Goal: Task Accomplishment & Management: Manage account settings

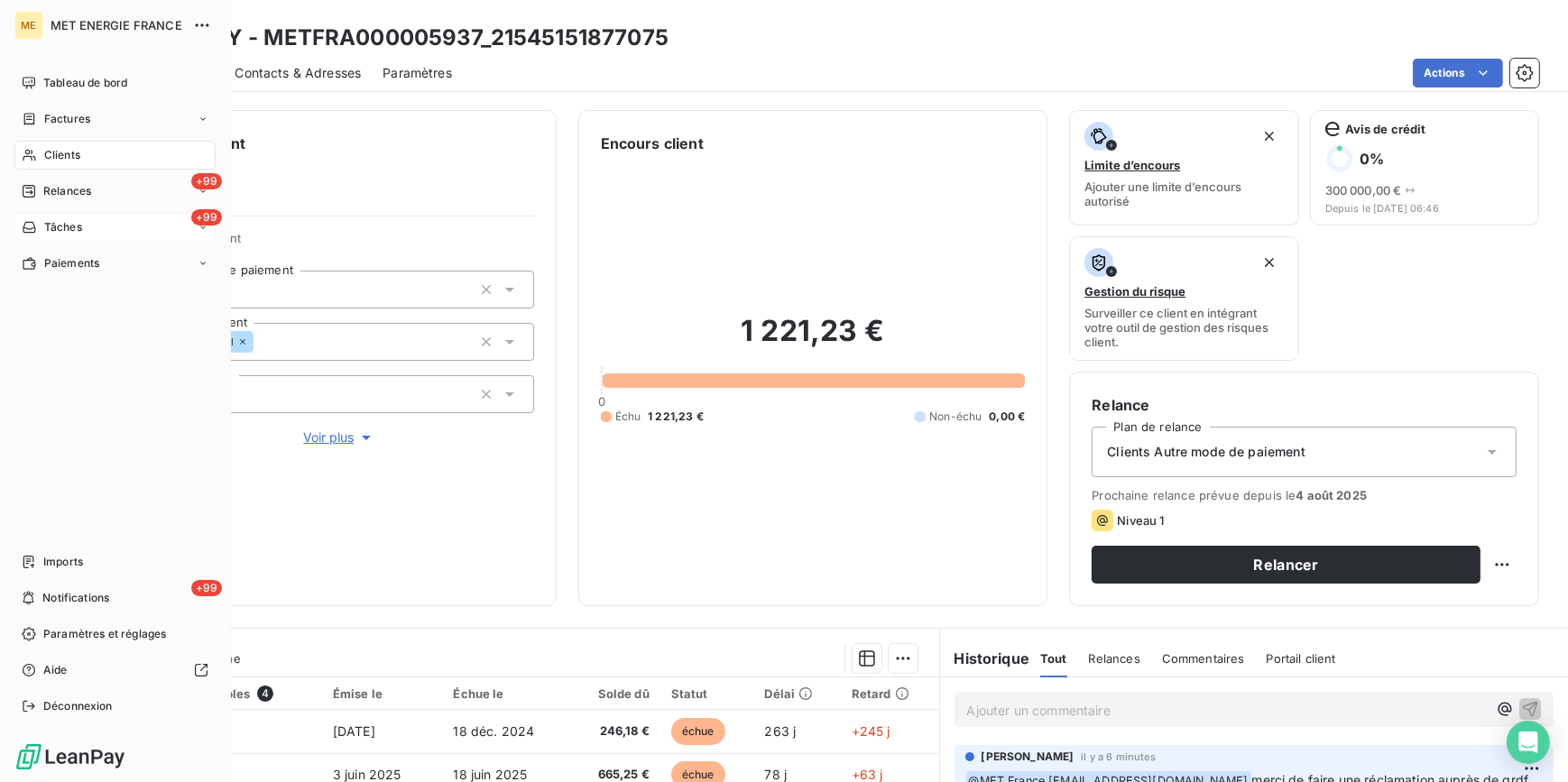
click at [142, 213] on div "+99 Tâches" at bounding box center [115, 228] width 201 height 29
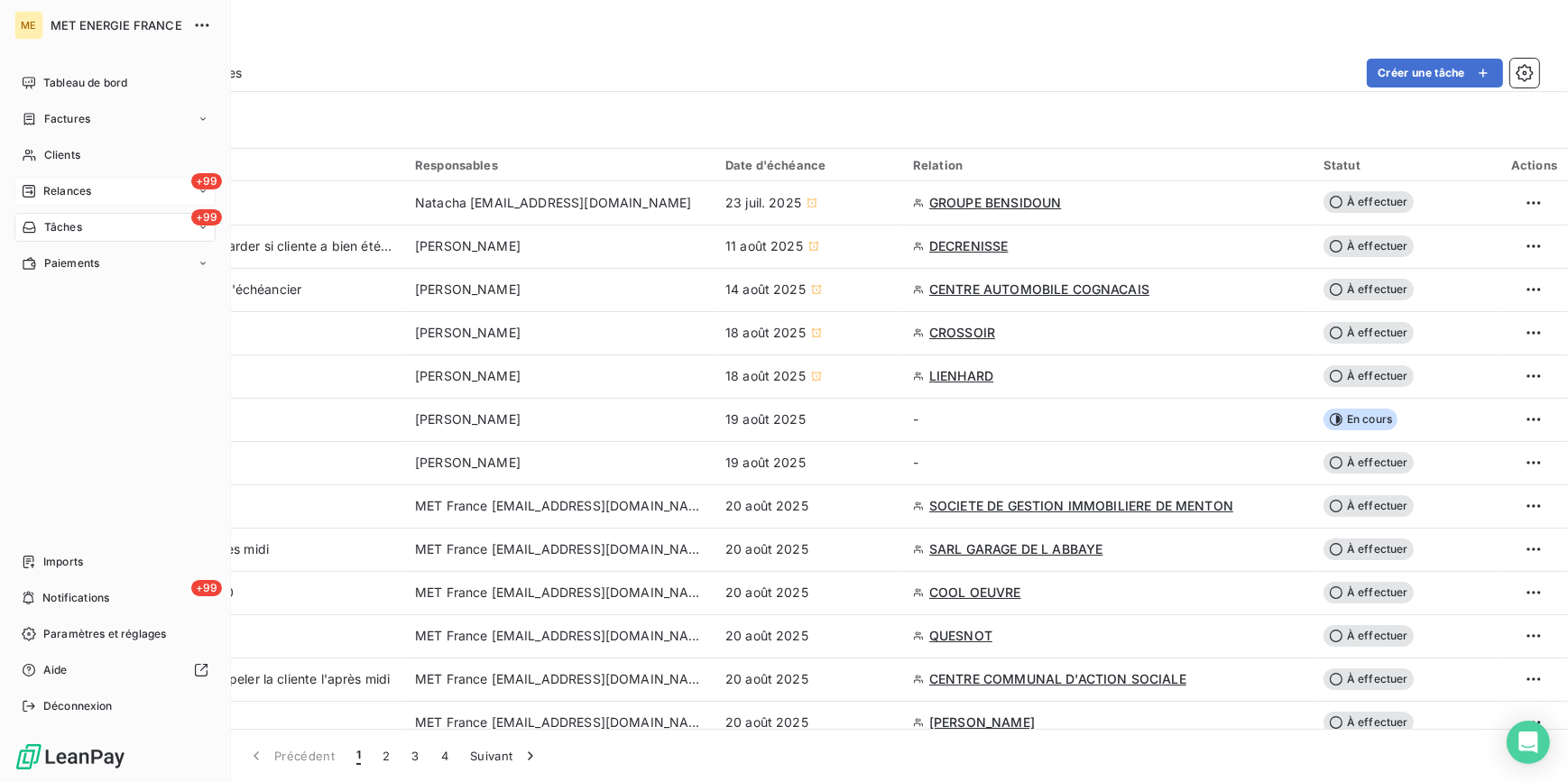
click at [77, 185] on span "Relances" at bounding box center [68, 191] width 48 height 16
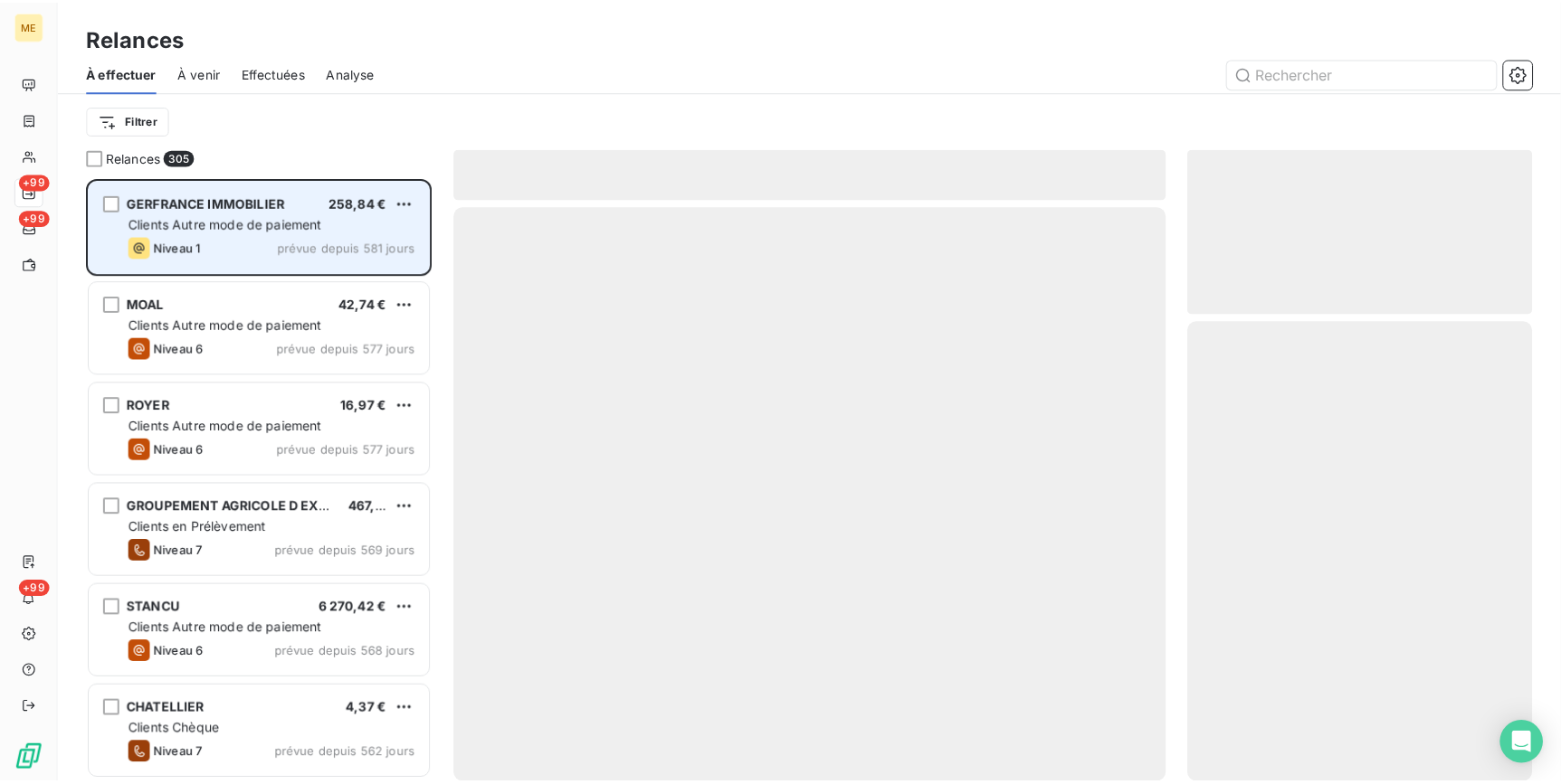
scroll to position [595, 335]
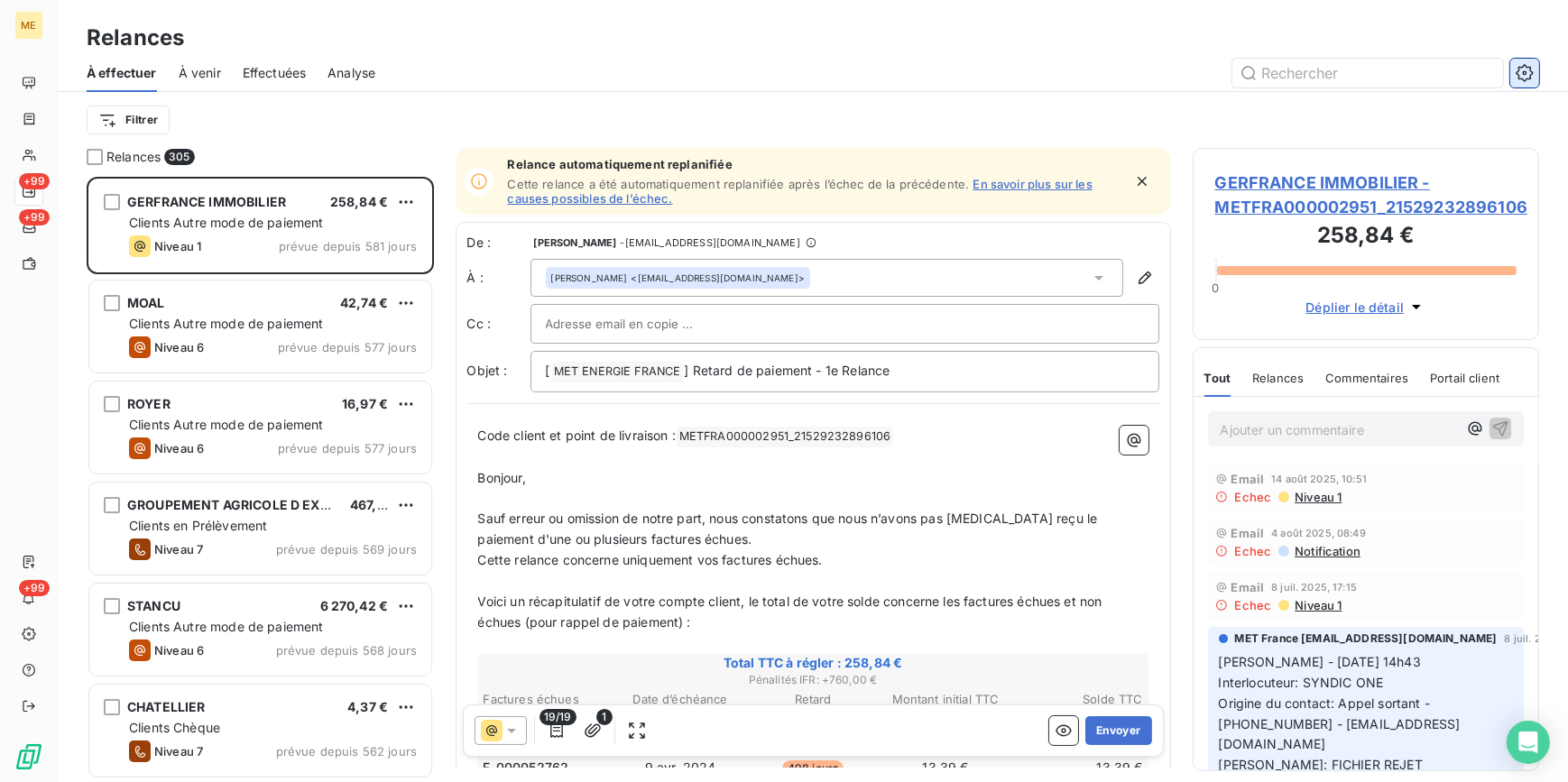
click at [1525, 81] on button "button" at bounding box center [1525, 73] width 29 height 29
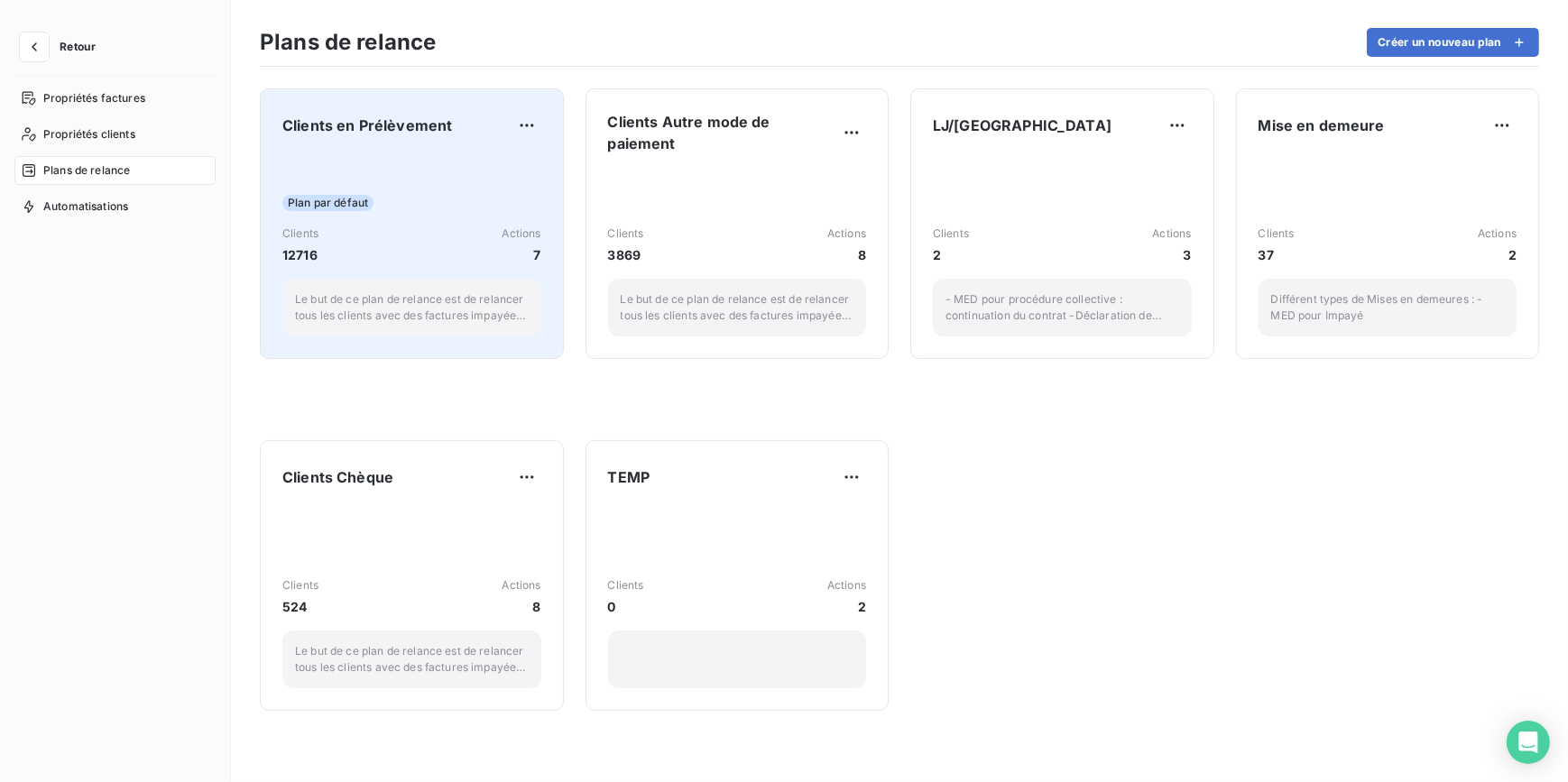
click at [444, 144] on div "Clients en Prélèvement Plan par défaut Clients 12716 Actions 7 Le but de ce pla…" at bounding box center [411, 224] width 259 height 226
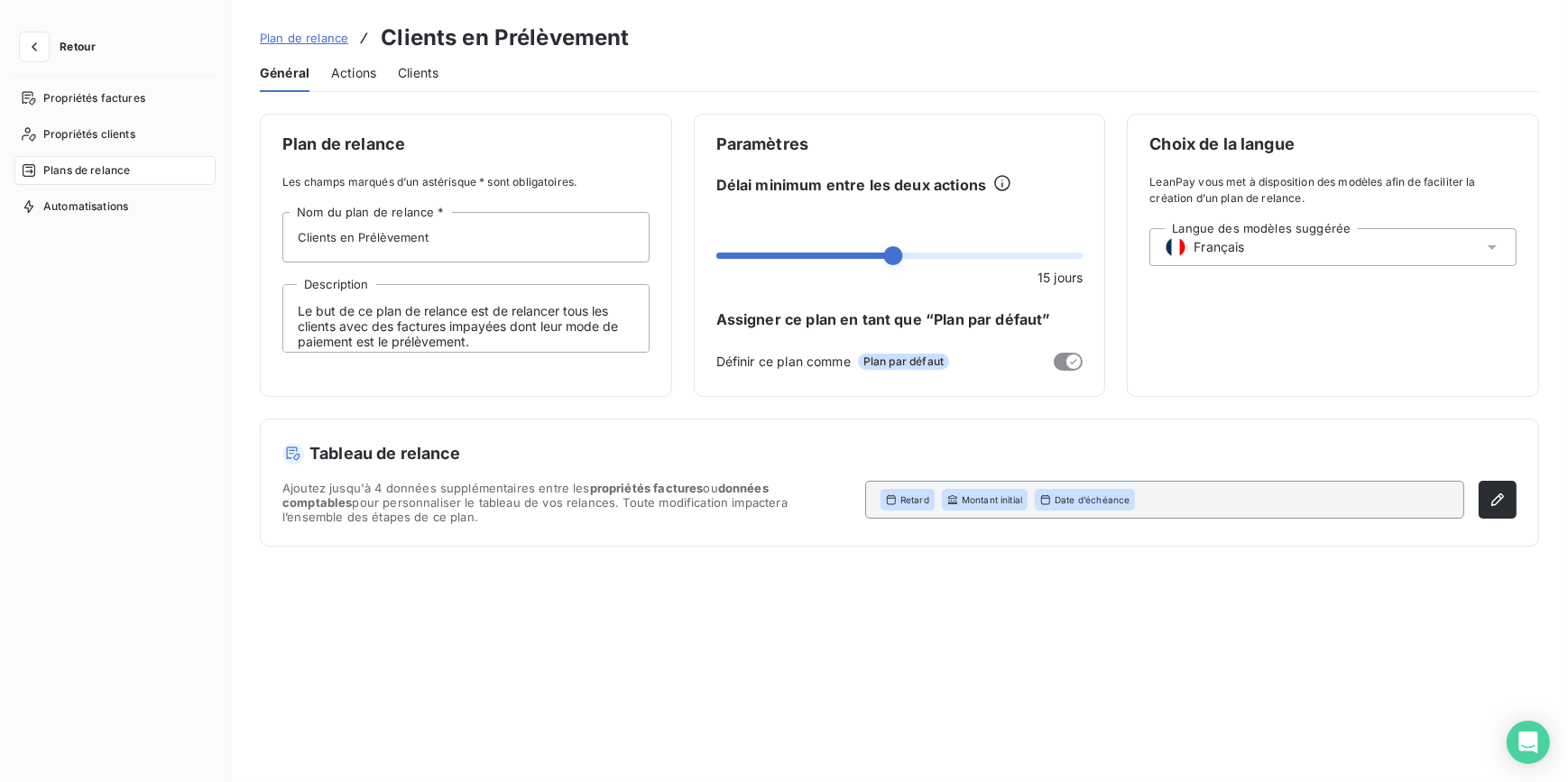
click at [344, 72] on span "Actions" at bounding box center [353, 72] width 45 height 18
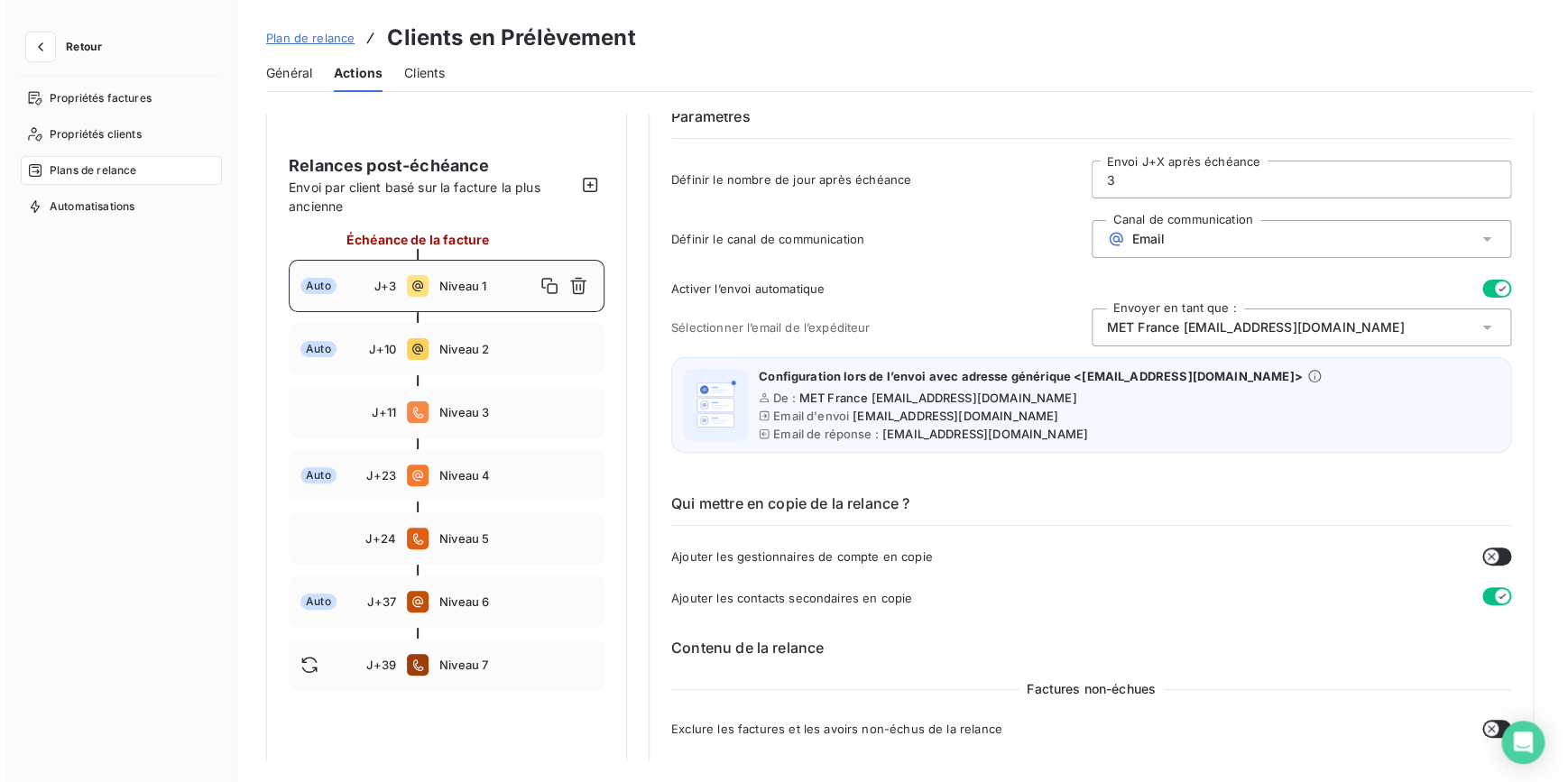
scroll to position [81, 0]
click at [63, 37] on button "Retour" at bounding box center [62, 47] width 96 height 29
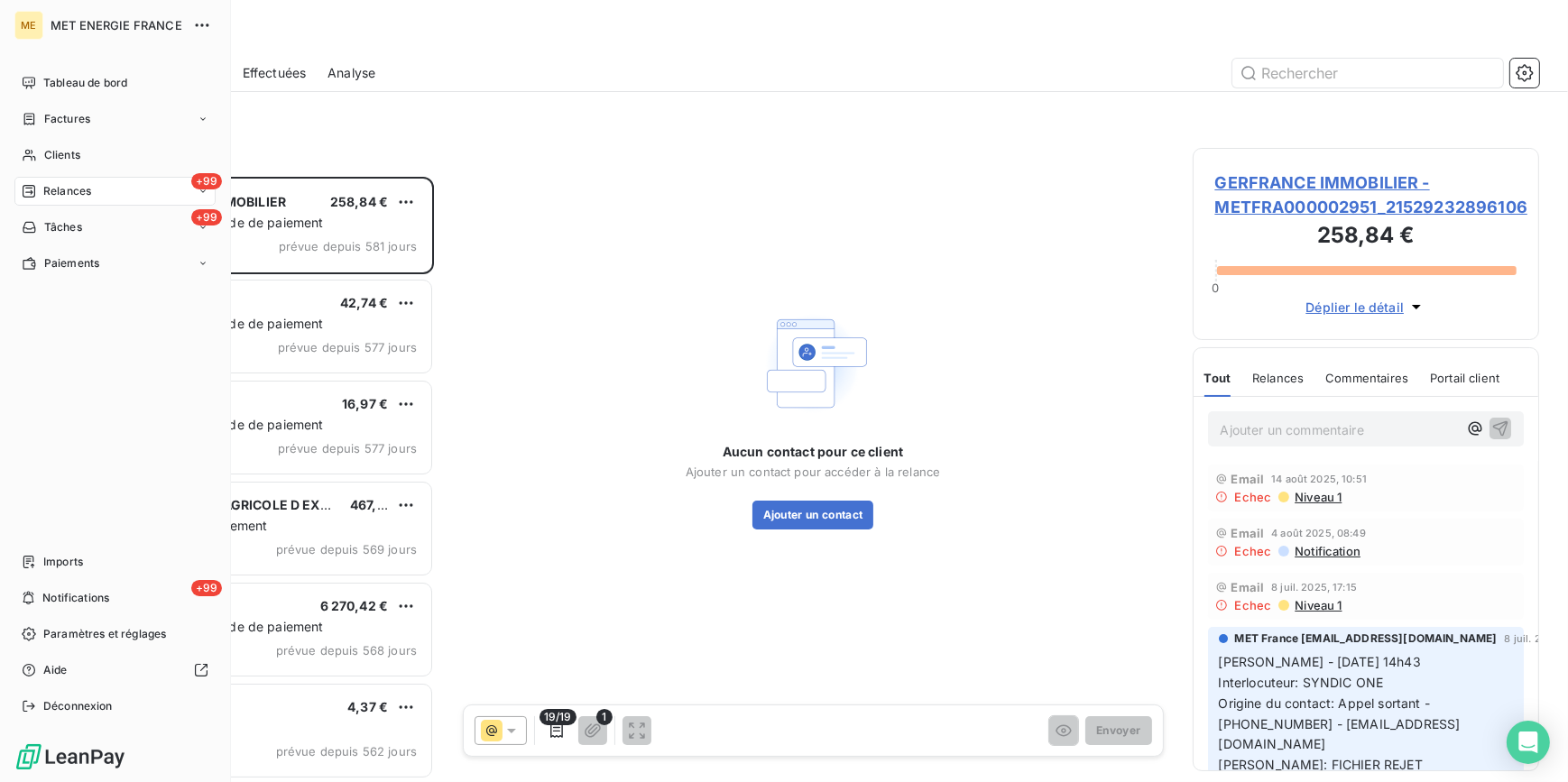
scroll to position [594, 334]
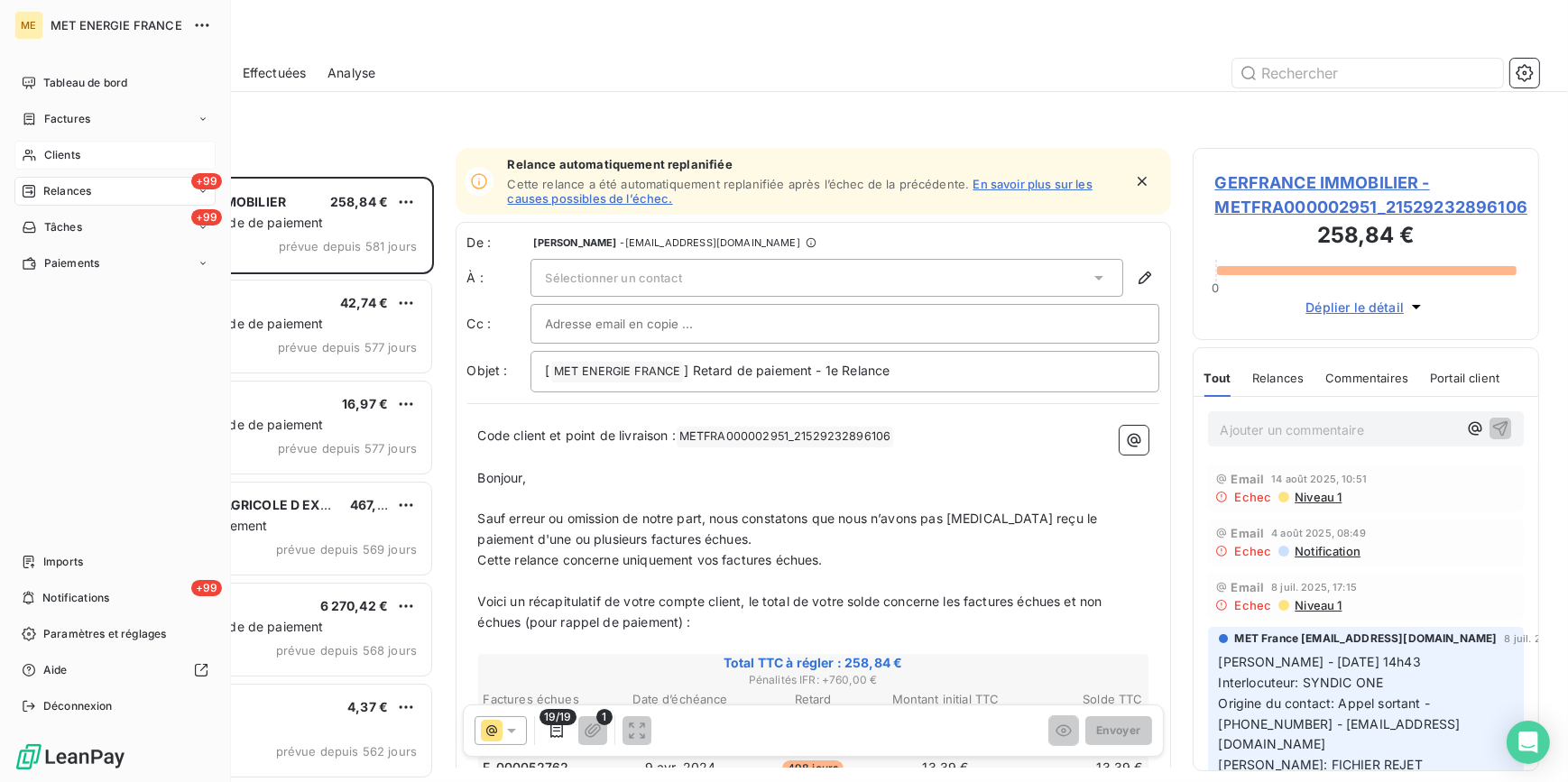
click at [56, 149] on span "Clients" at bounding box center [62, 154] width 36 height 16
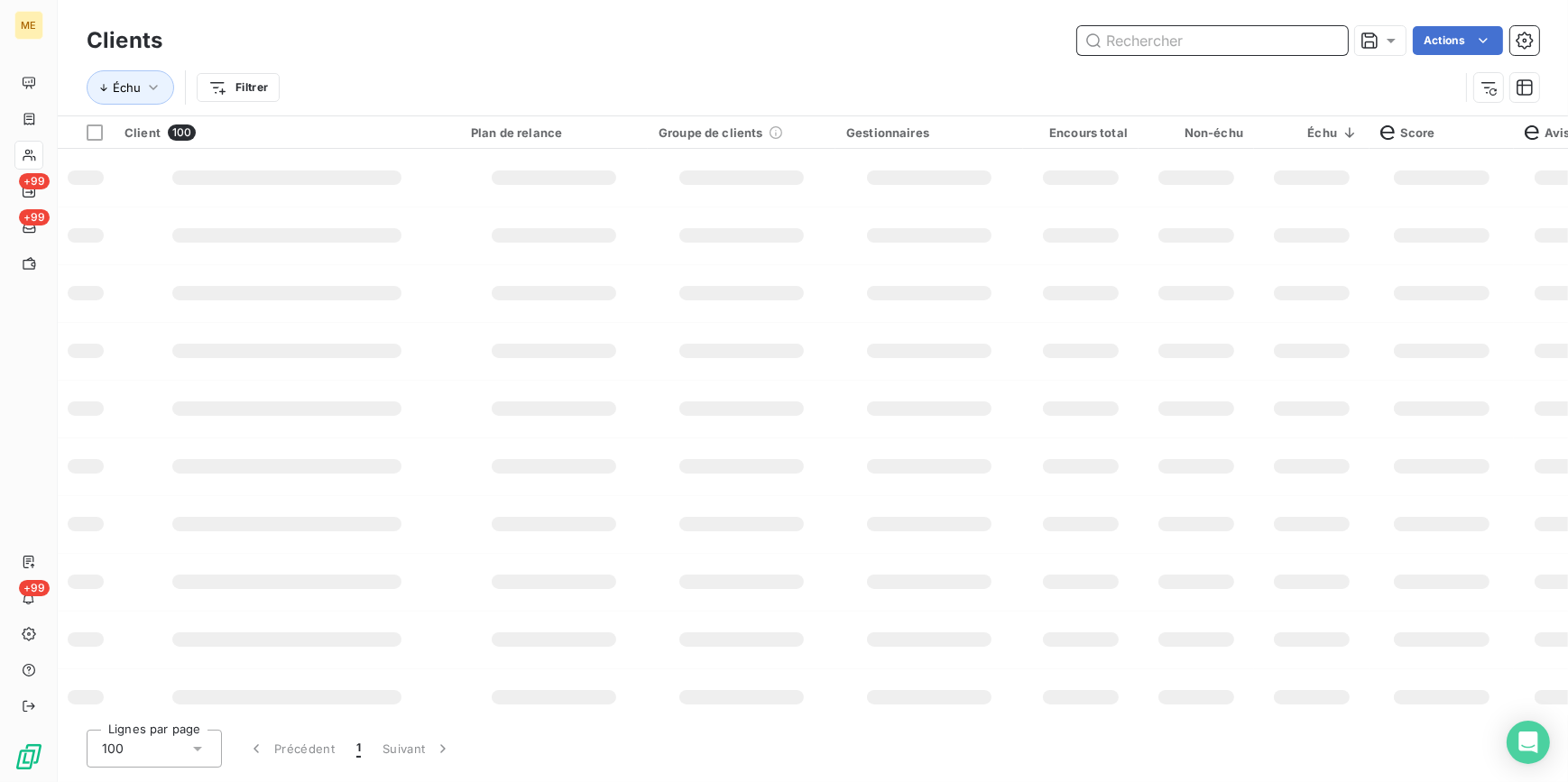
click at [1165, 37] on input "text" at bounding box center [1213, 41] width 270 height 29
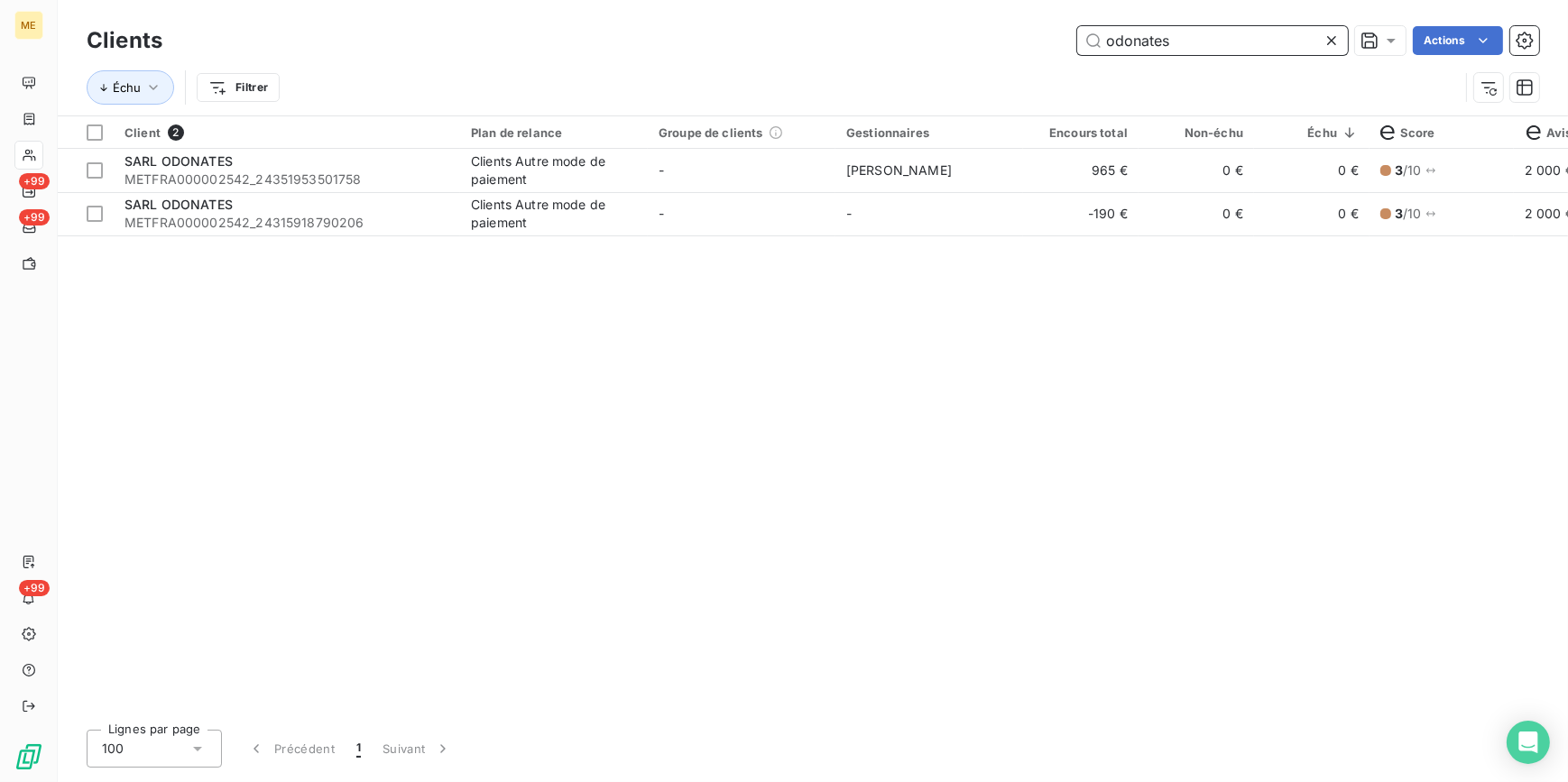
type input "odonates"
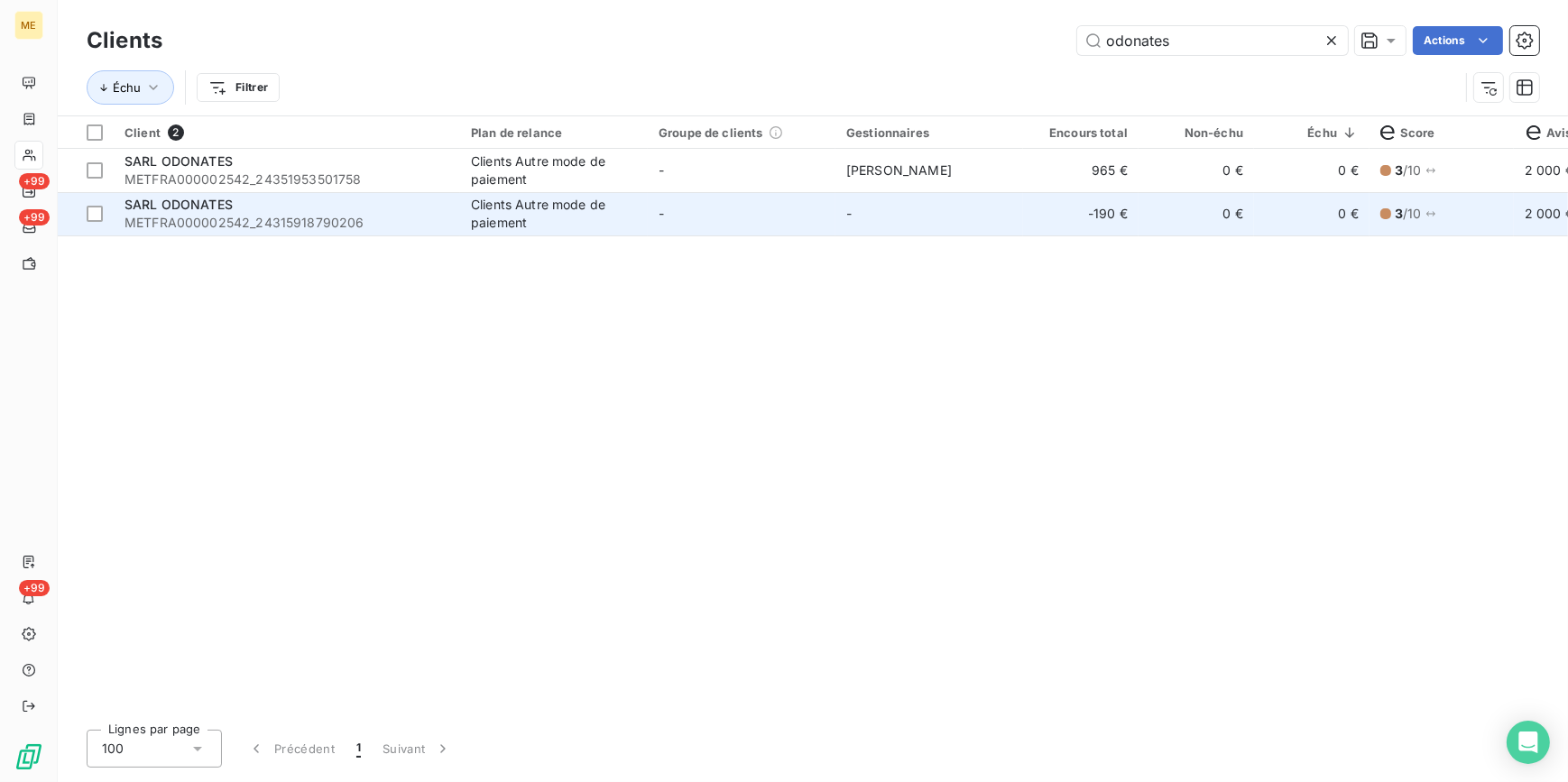
click at [400, 210] on div "SARL ODONATES" at bounding box center [287, 205] width 324 height 18
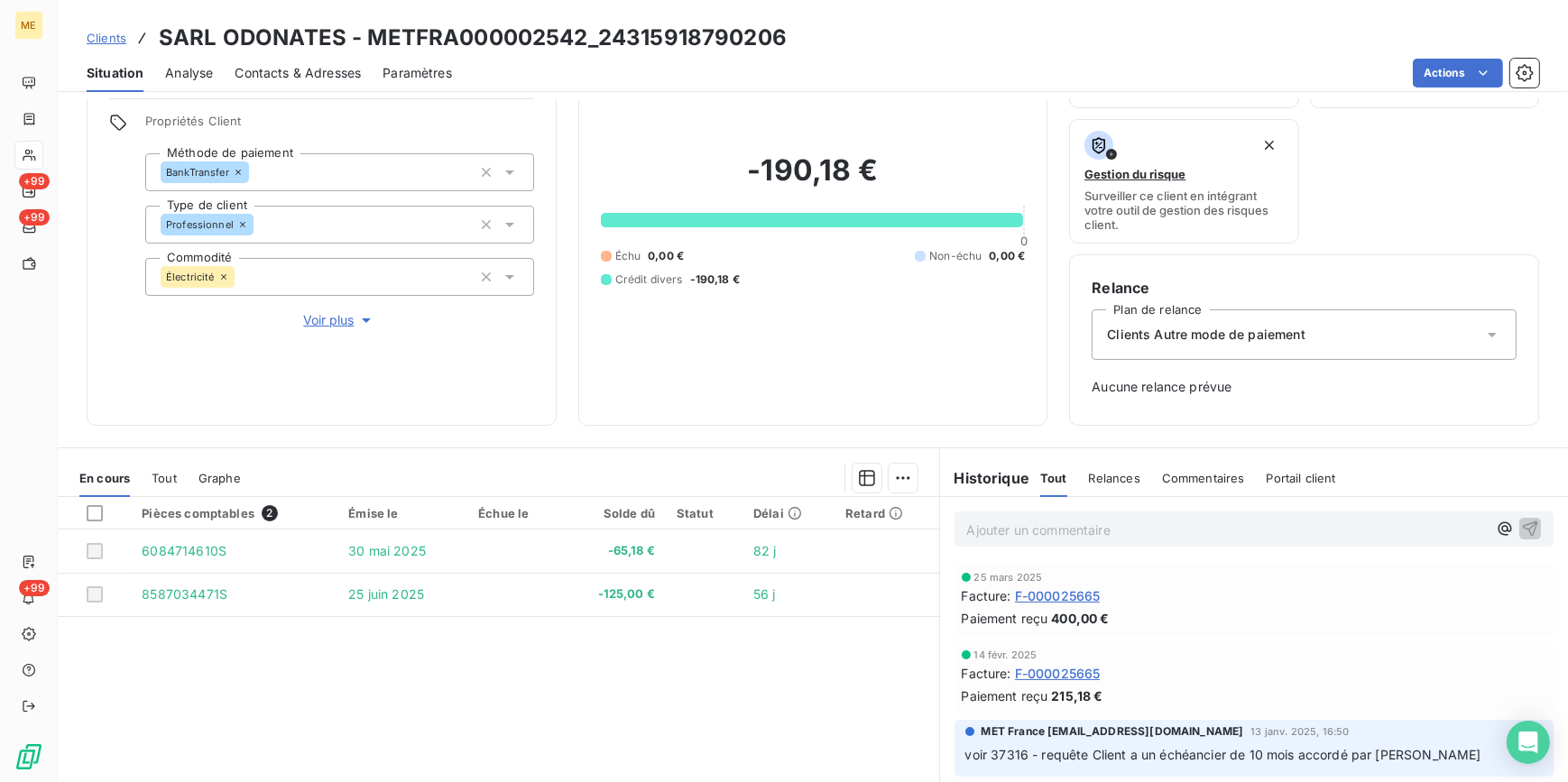
scroll to position [69, 0]
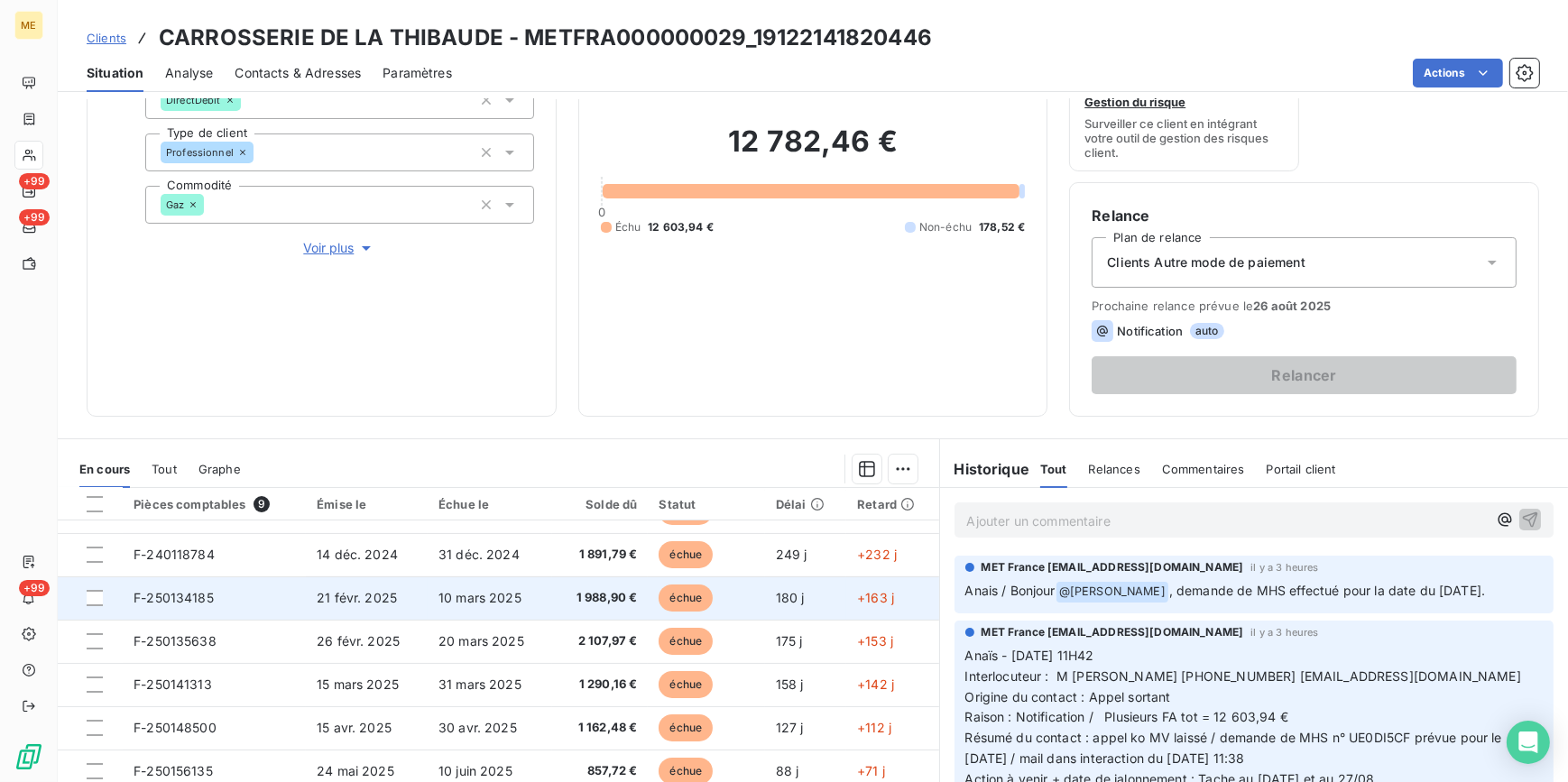
scroll to position [163, 0]
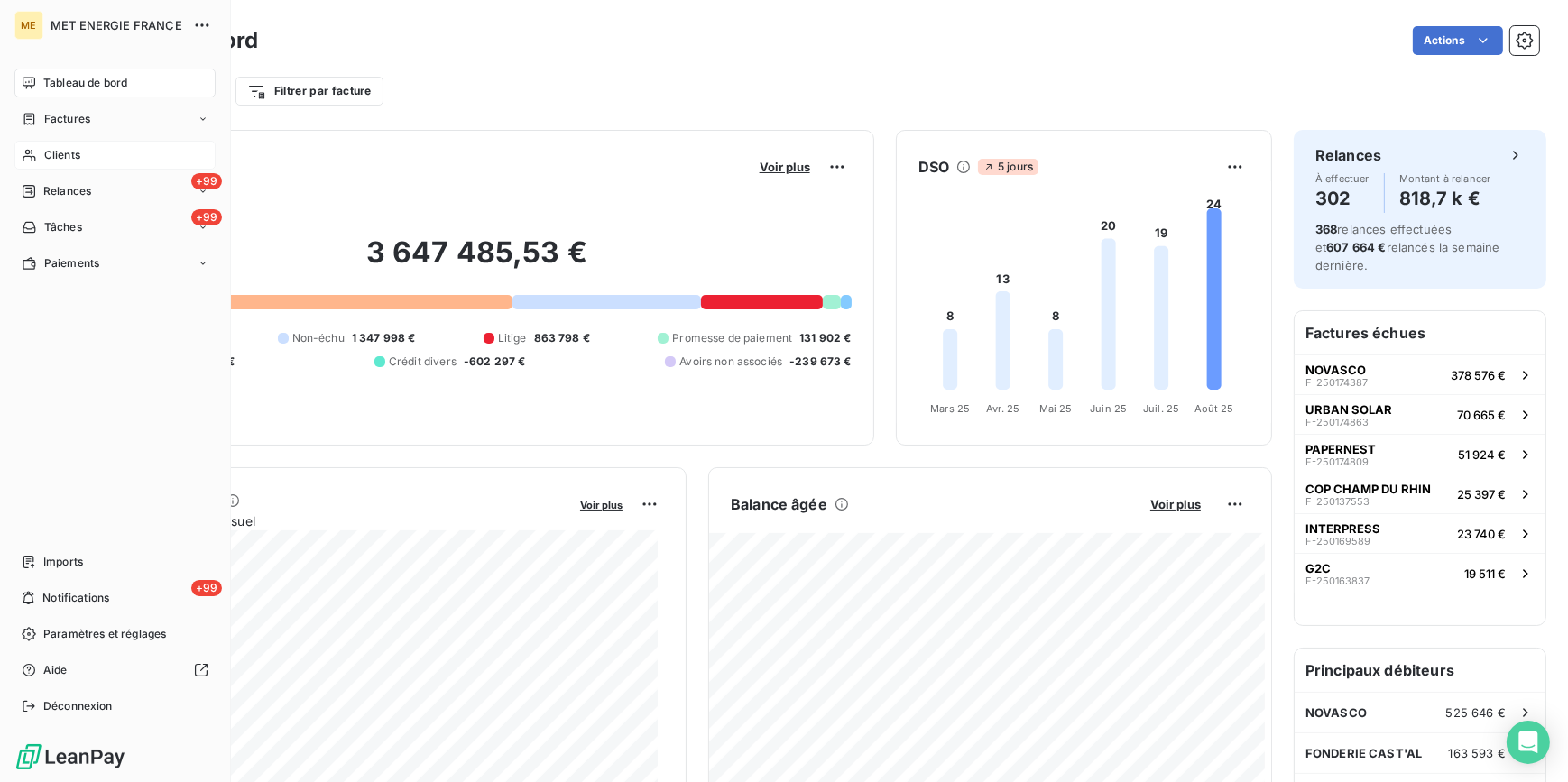
click at [42, 145] on div "Clients" at bounding box center [115, 155] width 201 height 29
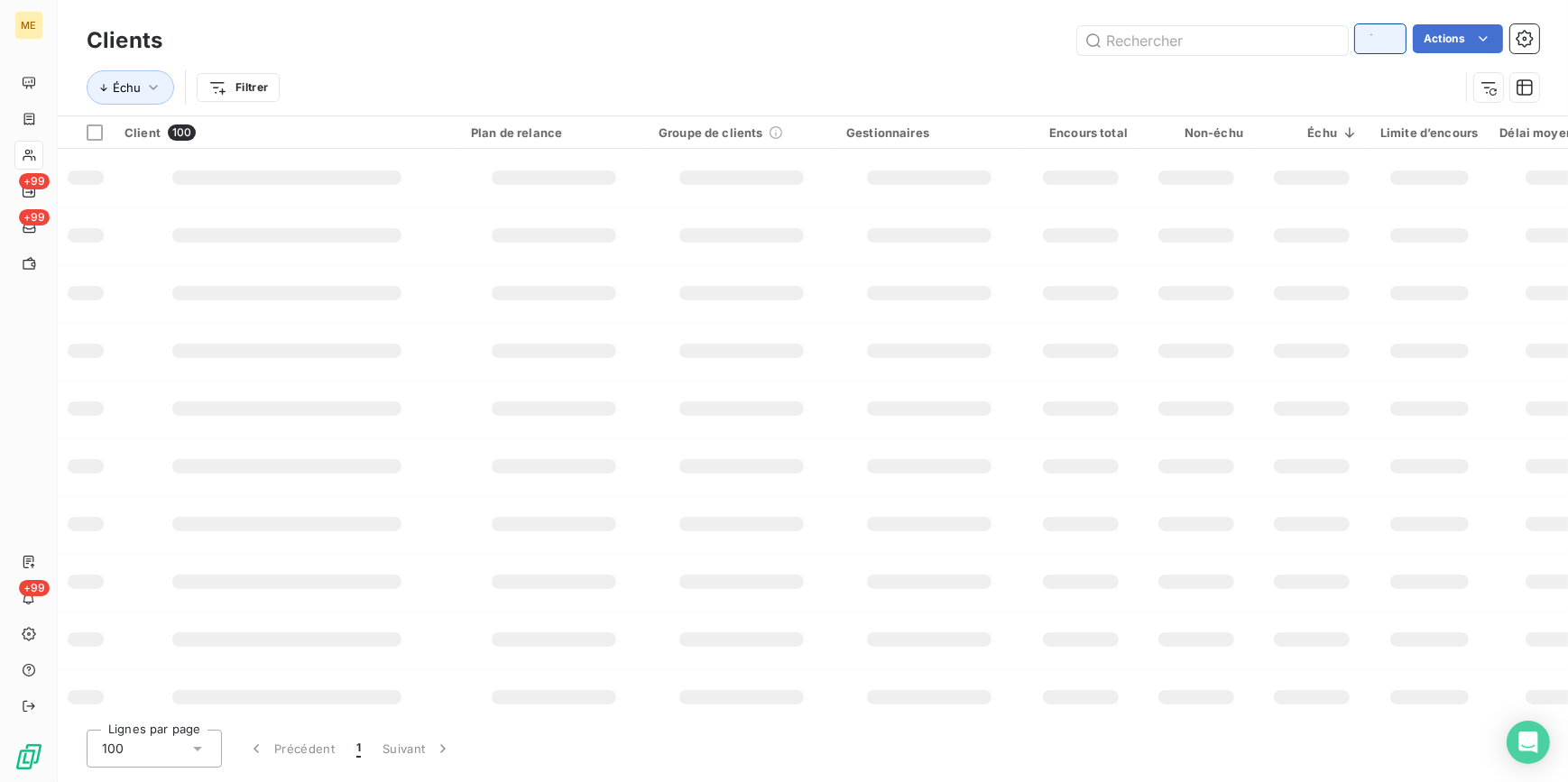
type input "odonates"
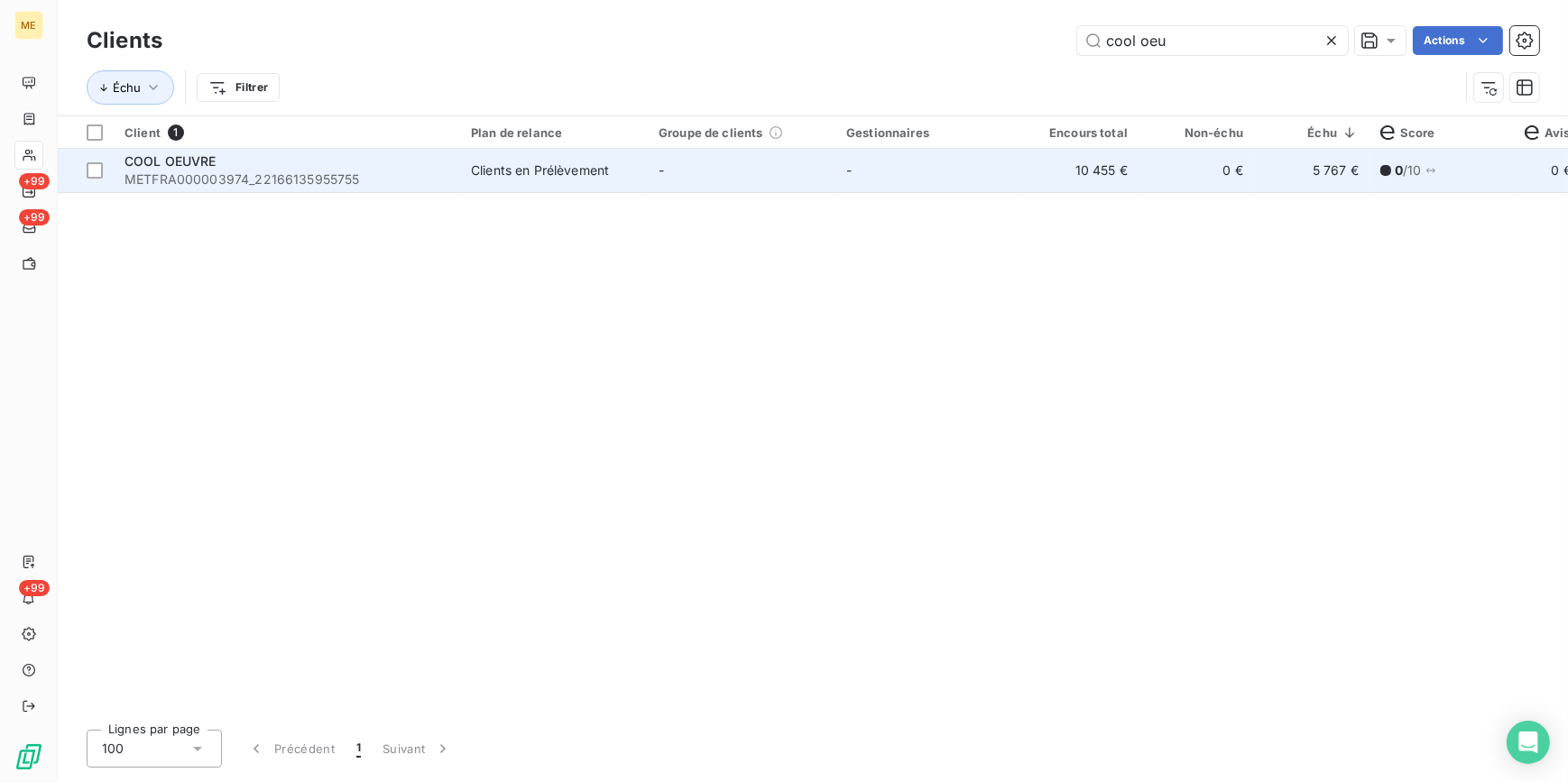
type input "cool oeu"
click at [295, 184] on span "METFRA000003974_22166135955755" at bounding box center [287, 180] width 324 height 18
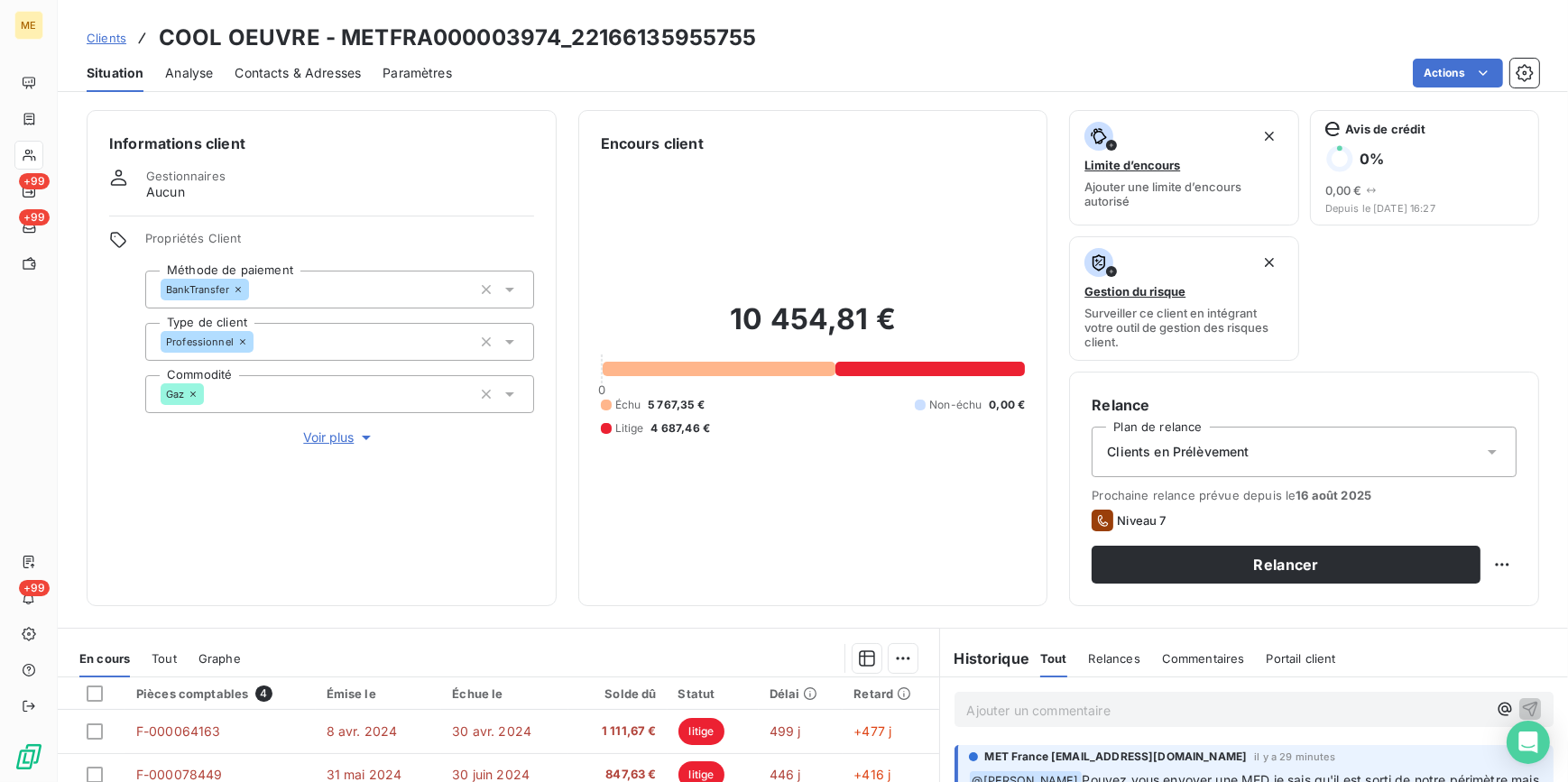
scroll to position [245, 0]
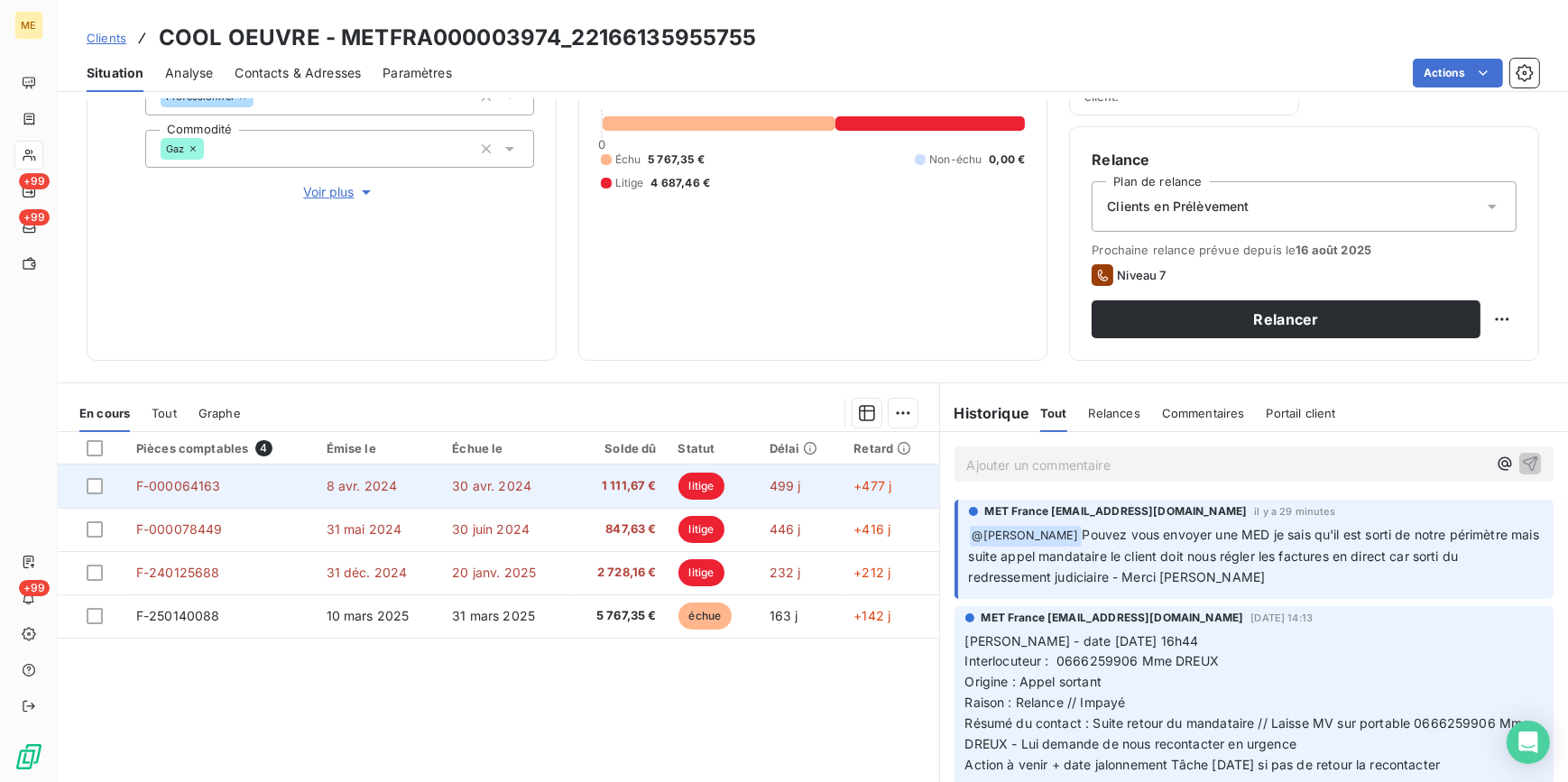
click at [592, 493] on td "1 111,67 €" at bounding box center [618, 486] width 98 height 43
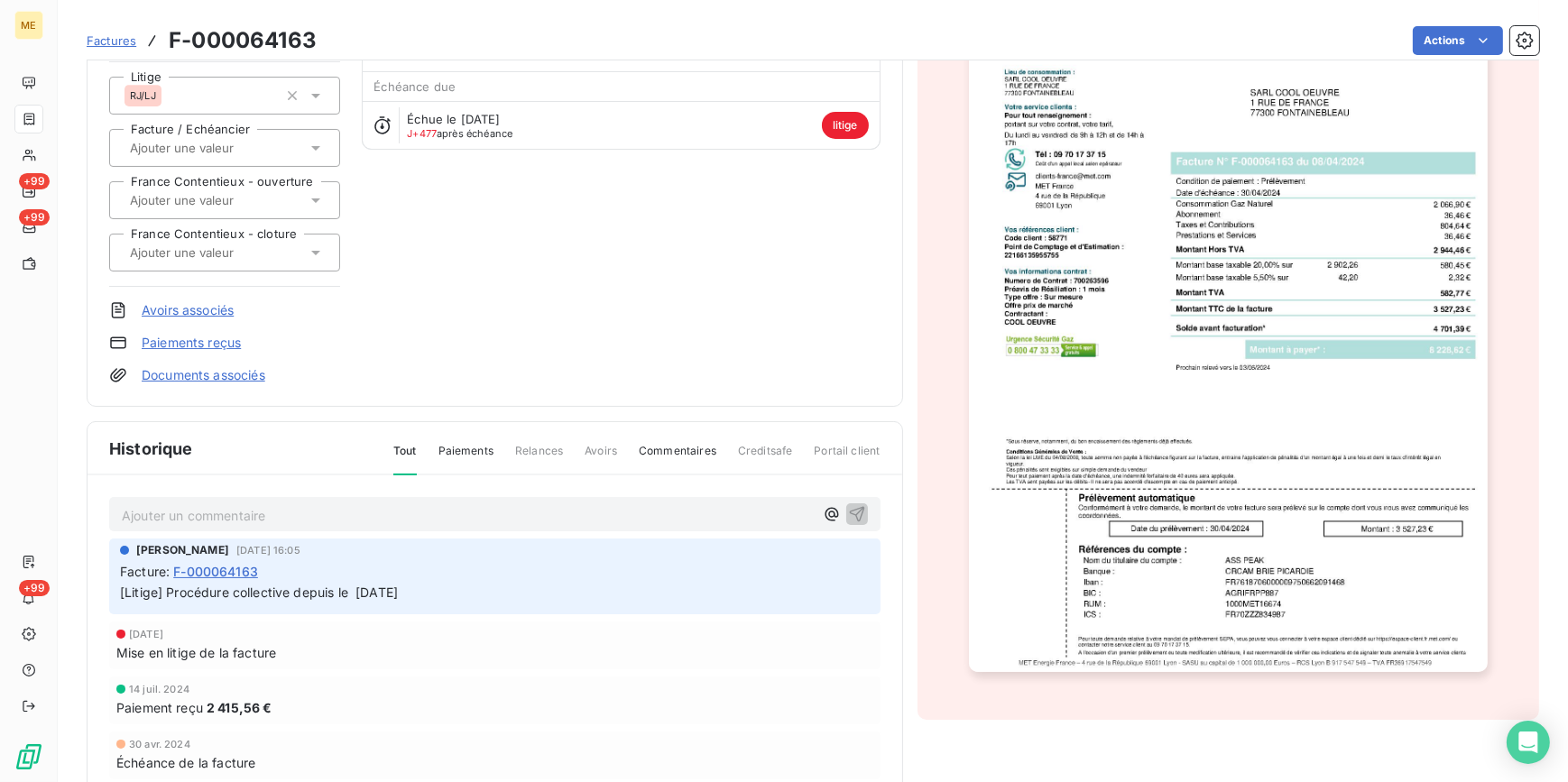
scroll to position [82, 0]
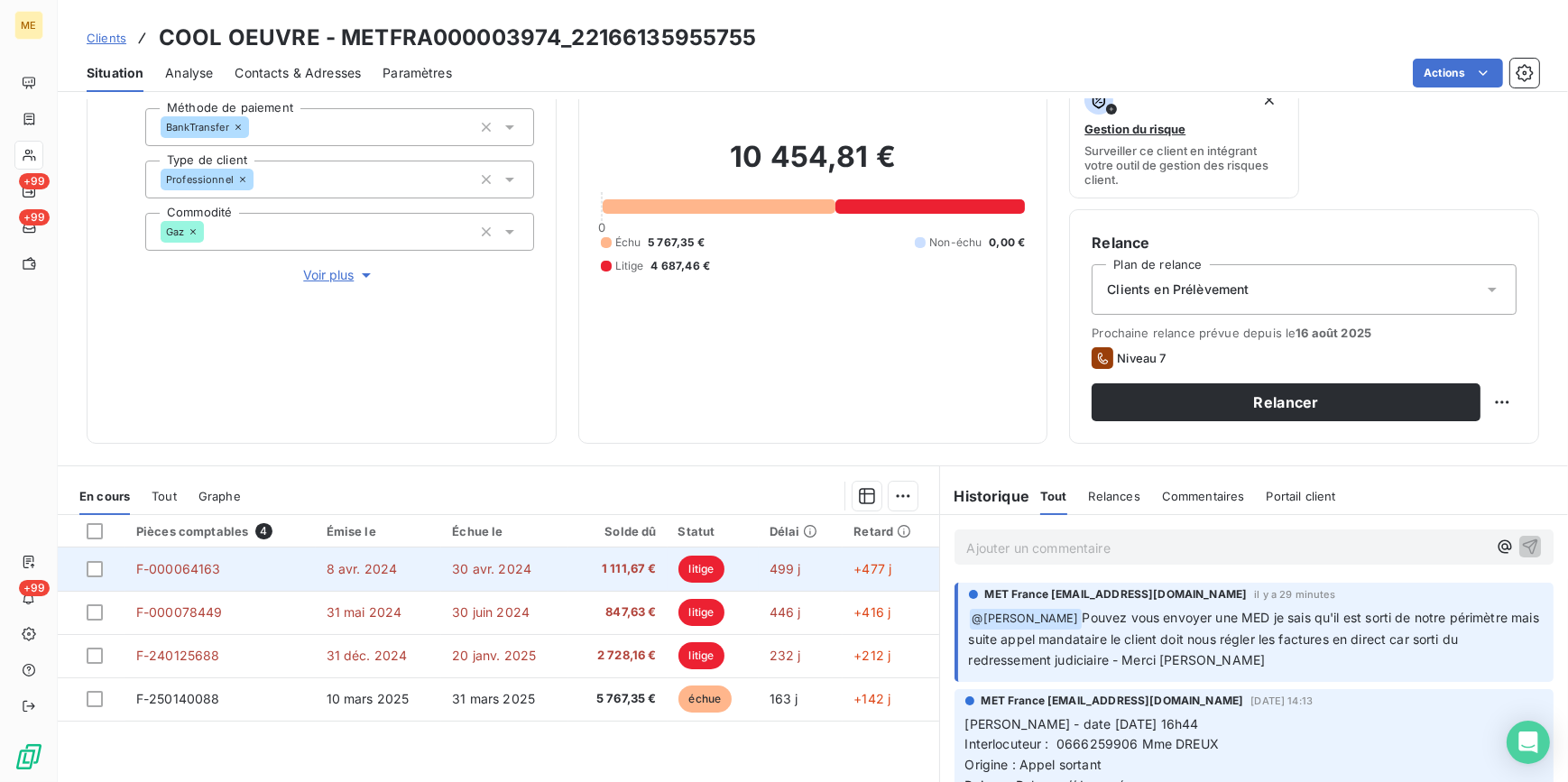
scroll to position [163, 0]
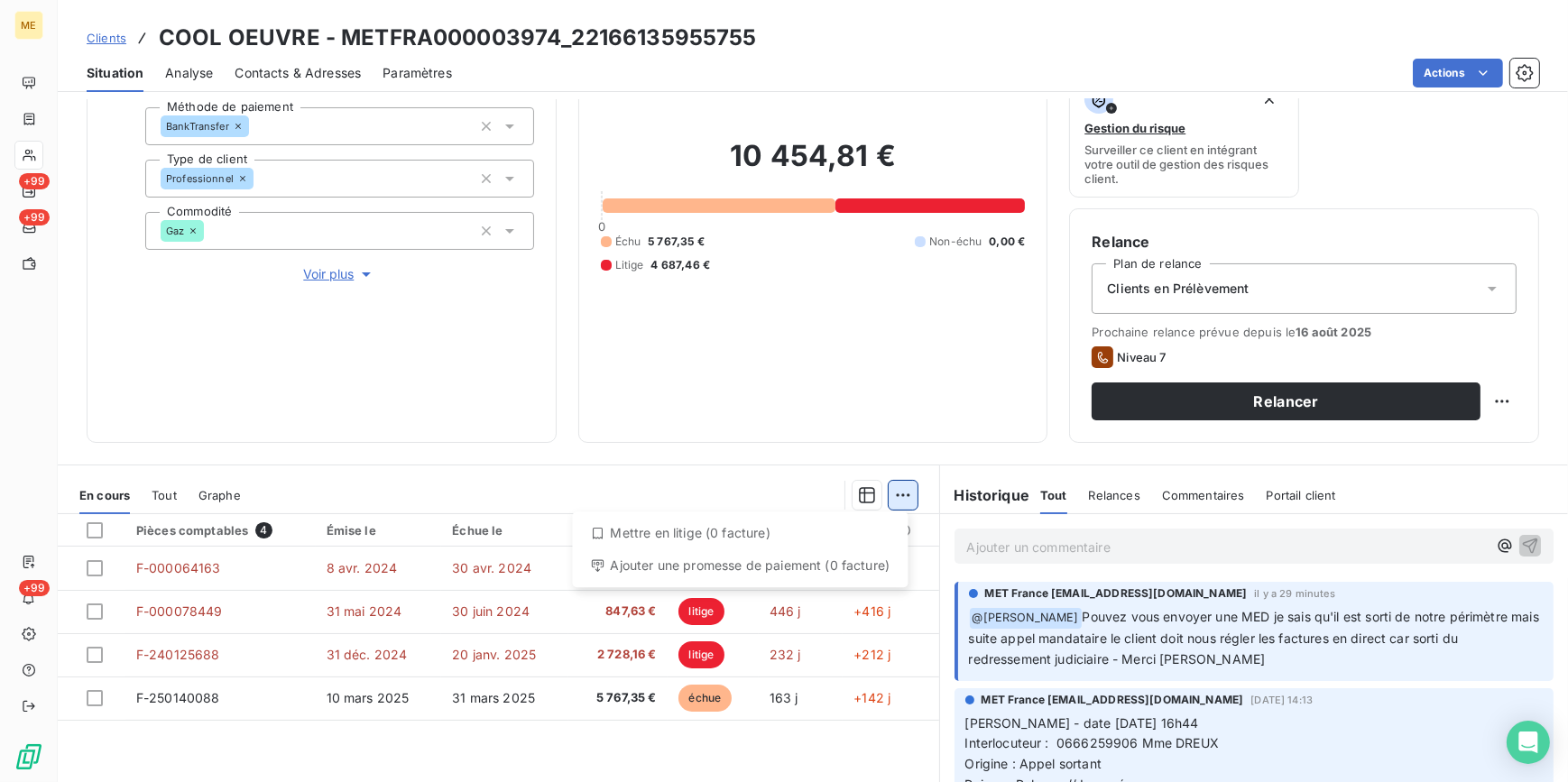
click at [894, 493] on html "ME +99 +99 +99 Clients COOL OEUVRE - METFRA000003974_22166135955755 Situation A…" at bounding box center [784, 391] width 1568 height 782
click at [94, 573] on html "ME +99 +99 +99 Clients COOL OEUVRE - METFRA000003974_22166135955755 Situation A…" at bounding box center [784, 391] width 1568 height 782
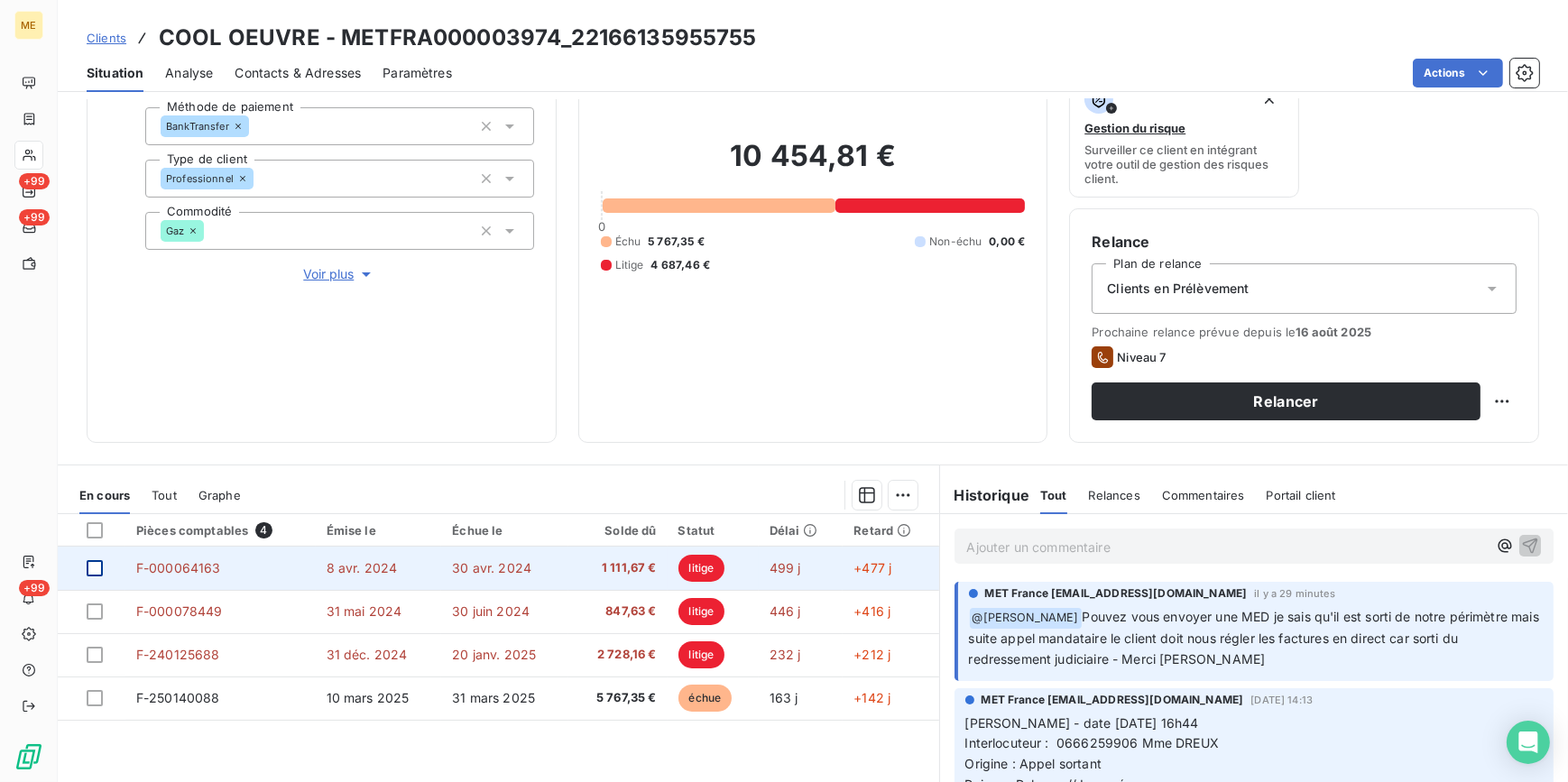
click at [94, 571] on div at bounding box center [95, 568] width 16 height 16
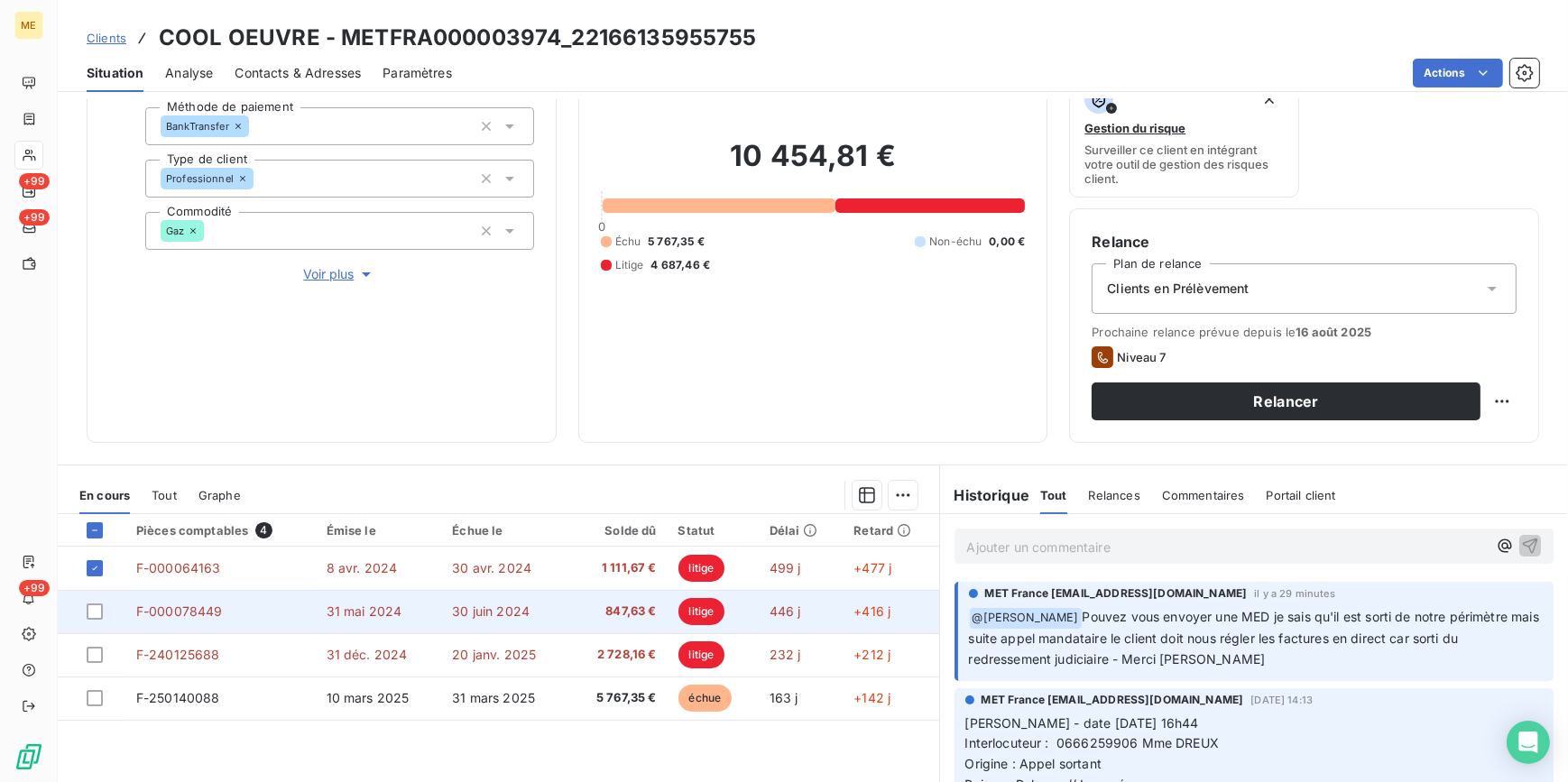
click at [101, 611] on div at bounding box center [95, 611] width 16 height 16
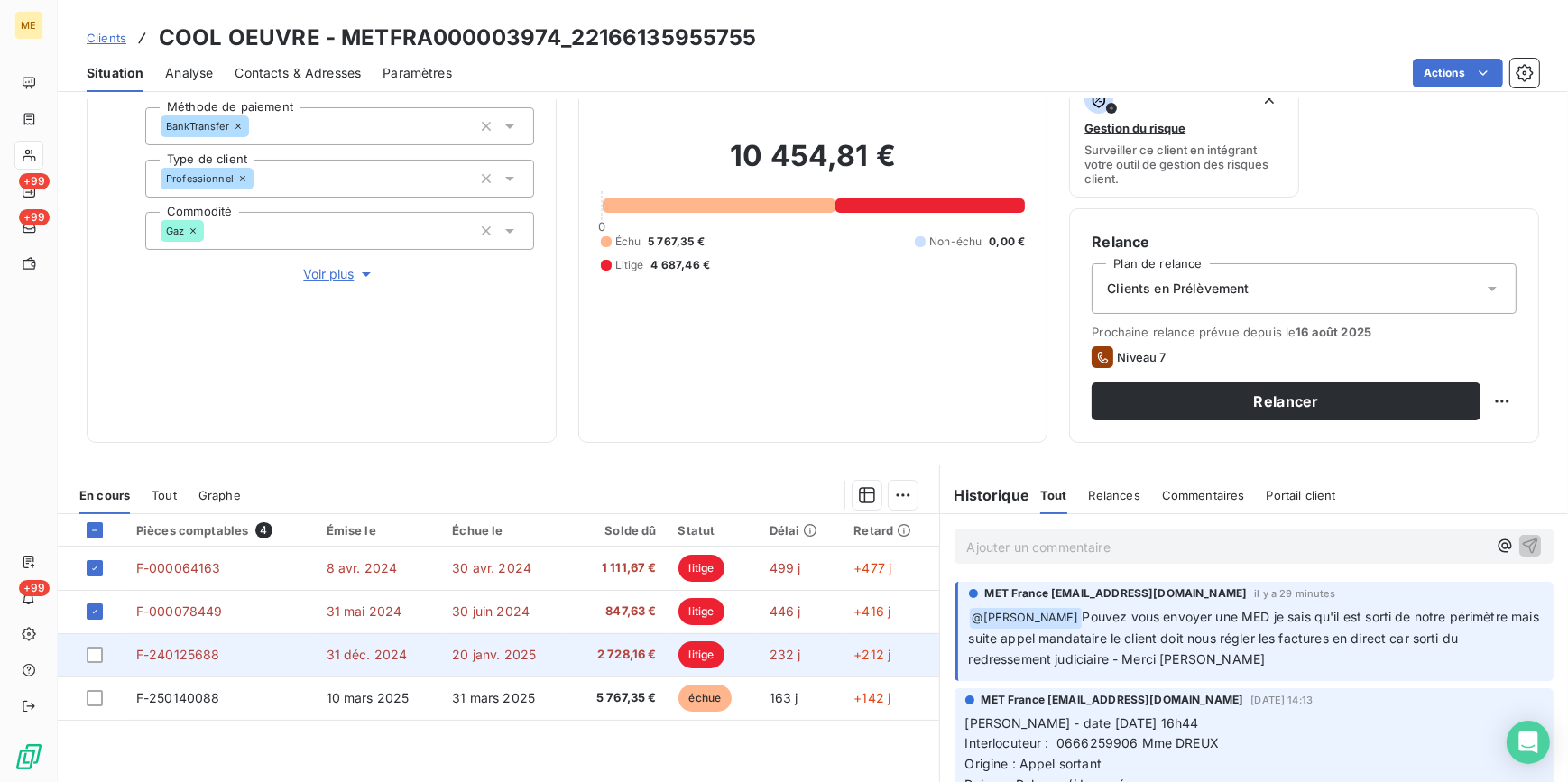
click at [104, 649] on div at bounding box center [100, 655] width 28 height 16
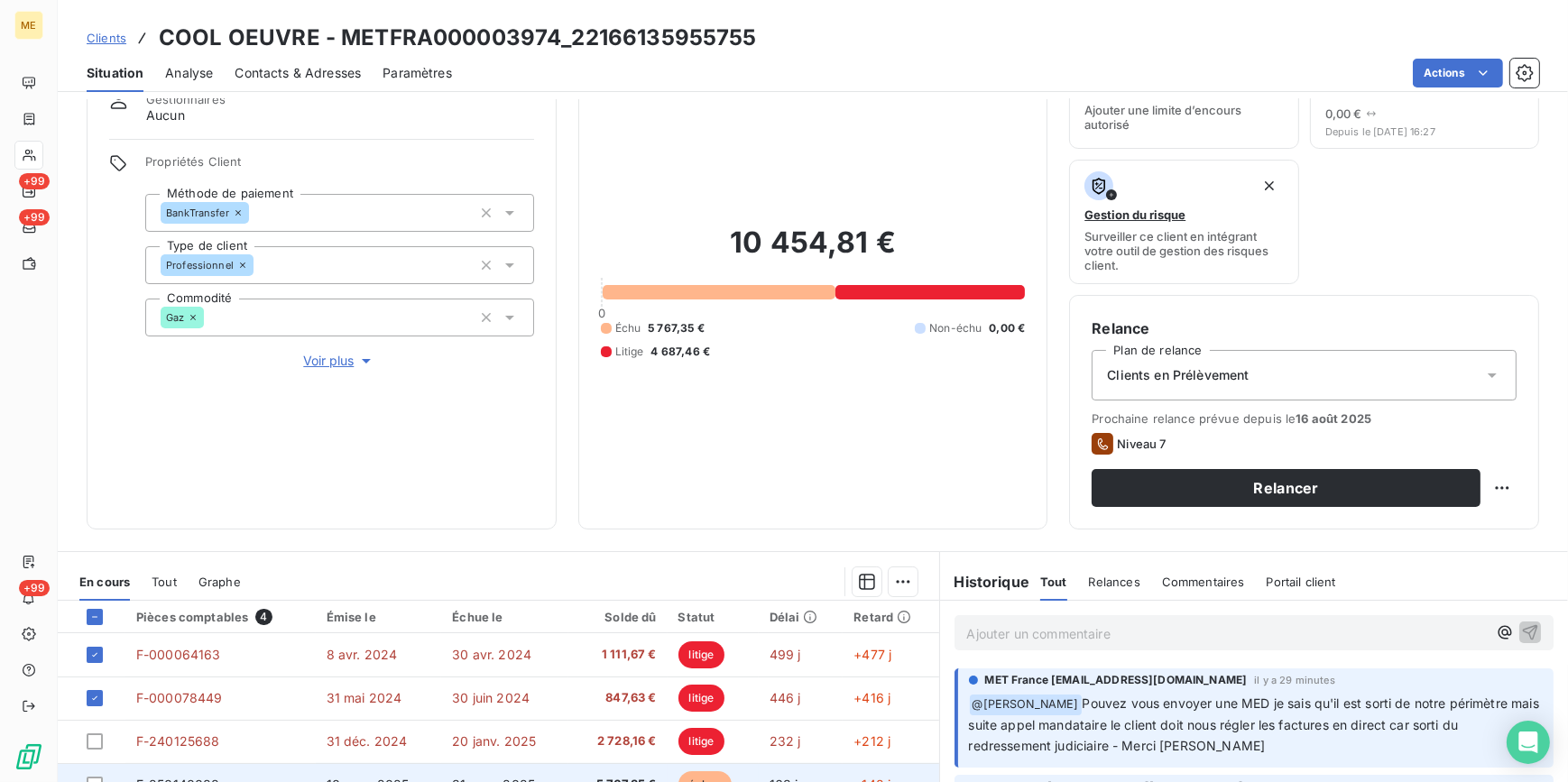
scroll to position [163, 0]
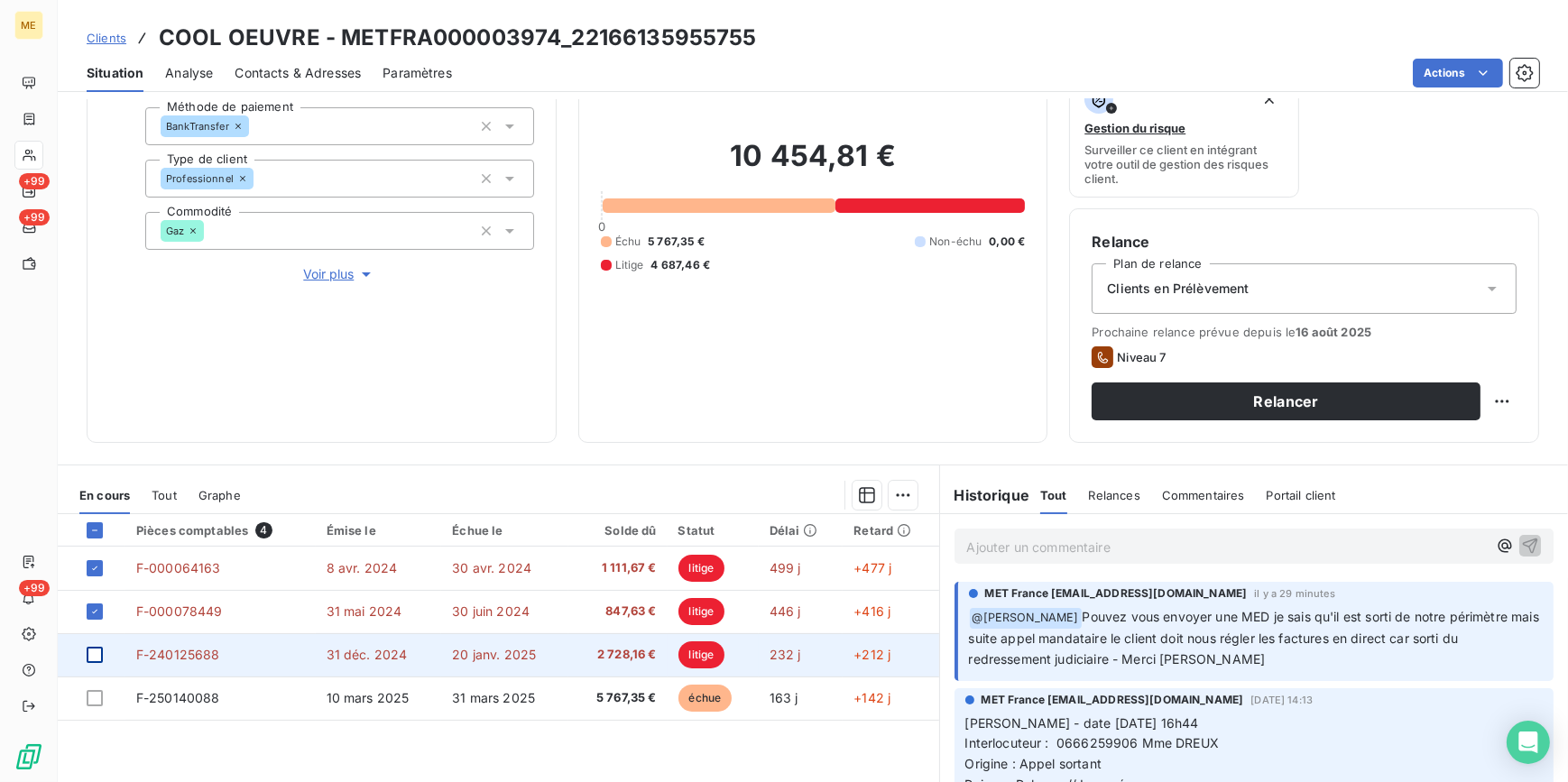
click at [97, 658] on div at bounding box center [95, 655] width 16 height 16
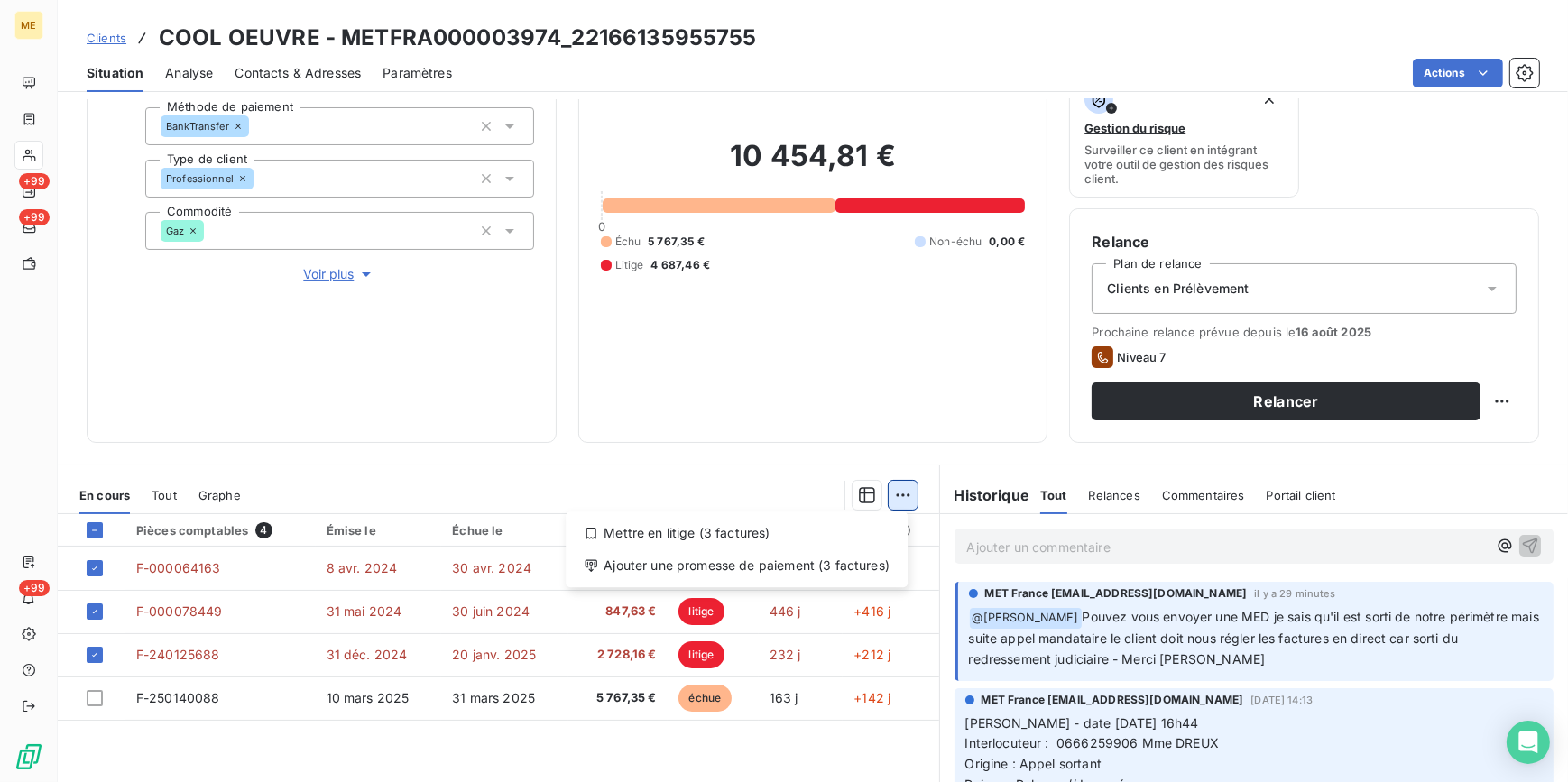
click at [899, 497] on html "ME +99 +99 +99 Clients COOL OEUVRE - METFRA000003974_22166135955755 Situation A…" at bounding box center [784, 391] width 1568 height 782
click at [793, 535] on div "Mettre en litige (3 factures)" at bounding box center [736, 533] width 327 height 29
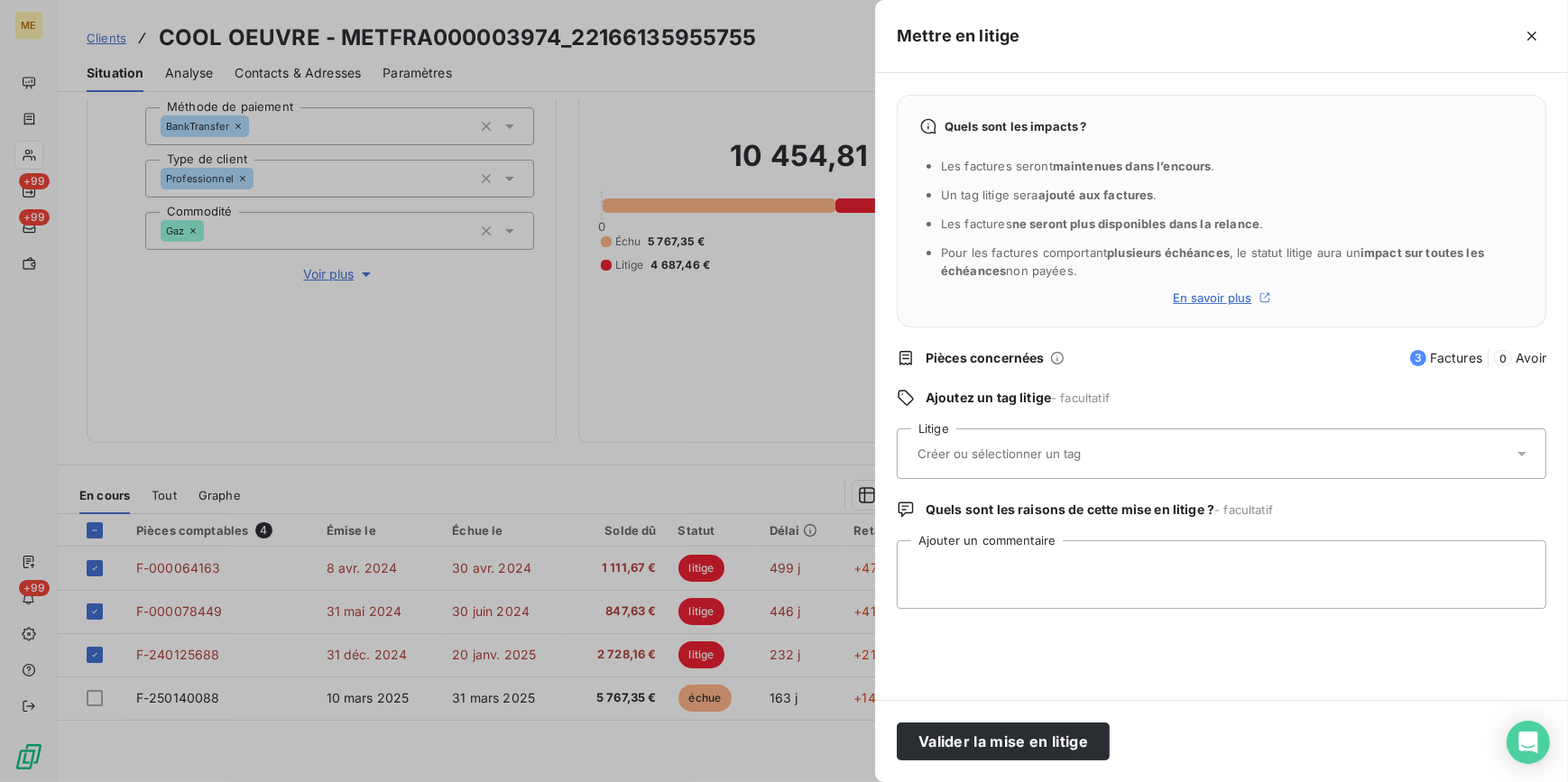
click at [692, 332] on div at bounding box center [784, 391] width 1568 height 782
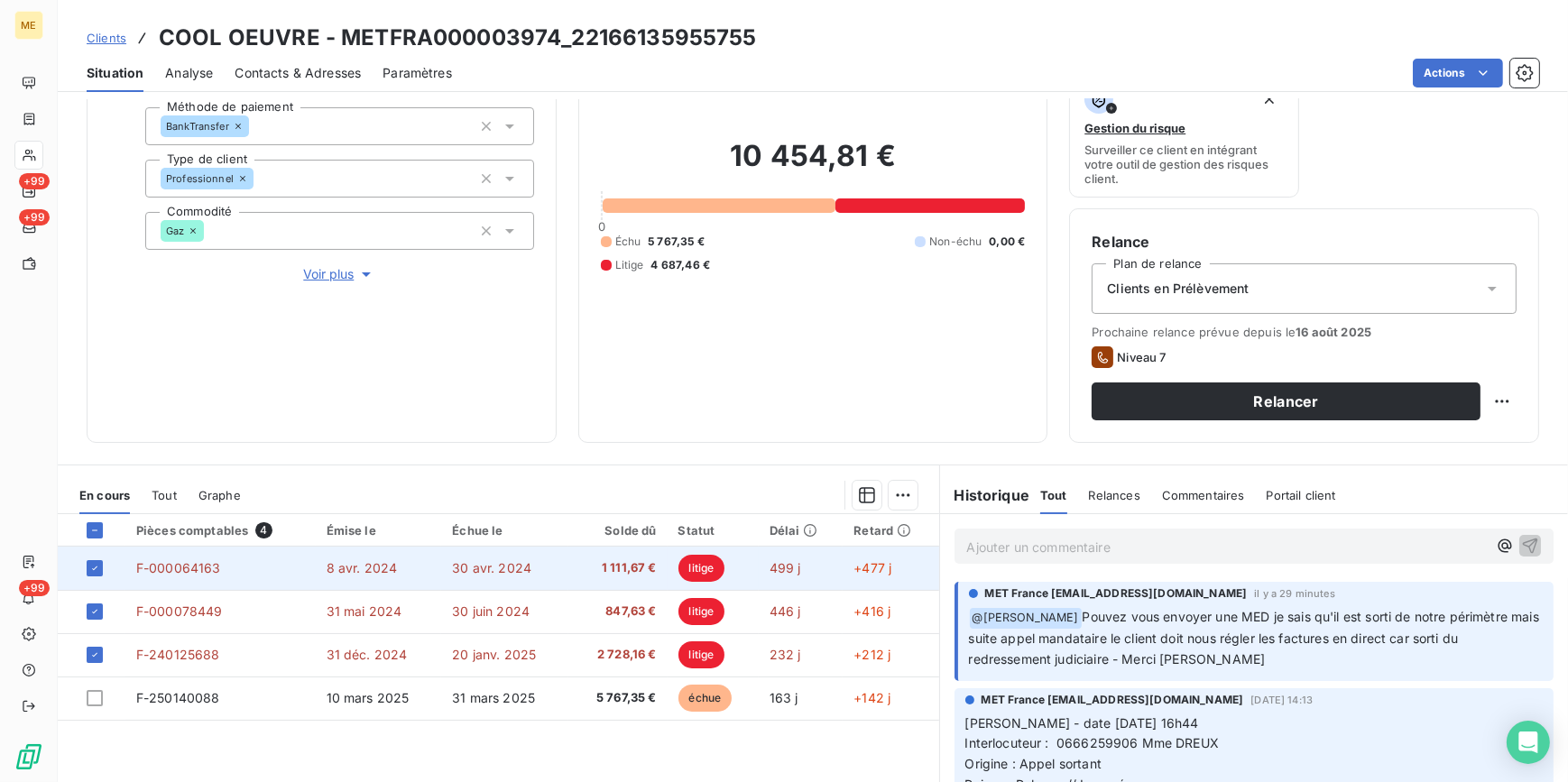
click at [689, 569] on span "litige" at bounding box center [702, 569] width 47 height 27
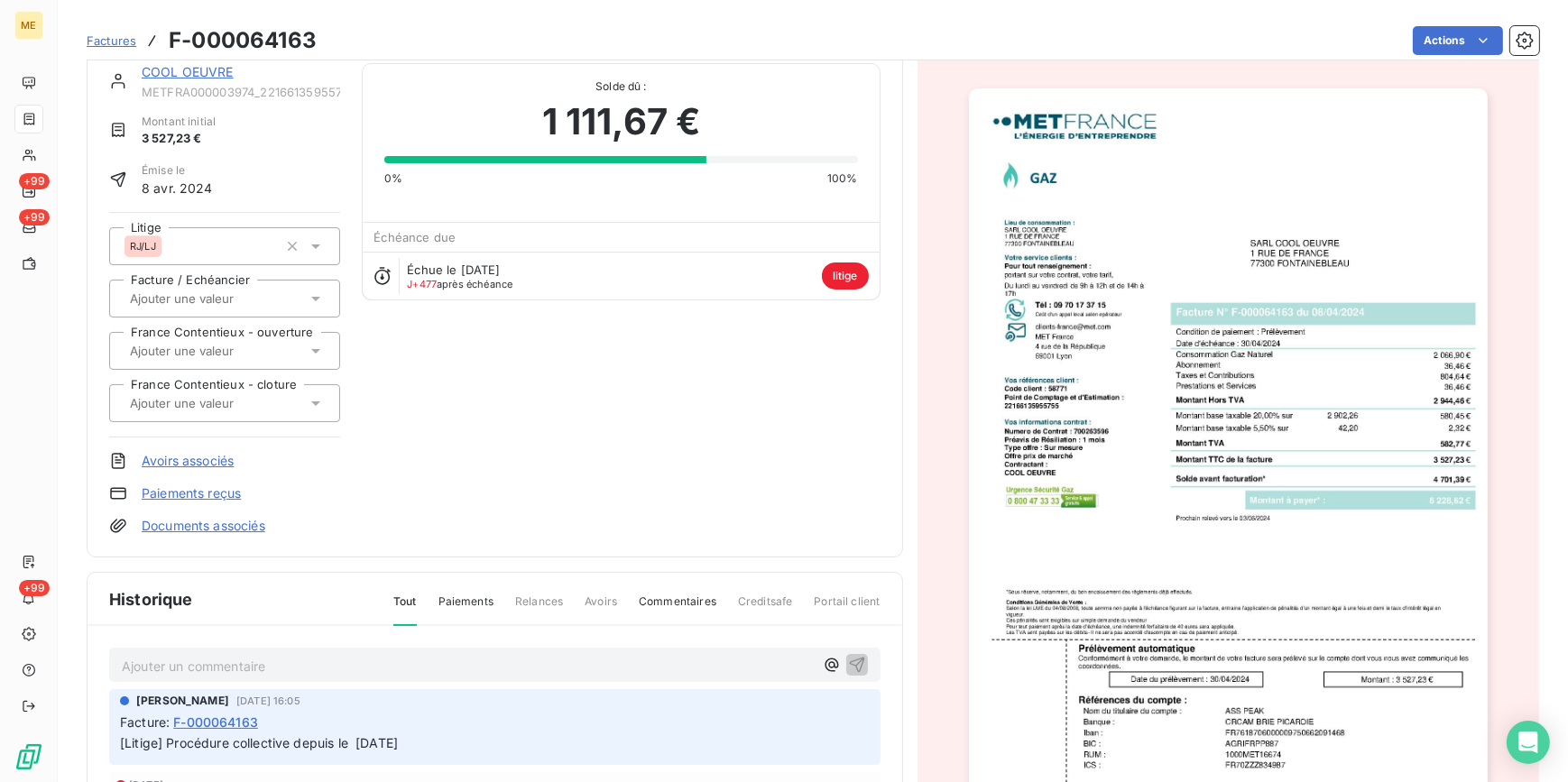
scroll to position [20, 0]
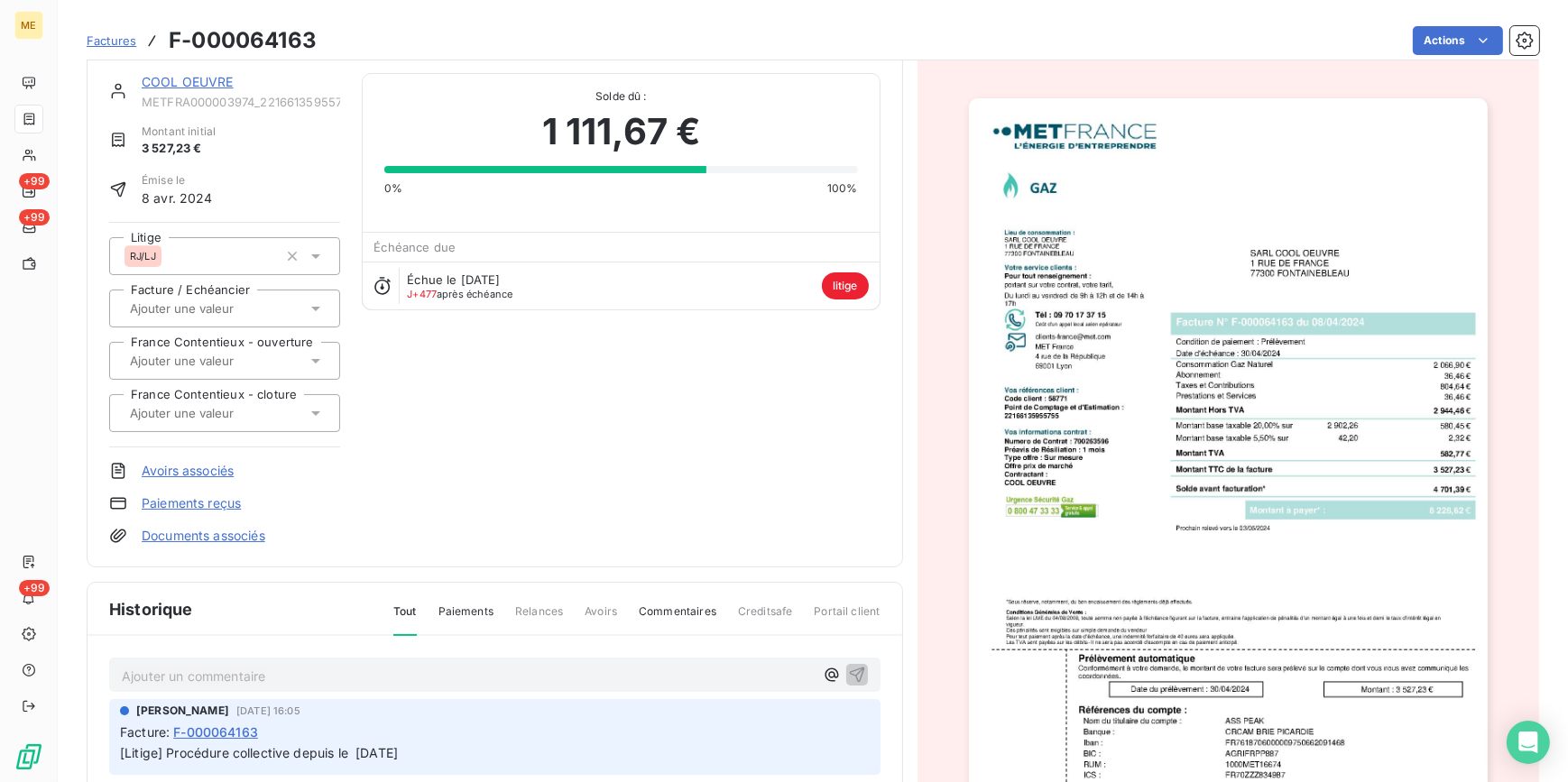
click at [845, 288] on span "litige" at bounding box center [845, 286] width 47 height 27
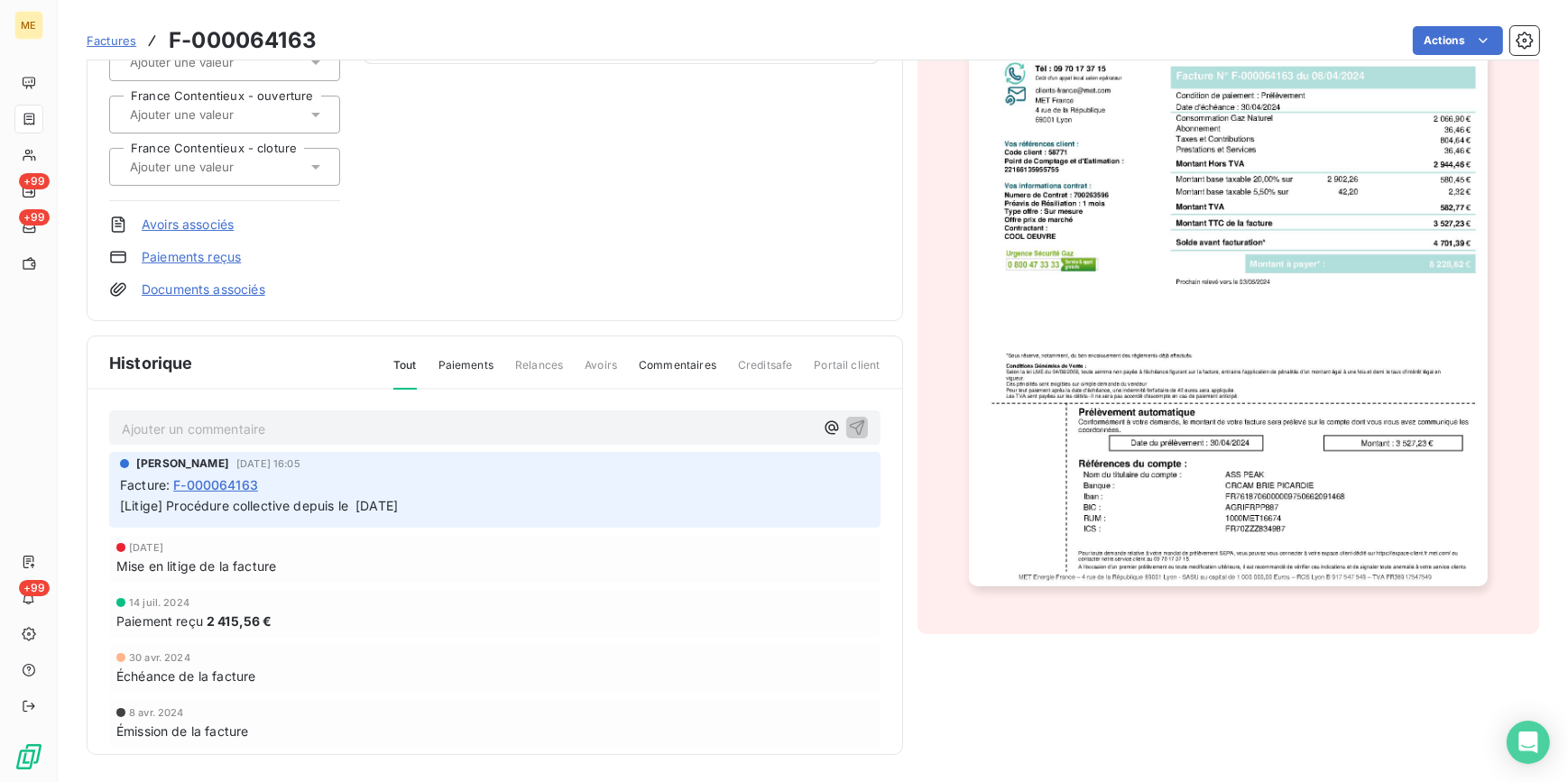
scroll to position [0, 0]
click at [461, 353] on div "Historique Tout Paiements Relances Avoirs Commentaires Creditsafe Portail client" at bounding box center [495, 363] width 815 height 53
click at [479, 371] on span "Paiements" at bounding box center [465, 373] width 55 height 31
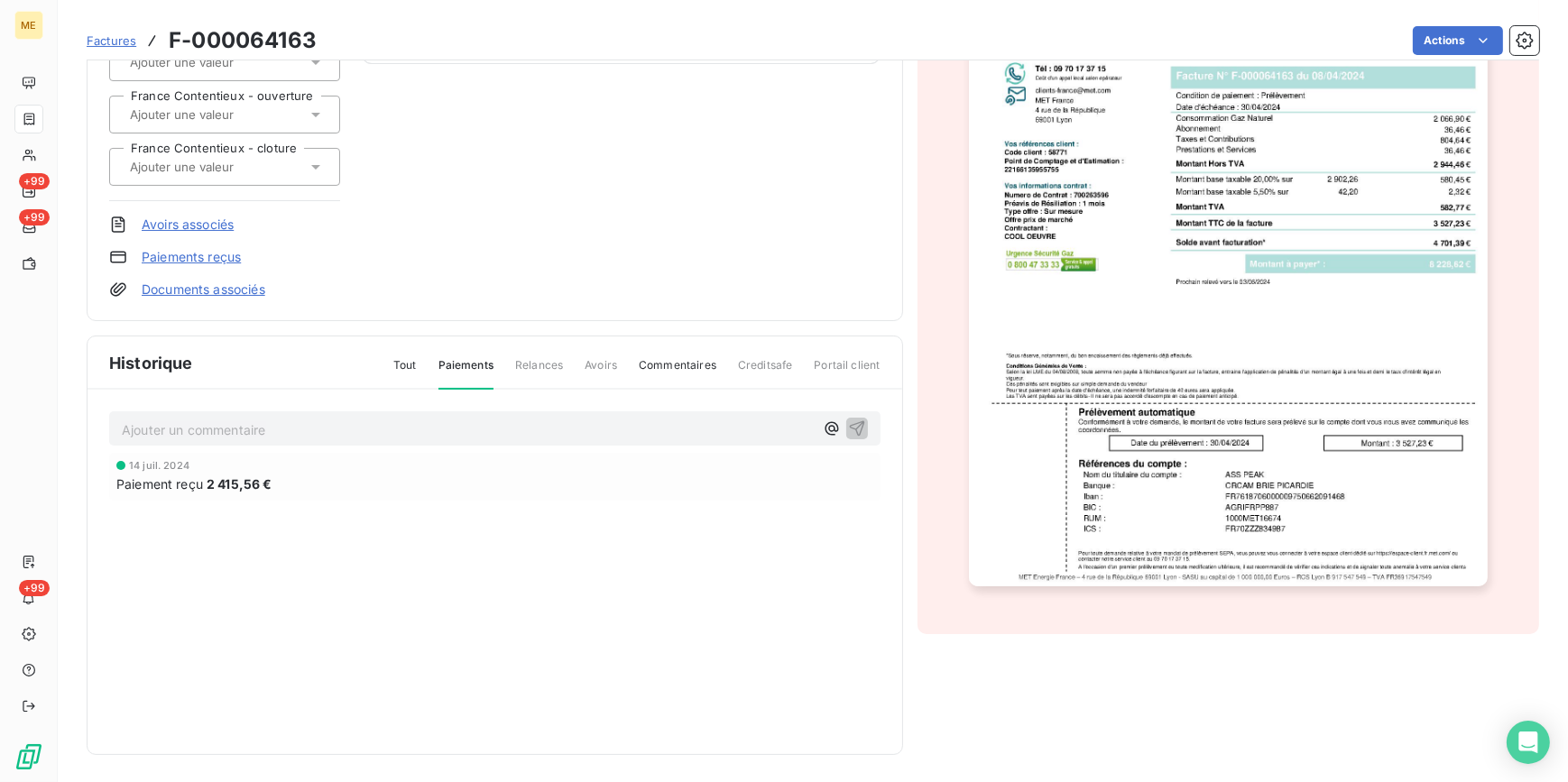
click at [394, 372] on span "Tout" at bounding box center [405, 373] width 23 height 31
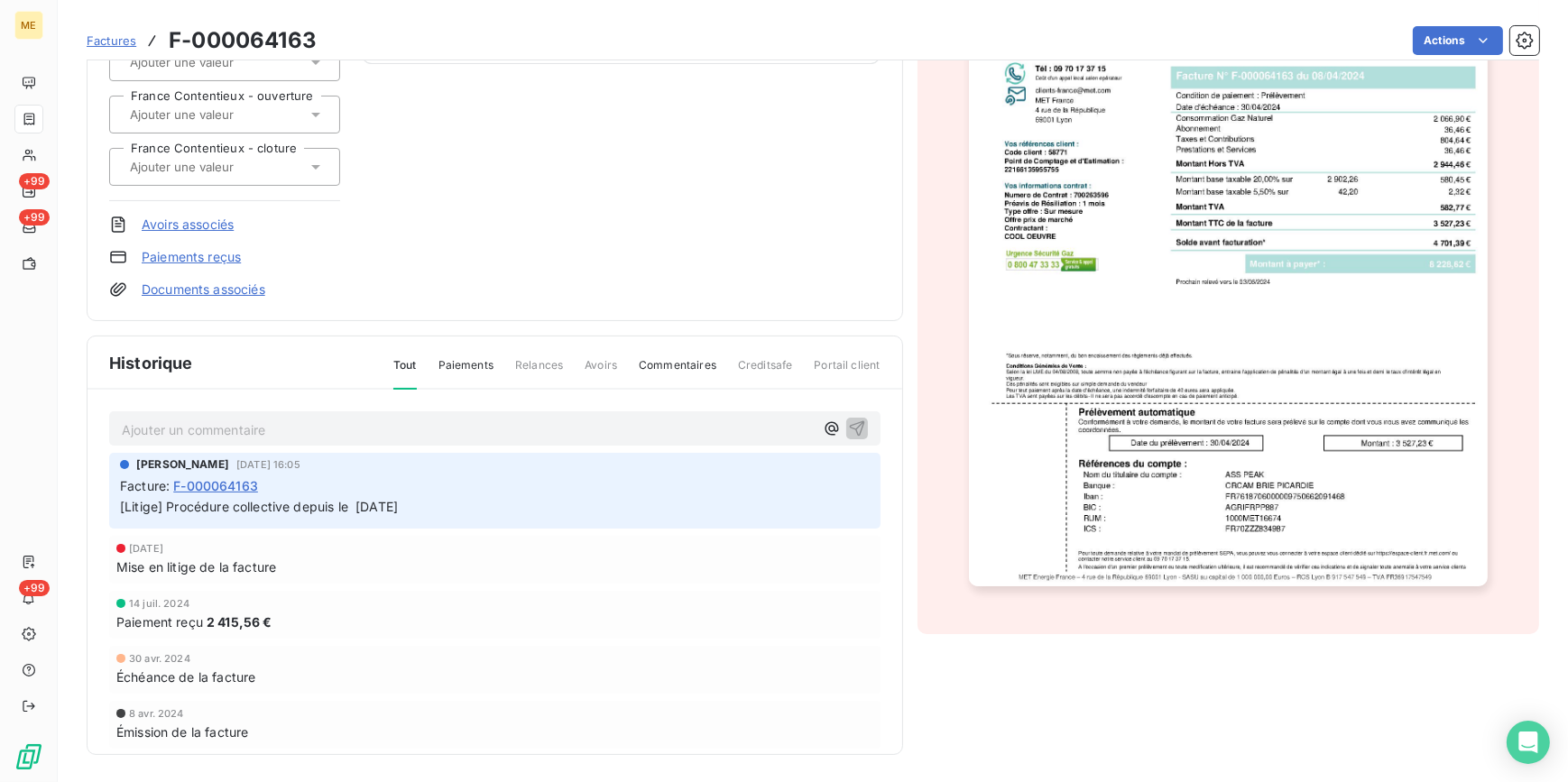
click at [669, 365] on span "Commentaires" at bounding box center [678, 373] width 77 height 31
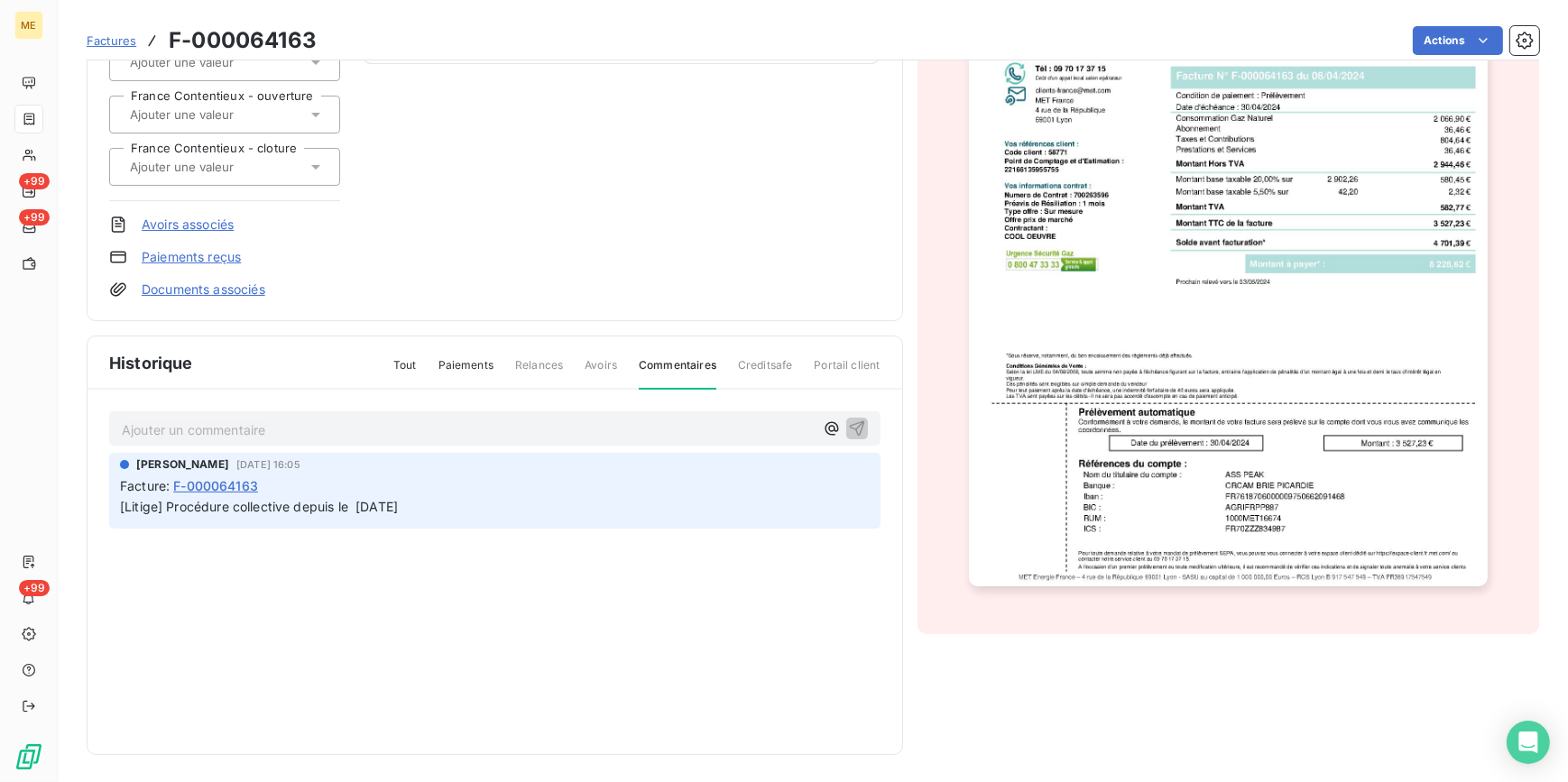
click at [409, 352] on div "Historique Tout Paiements Relances Avoirs Commentaires Creditsafe Portail client" at bounding box center [495, 363] width 815 height 53
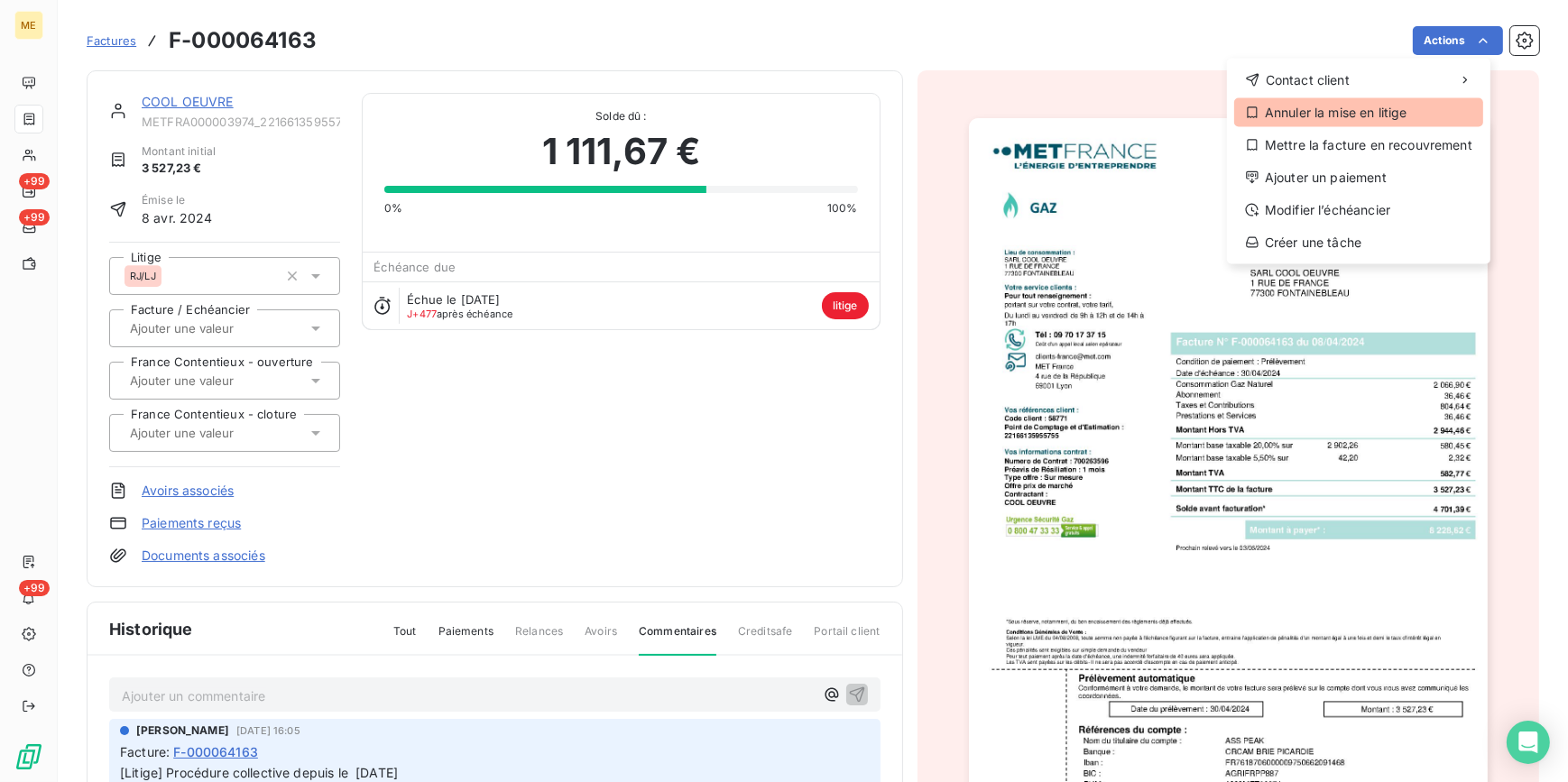
click at [1376, 114] on div "Annuler la mise en litige" at bounding box center [1358, 113] width 249 height 29
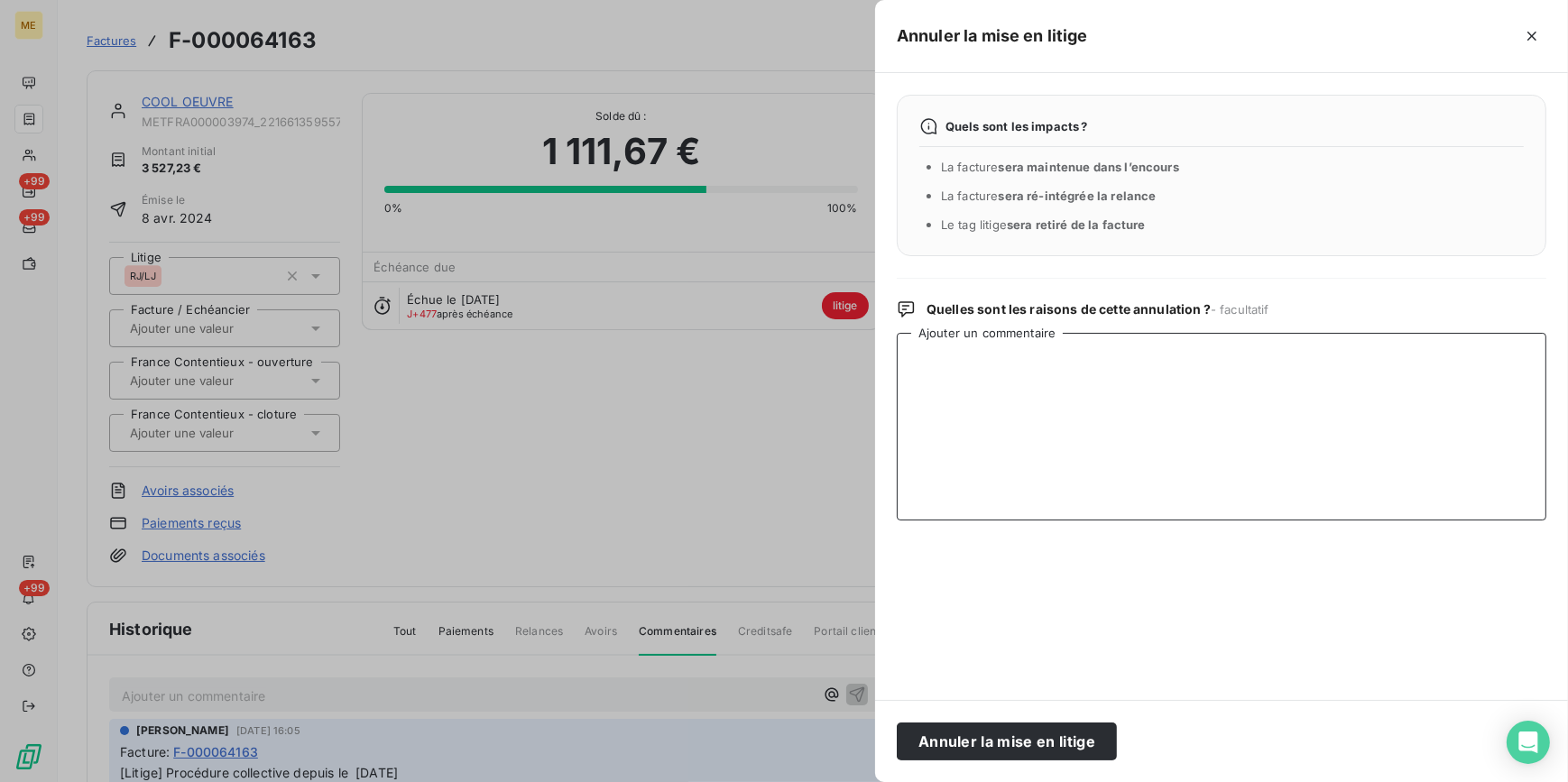
click at [972, 389] on textarea "Ajouter un commentaire" at bounding box center [1221, 427] width 650 height 187
click at [1146, 353] on textarea "Client sorti de la procédure de RJ" at bounding box center [1221, 427] width 650 height 187
drag, startPoint x: 1104, startPoint y: 343, endPoint x: 852, endPoint y: 342, distance: 252.0
click at [852, 781] on div "Annuler la mise en litige Quels sont les impacts ? La facture sera maintenue da…" at bounding box center [784, 782] width 1568 height 0
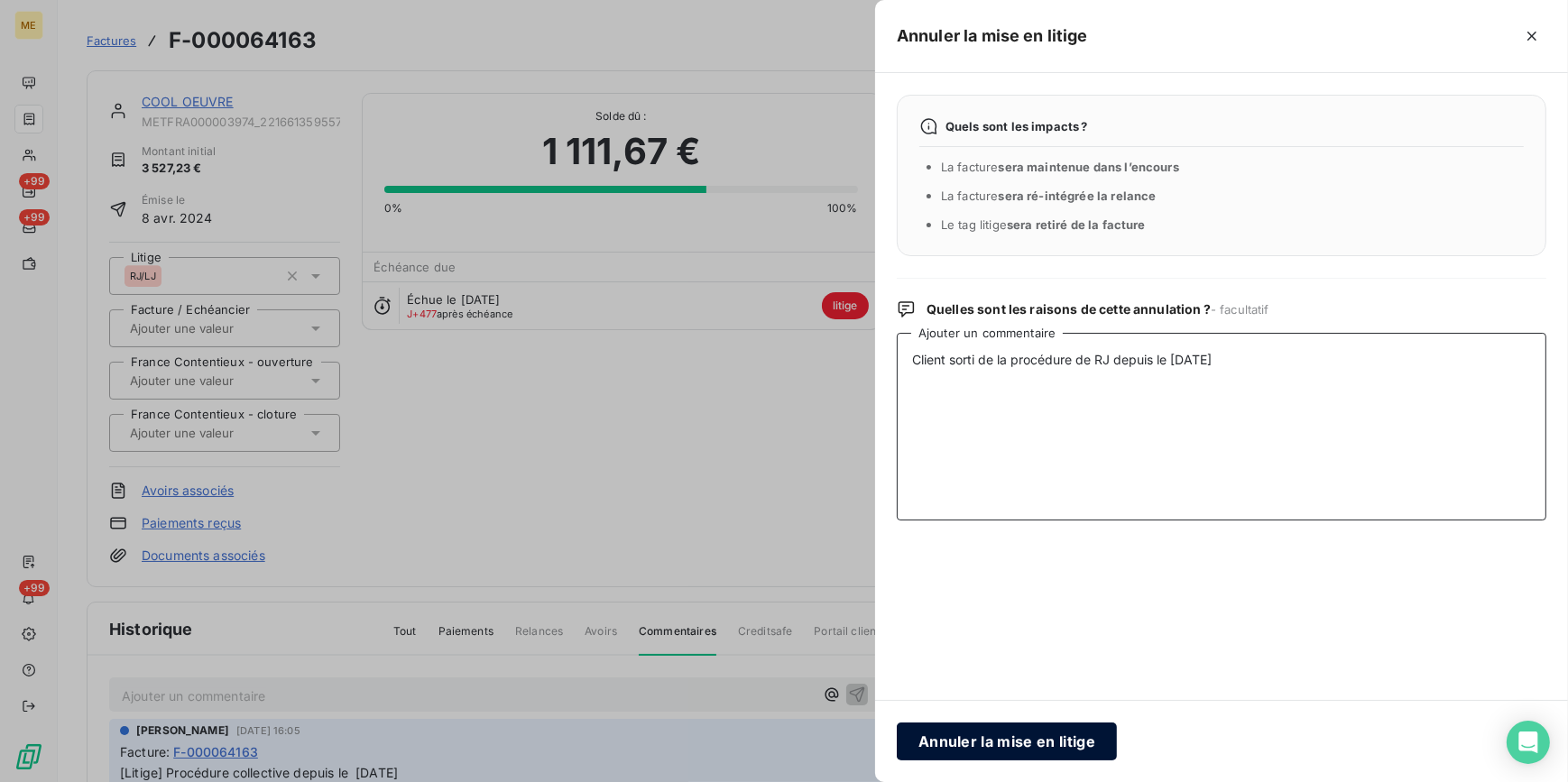
type textarea "Client sorti de la procédure de RJ depuis le [DATE]"
click at [1028, 735] on button "Annuler la mise en litige" at bounding box center [1007, 740] width 220 height 38
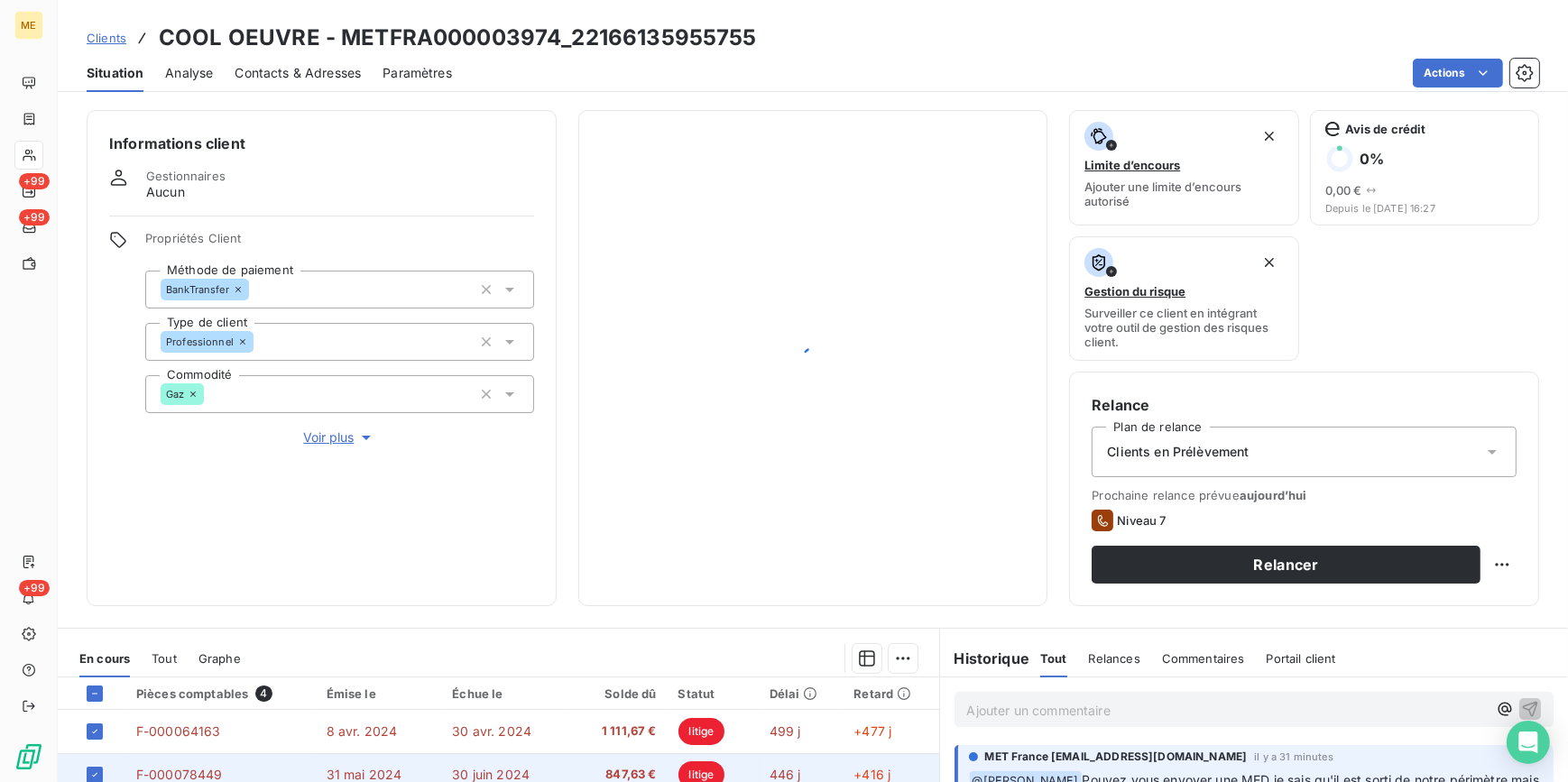
scroll to position [295, 0]
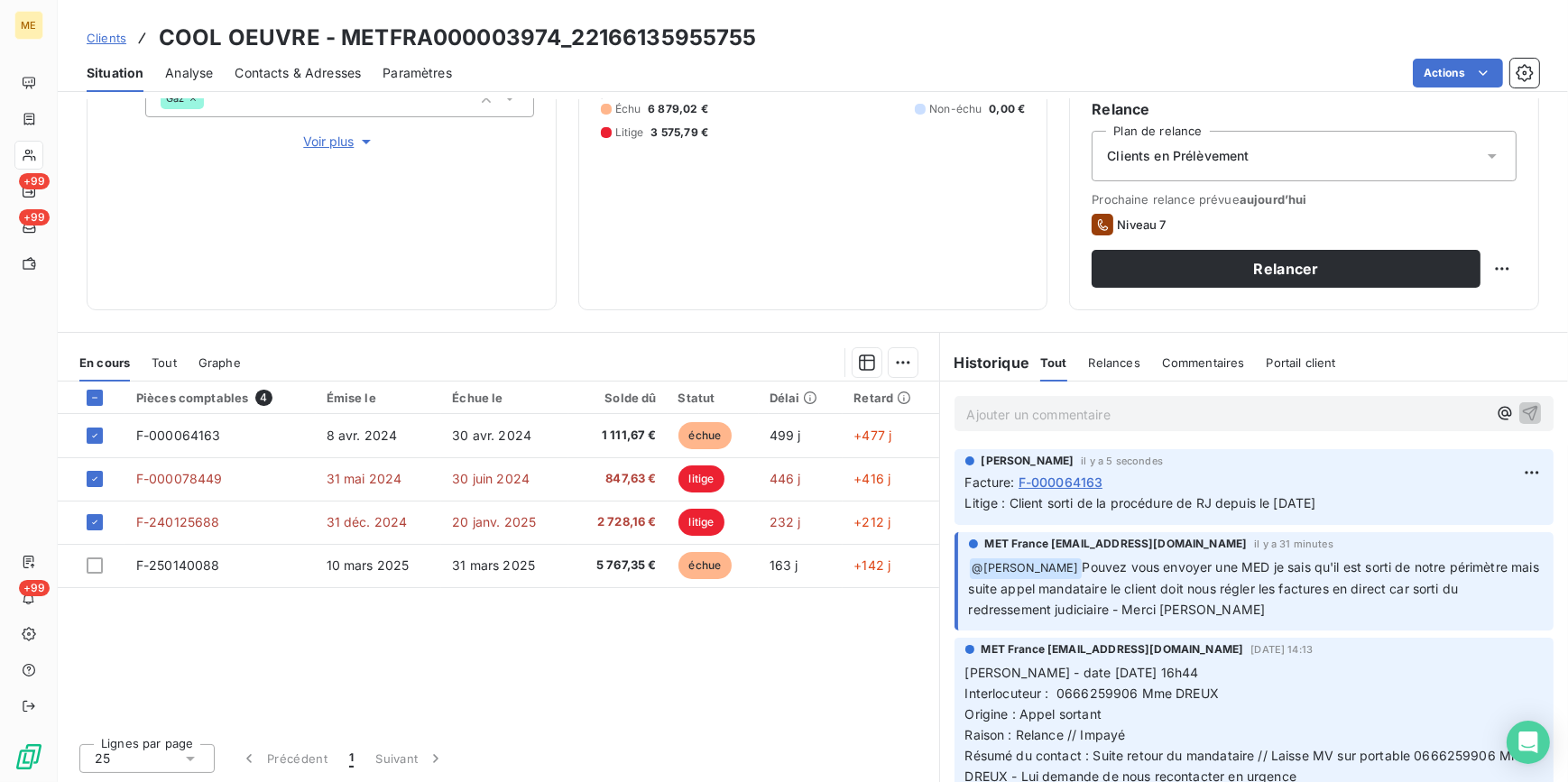
drag, startPoint x: 580, startPoint y: 726, endPoint x: 580, endPoint y: 706, distance: 20.0
click at [580, 726] on div "Pièces comptables 4 Émise le Échue le Solde dû Statut Délai Retard F-000064163 …" at bounding box center [498, 555] width 882 height 348
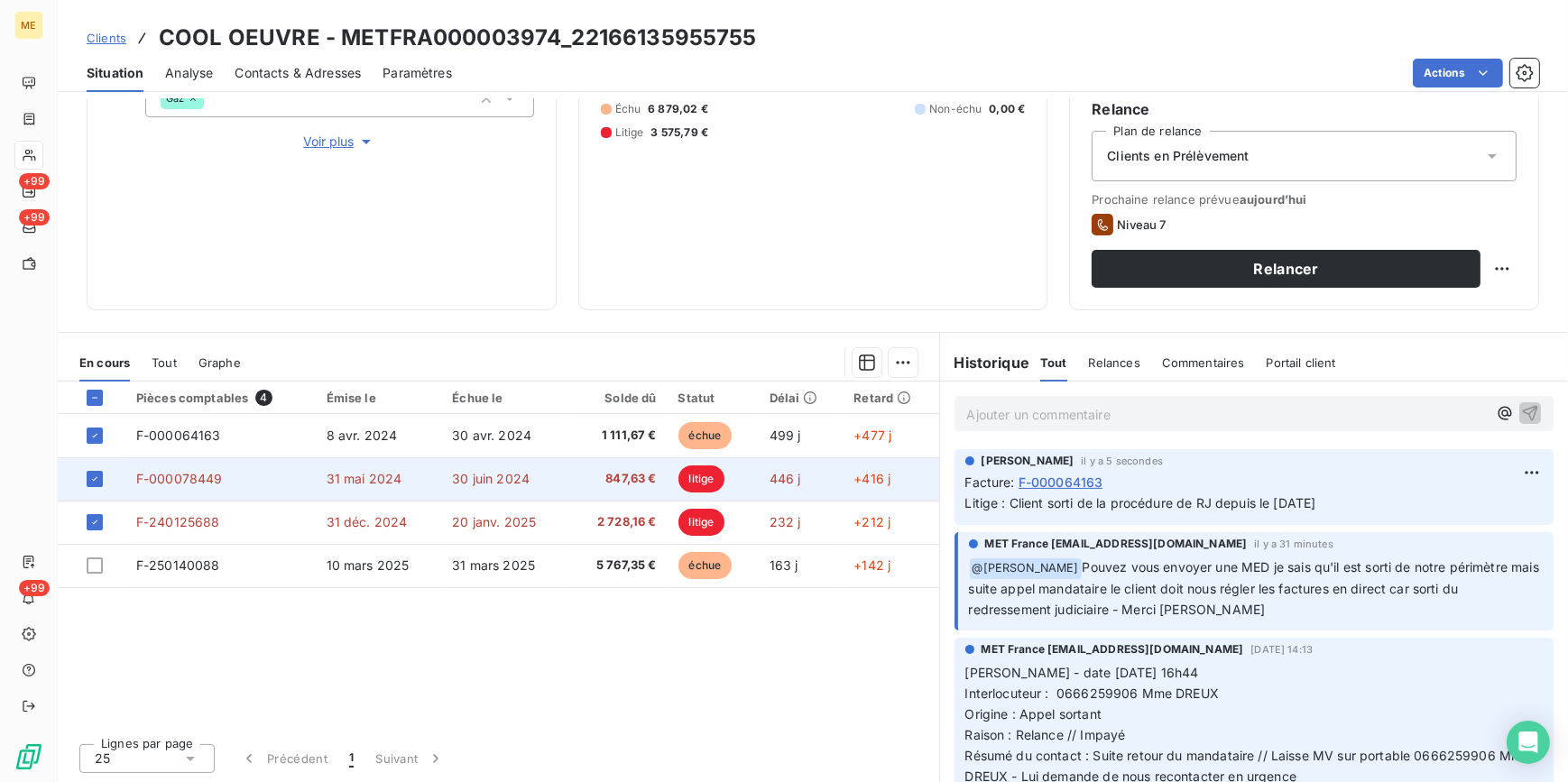
click at [509, 471] on span "30 juin 2024" at bounding box center [490, 479] width 77 height 15
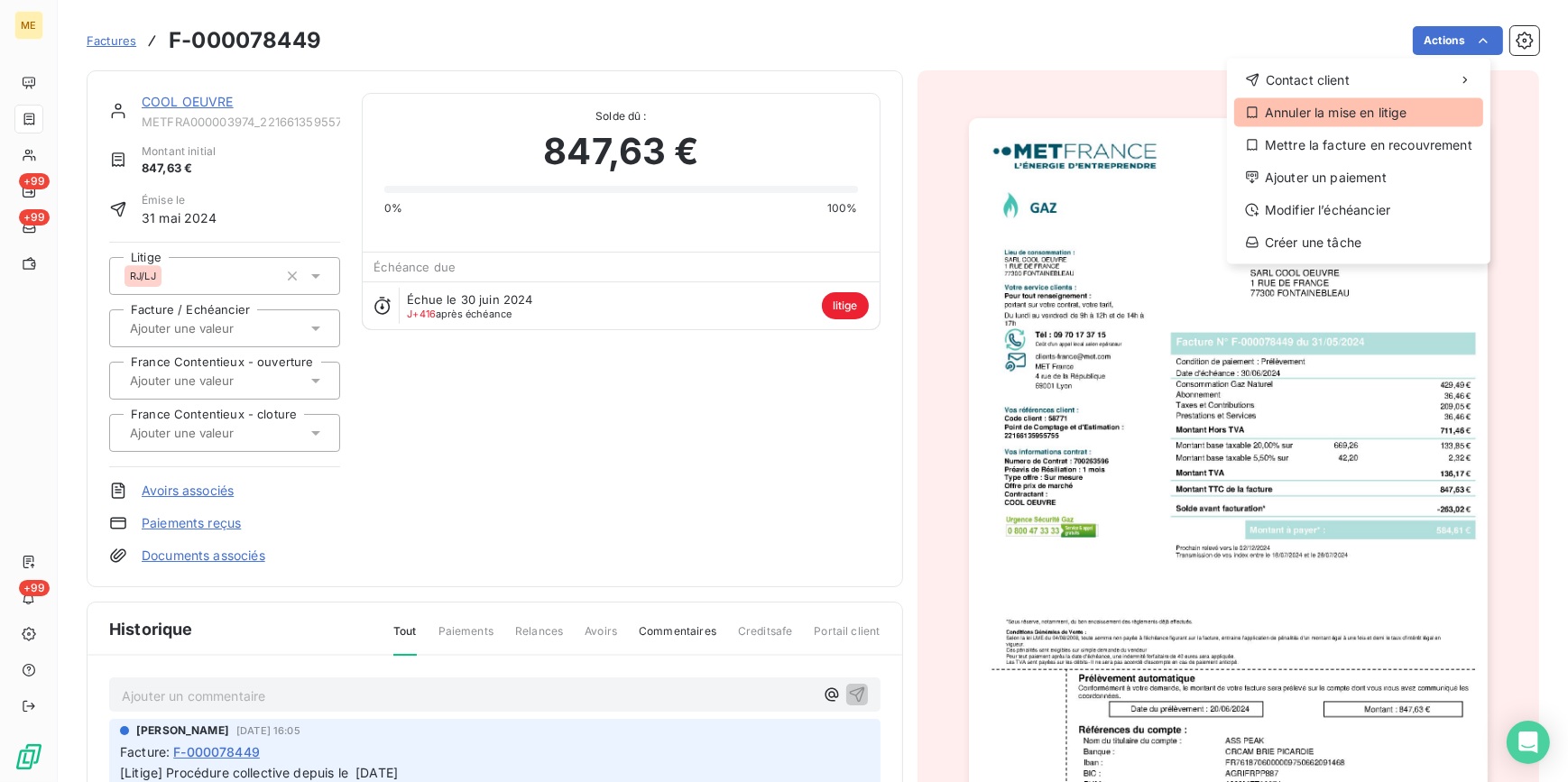
click at [1416, 114] on div "Annuler la mise en litige" at bounding box center [1358, 113] width 249 height 29
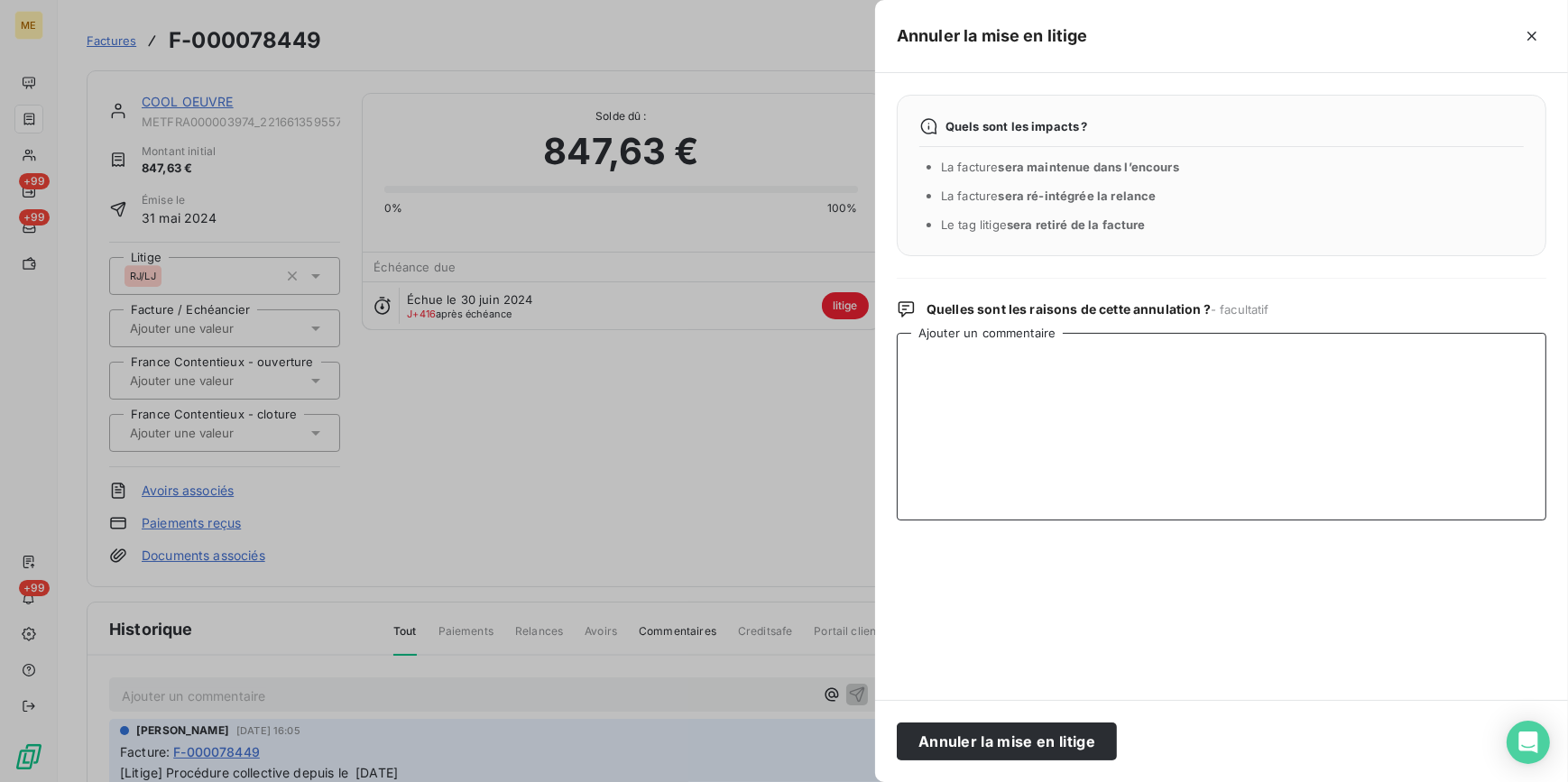
click at [1042, 361] on textarea "Ajouter un commentaire" at bounding box center [1221, 427] width 650 height 187
paste textarea "Client sorti de la procédure de RJ depuis le [DATE]"
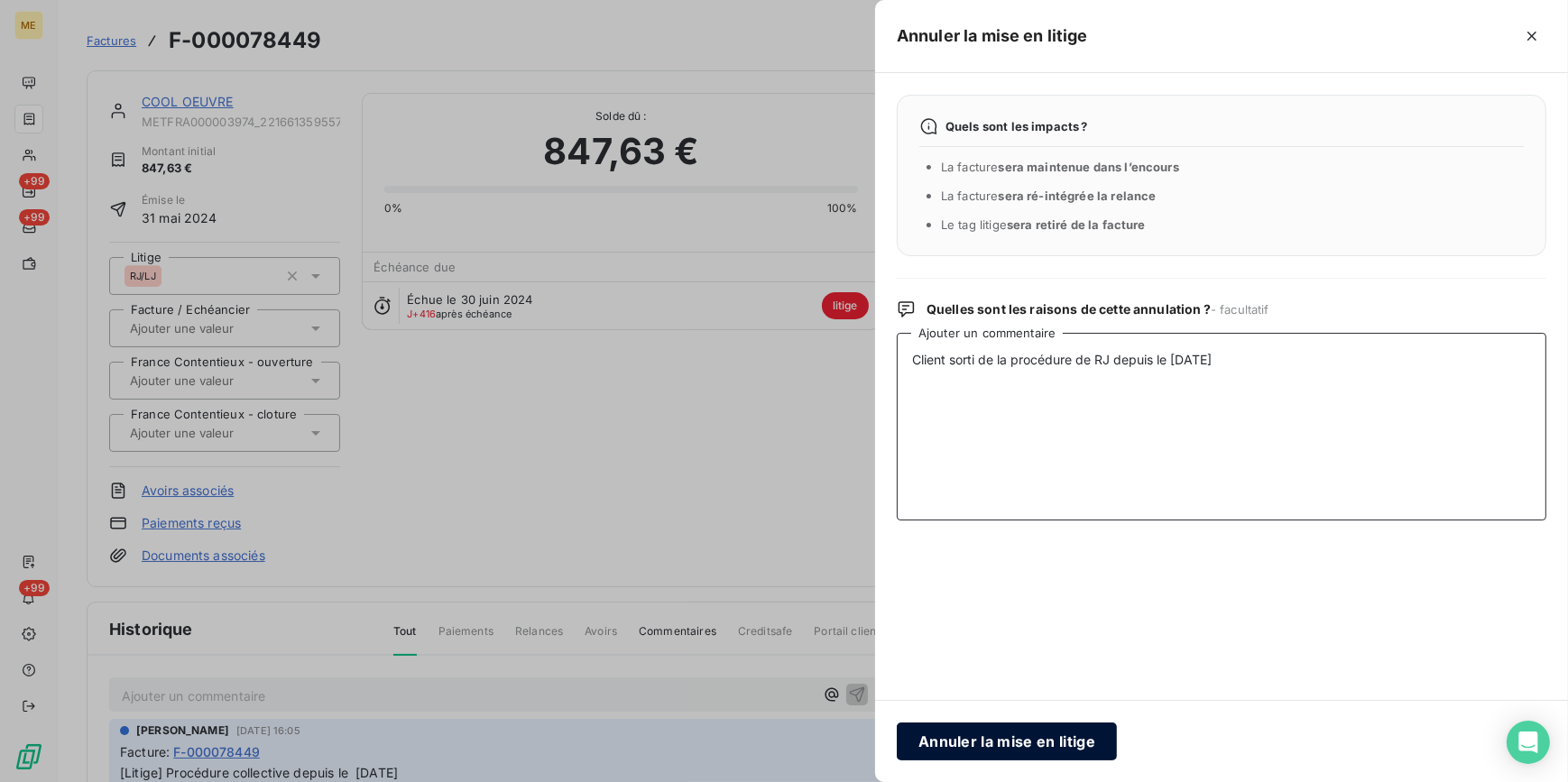
type textarea "Client sorti de la procédure de RJ depuis le [DATE]"
click at [1035, 734] on button "Annuler la mise en litige" at bounding box center [1007, 740] width 220 height 38
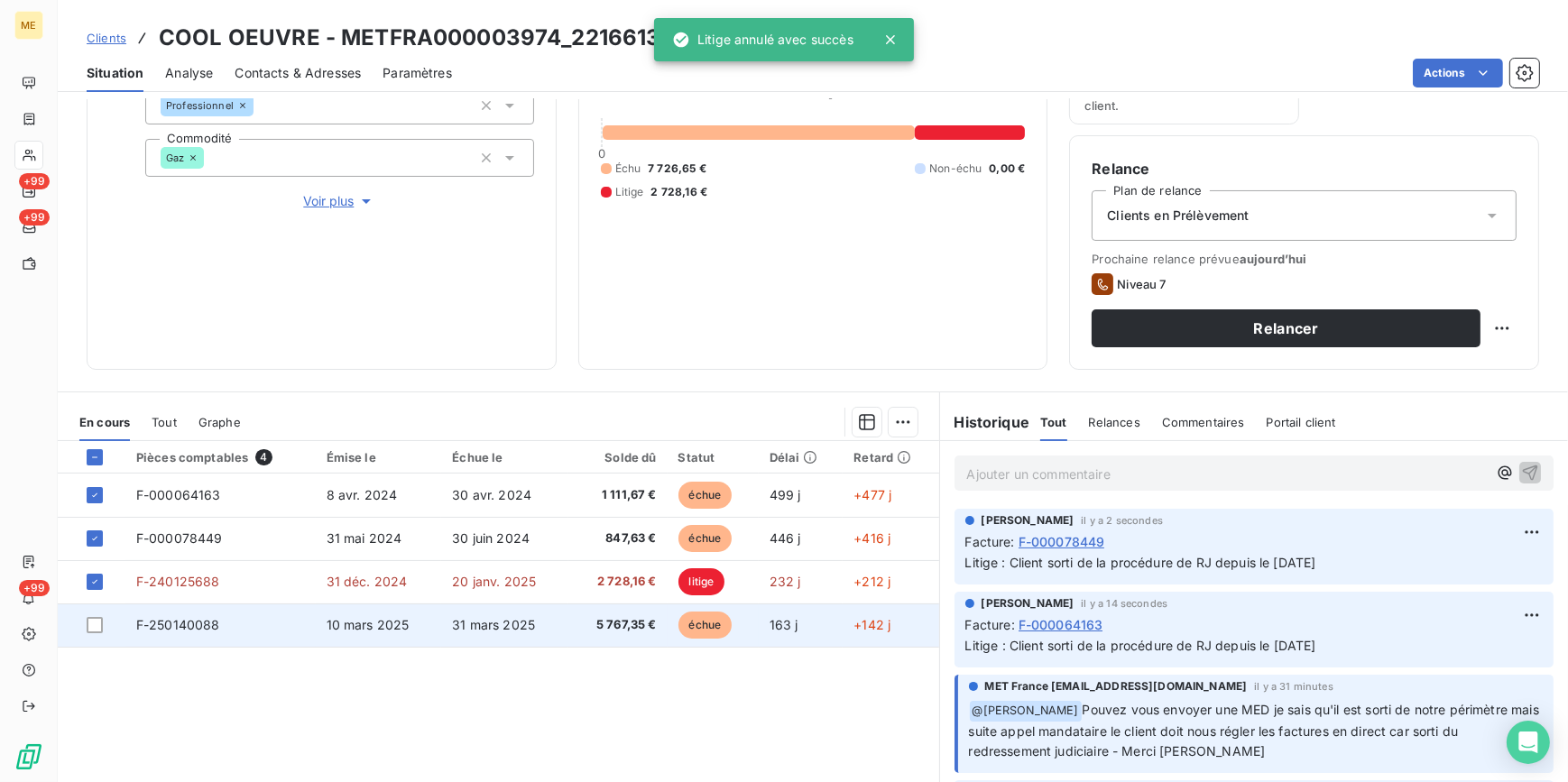
scroll to position [295, 0]
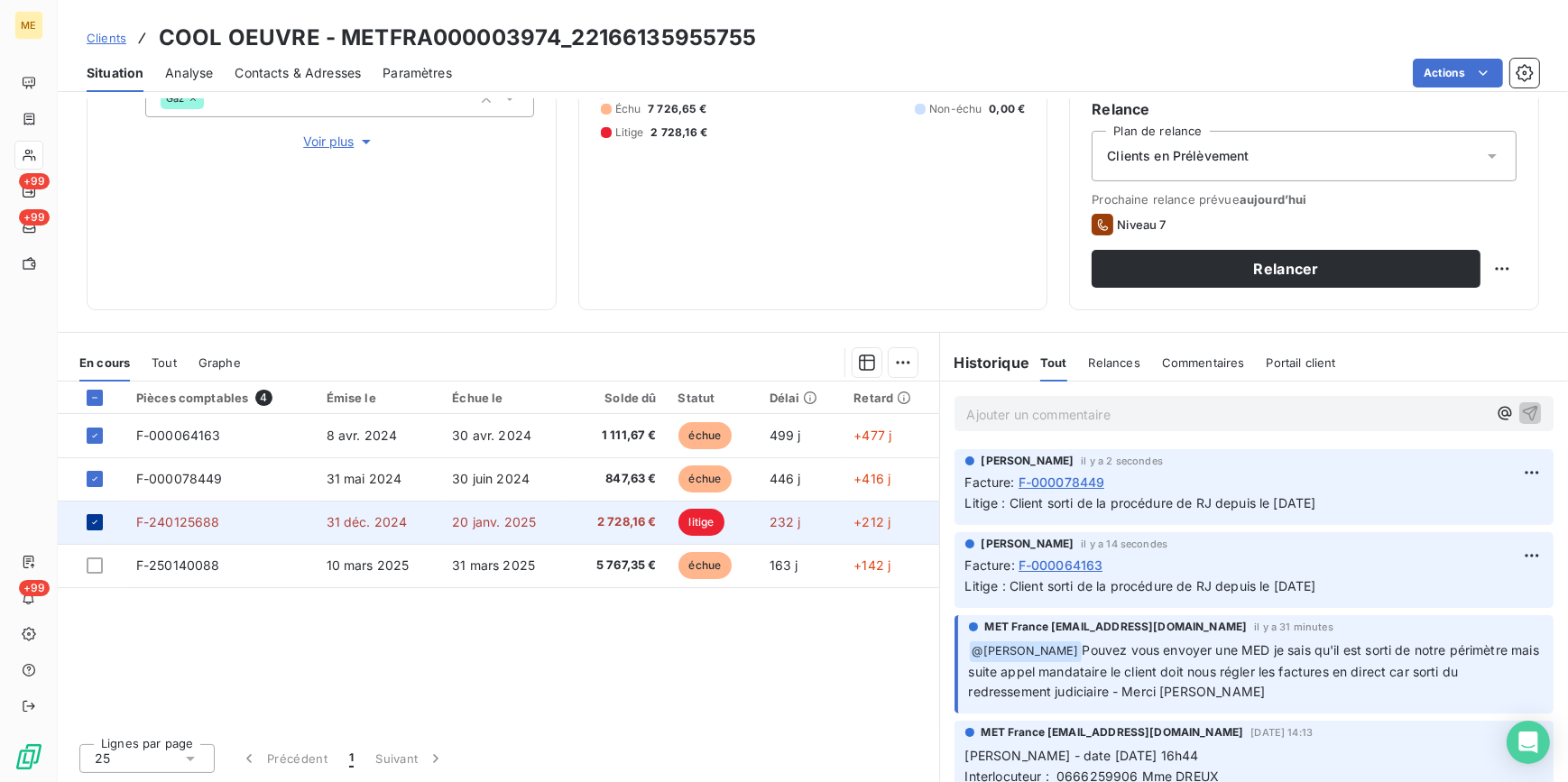
click at [99, 522] on icon at bounding box center [94, 521] width 11 height 11
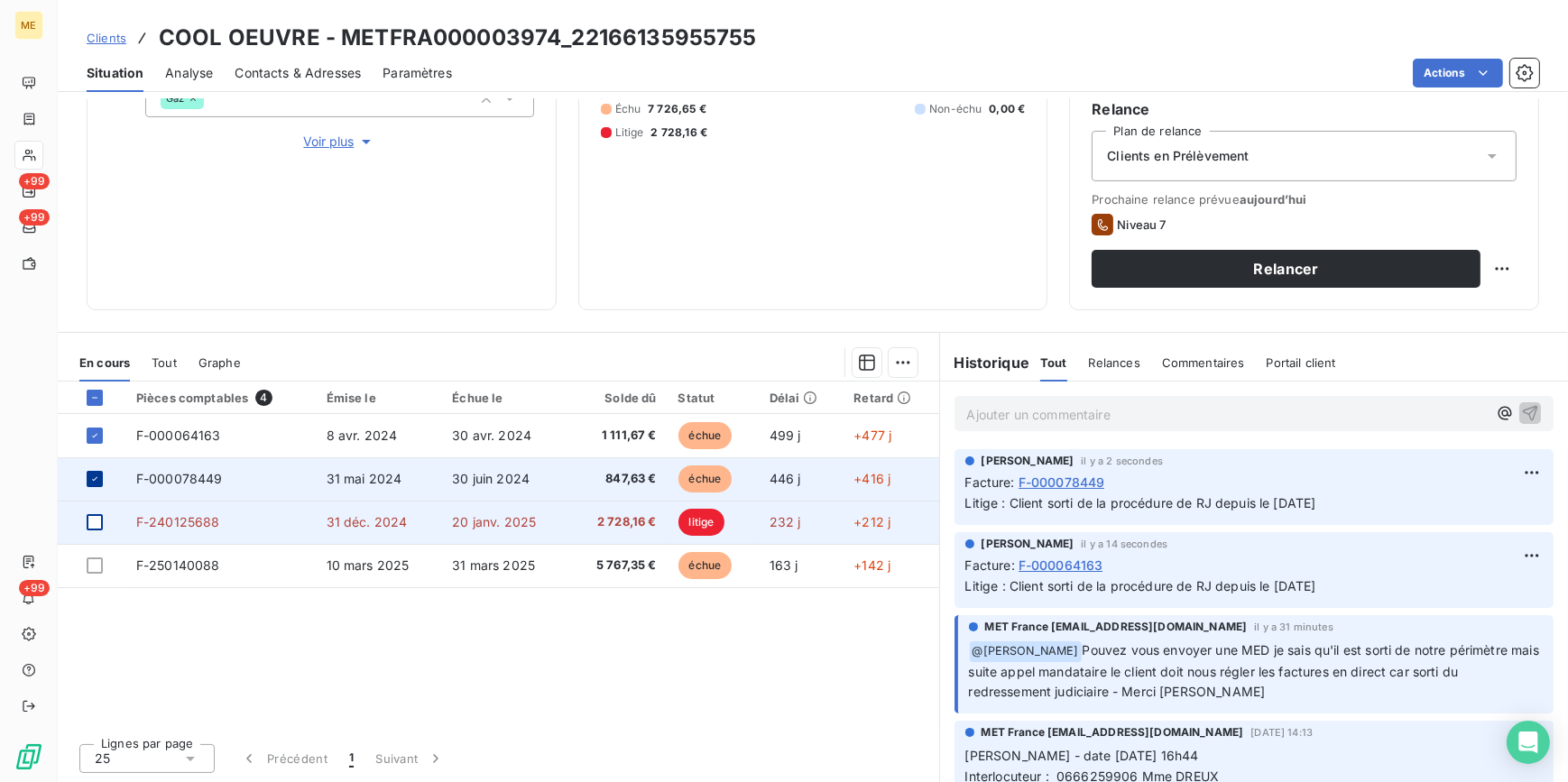
click at [98, 487] on div at bounding box center [95, 479] width 16 height 16
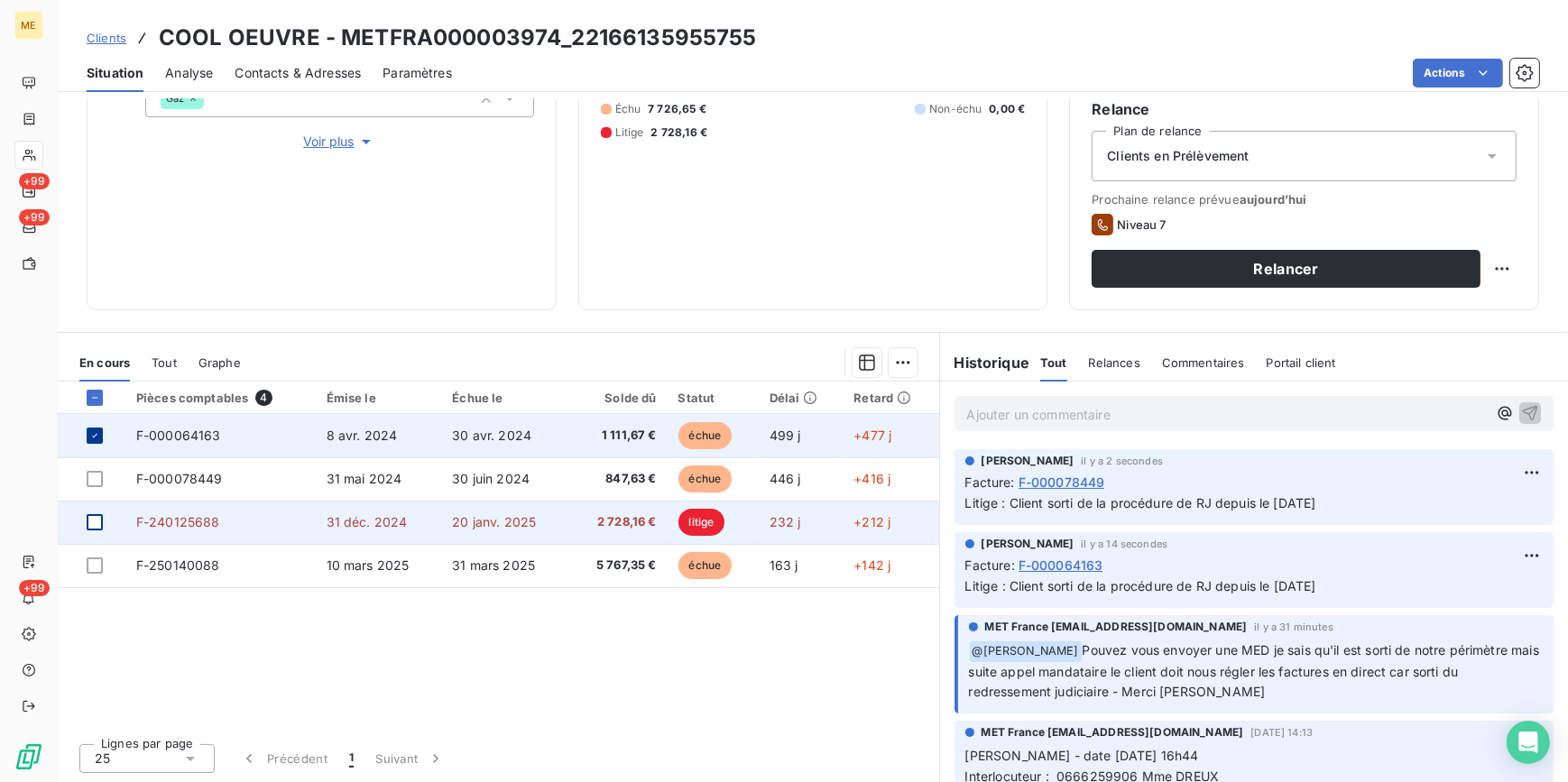
click at [98, 435] on icon at bounding box center [94, 435] width 11 height 11
click at [280, 515] on td "F-240125688" at bounding box center [220, 522] width 190 height 43
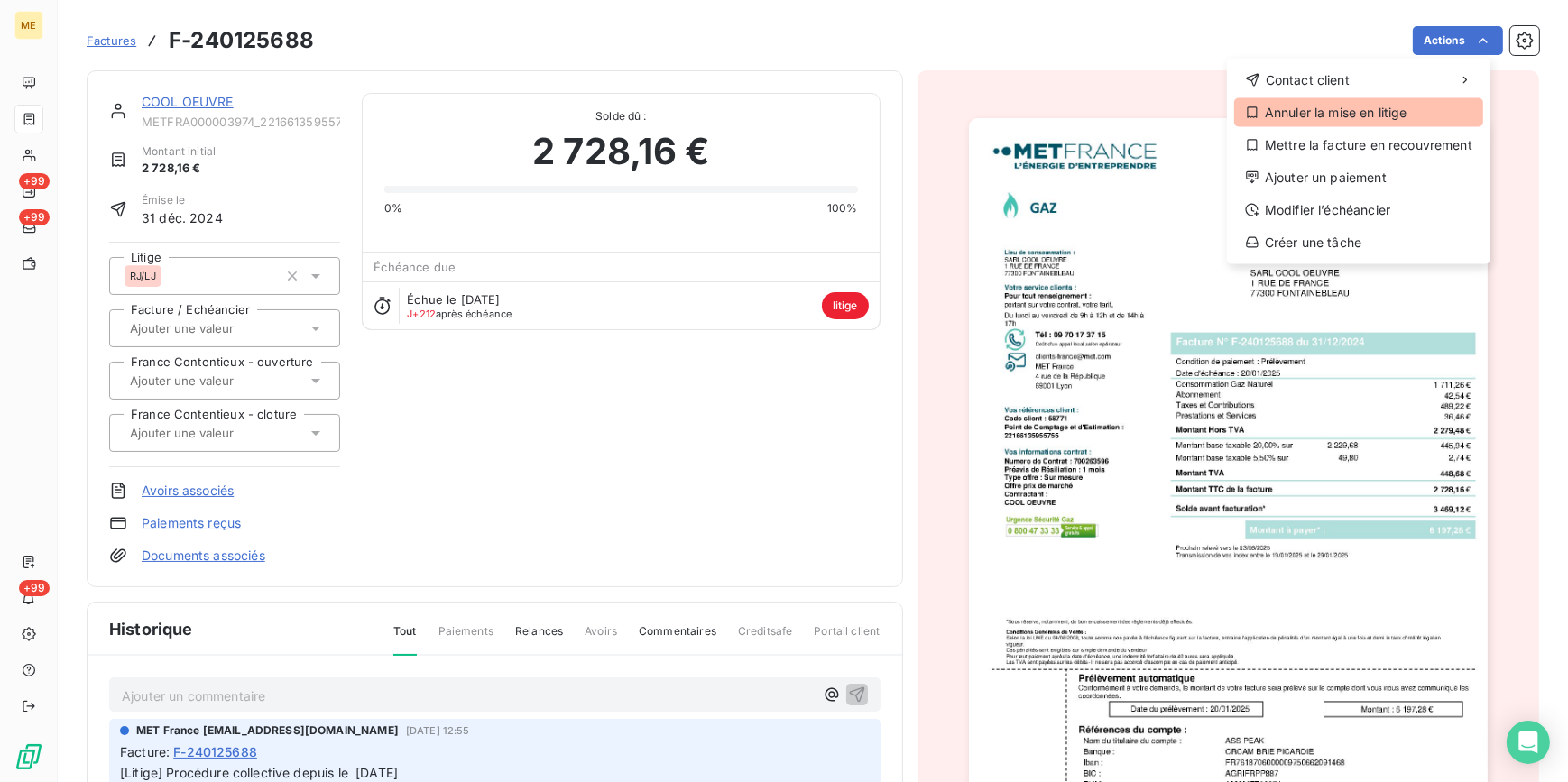
click at [1312, 115] on div "Annuler la mise en litige" at bounding box center [1358, 113] width 249 height 29
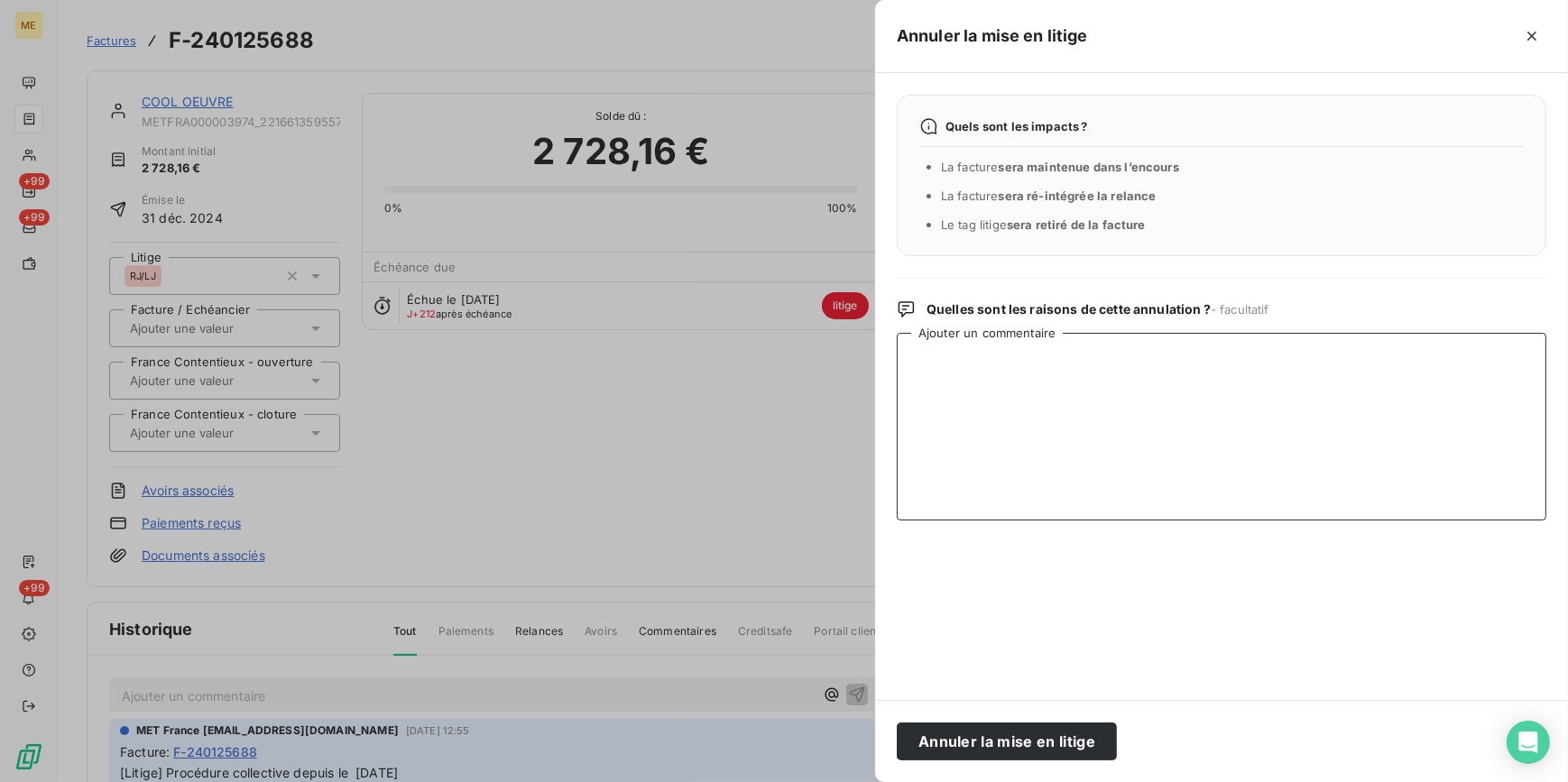
click at [912, 378] on textarea "Ajouter un commentaire" at bounding box center [1221, 427] width 650 height 187
paste textarea "Client sorti de la procédure de RJ depuis le [DATE]"
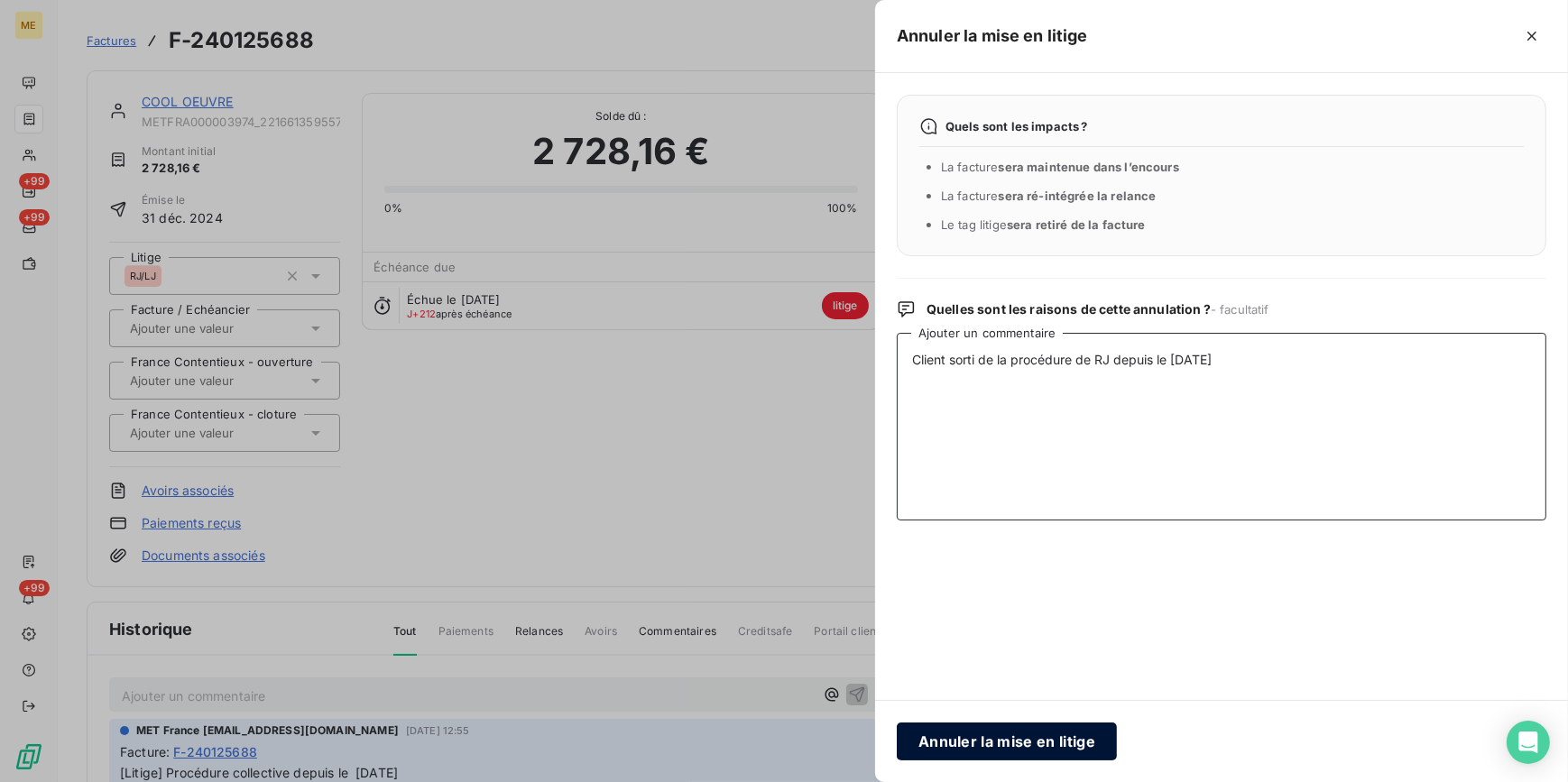
type textarea "Client sorti de la procédure de RJ depuis le [DATE]"
click at [1004, 742] on button "Annuler la mise en litige" at bounding box center [1007, 740] width 220 height 38
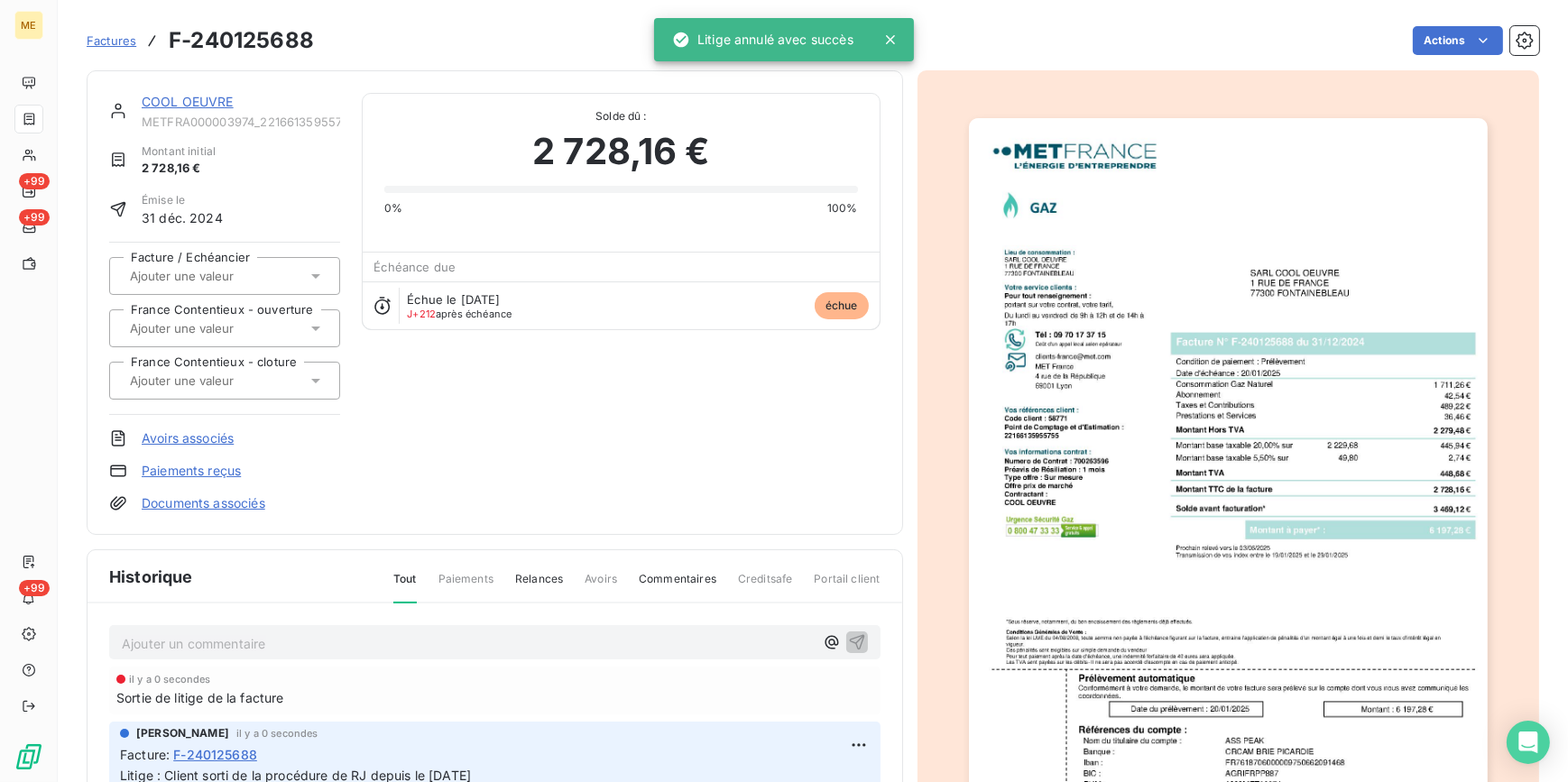
click at [123, 41] on span "Factures" at bounding box center [111, 41] width 49 height 14
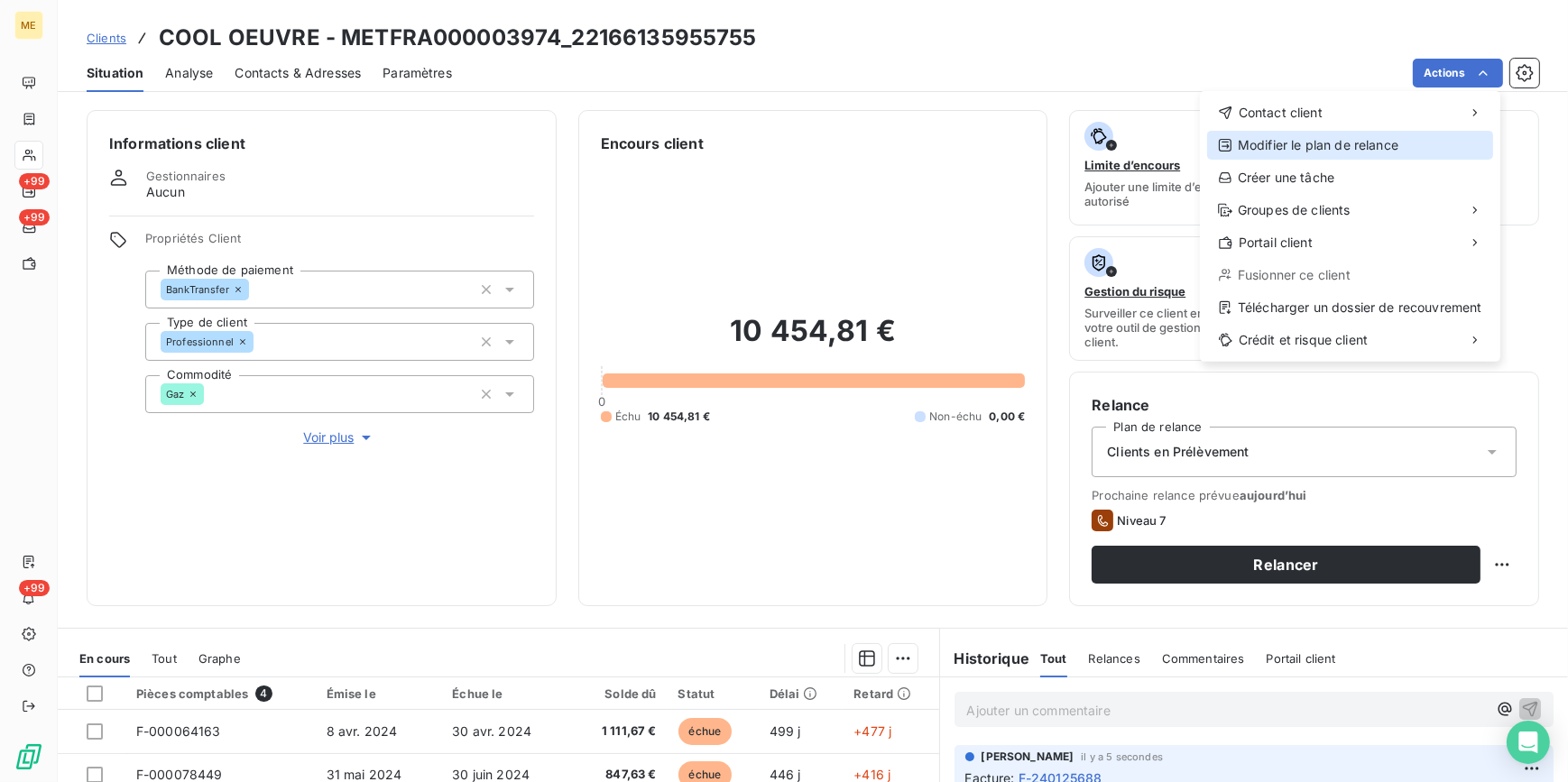
click at [1339, 145] on div "Modifier le plan de relance" at bounding box center [1350, 145] width 286 height 29
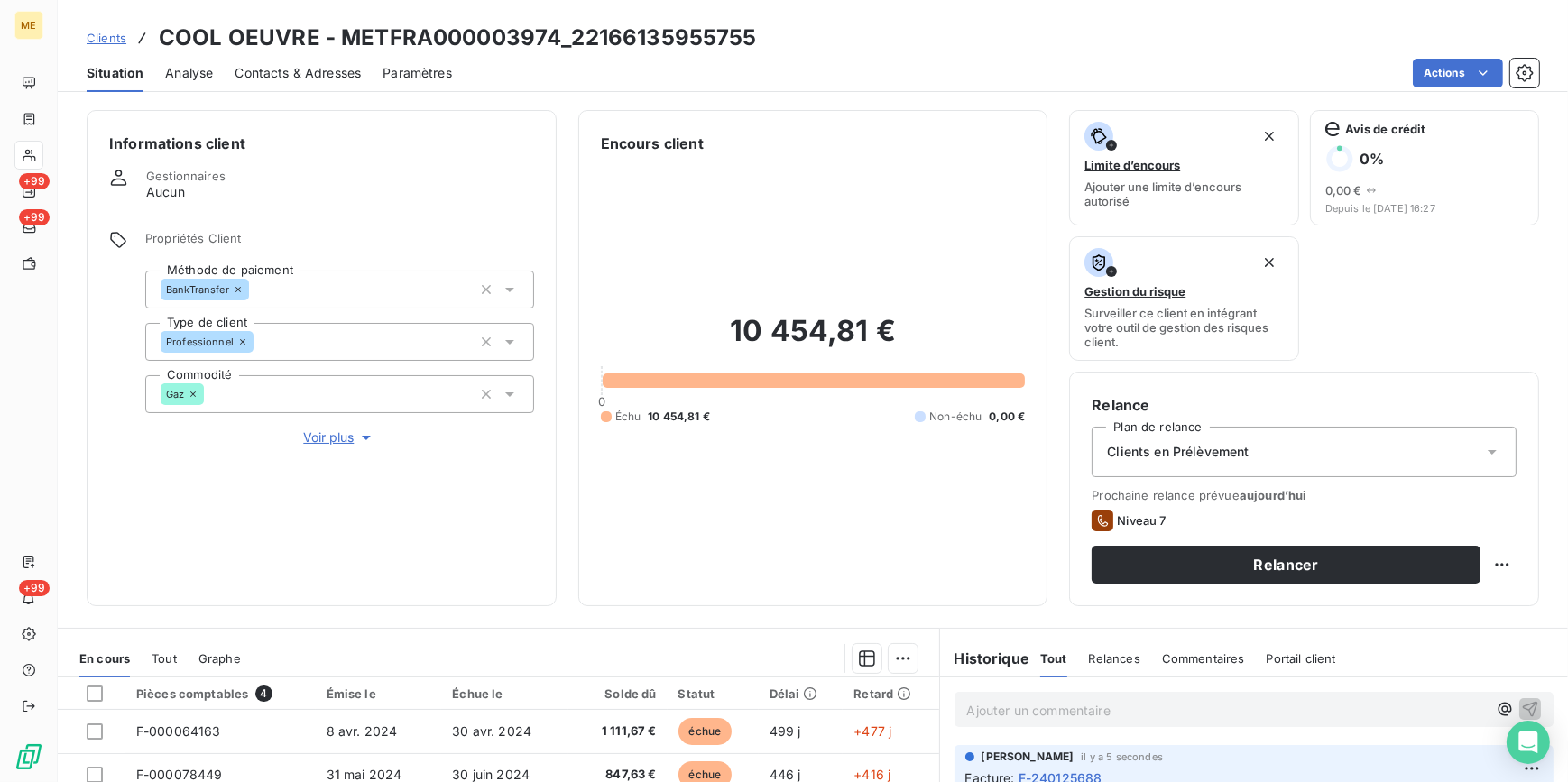
click at [1143, 71] on div "Actions" at bounding box center [1006, 73] width 1065 height 29
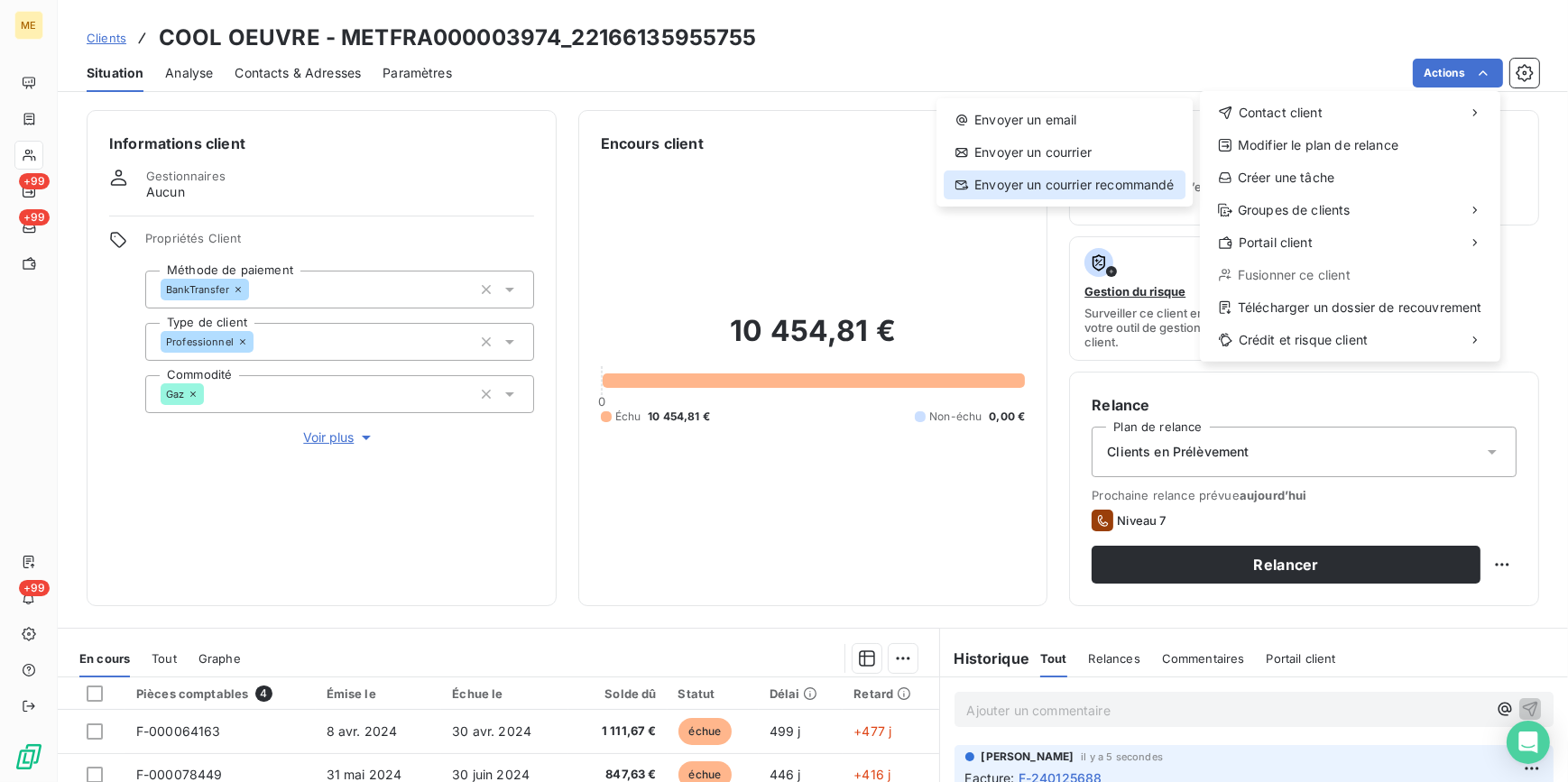
click at [1084, 185] on div "Envoyer un courrier recommandé" at bounding box center [1064, 185] width 241 height 29
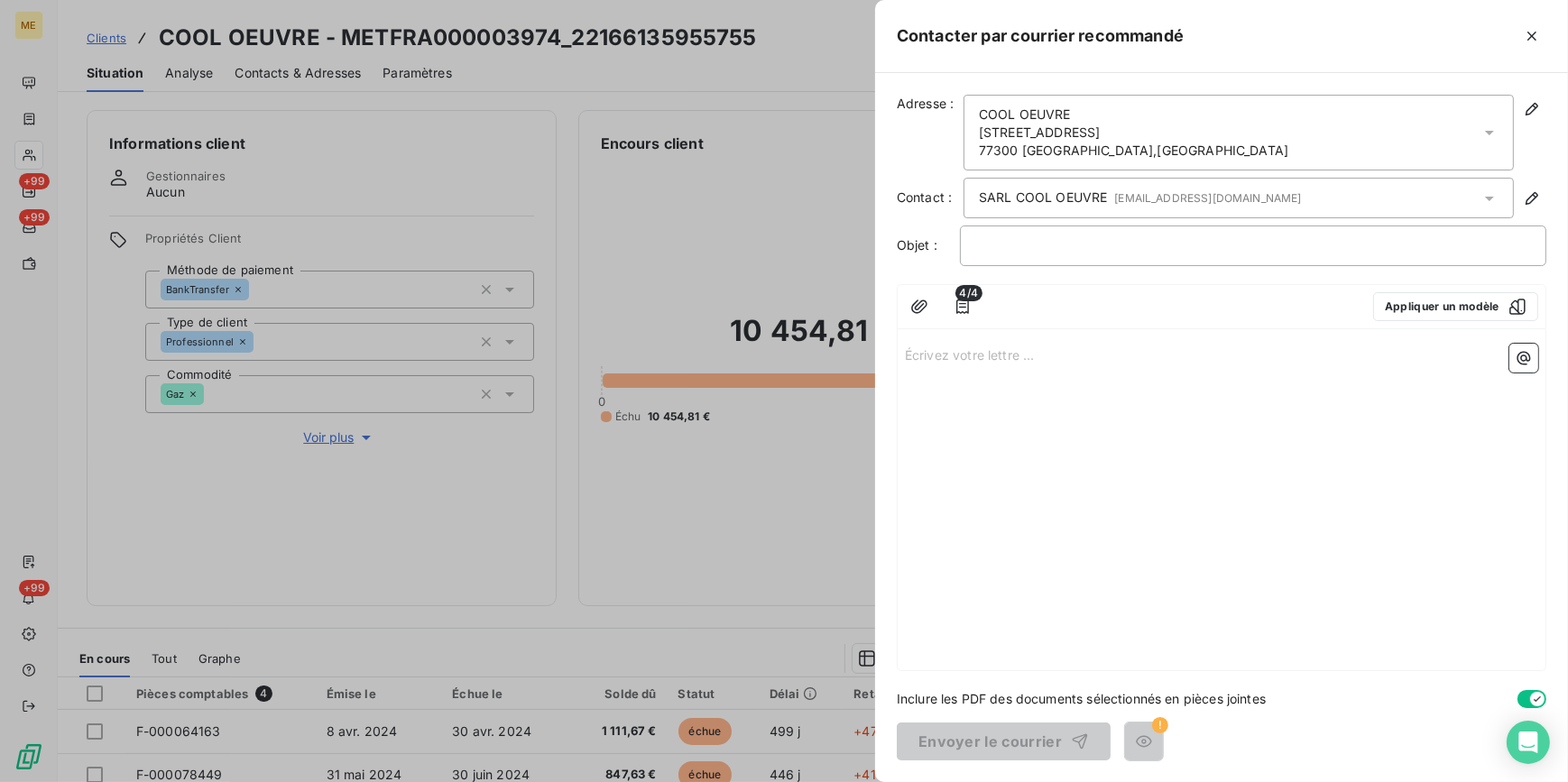
click at [792, 203] on div at bounding box center [784, 391] width 1568 height 782
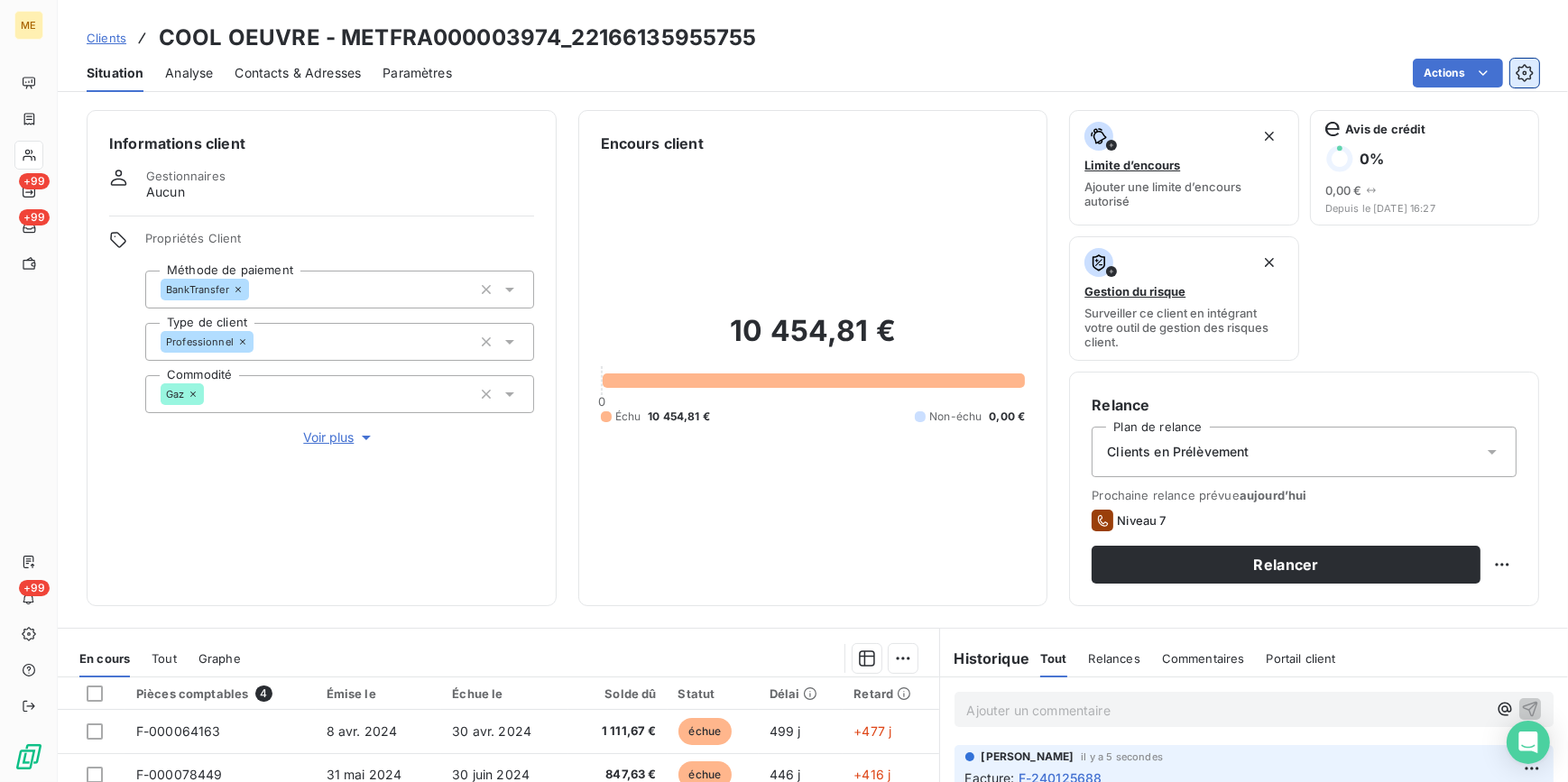
click at [1512, 81] on button "button" at bounding box center [1525, 73] width 29 height 29
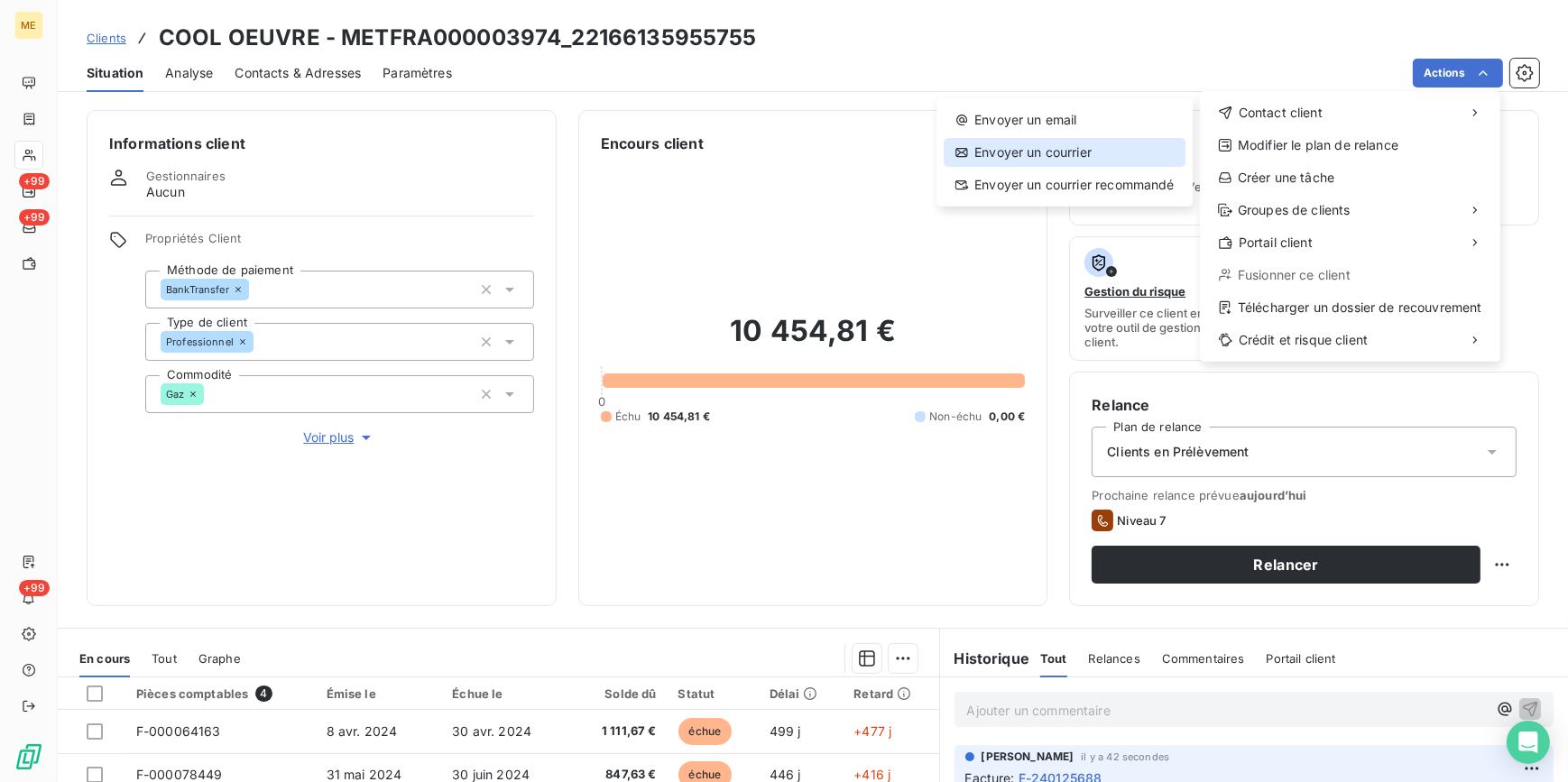
click at [1022, 152] on div "Envoyer un courrier" at bounding box center [1064, 153] width 241 height 29
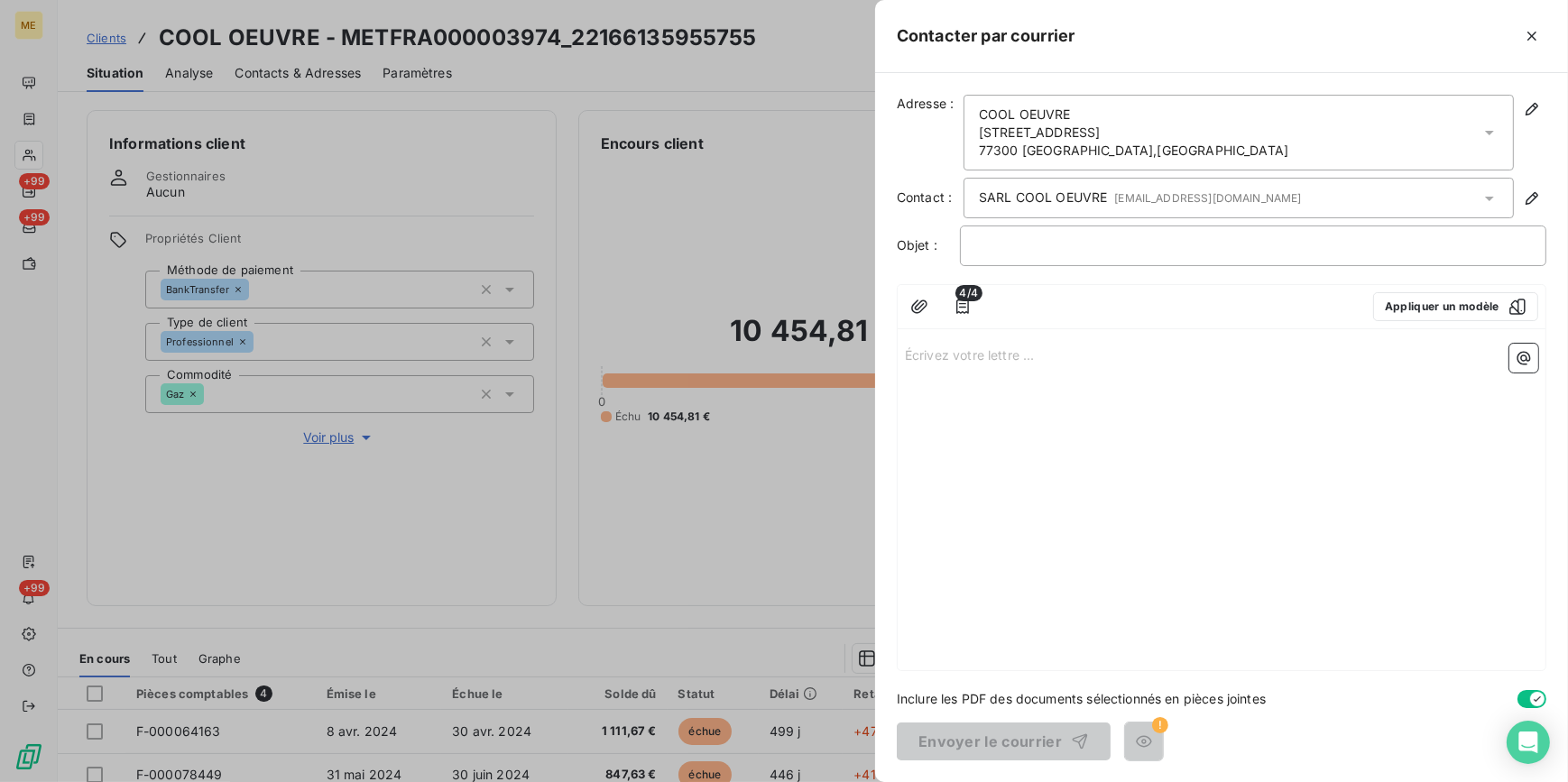
click at [1147, 88] on div "Adresse : COOL OEUVRE [STREET_ADDRESS] Contact : SARL COOL OEUVRE [EMAIL_ADDRES…" at bounding box center [1221, 428] width 693 height 709
click at [1443, 312] on button "Appliquer un modèle" at bounding box center [1455, 307] width 165 height 29
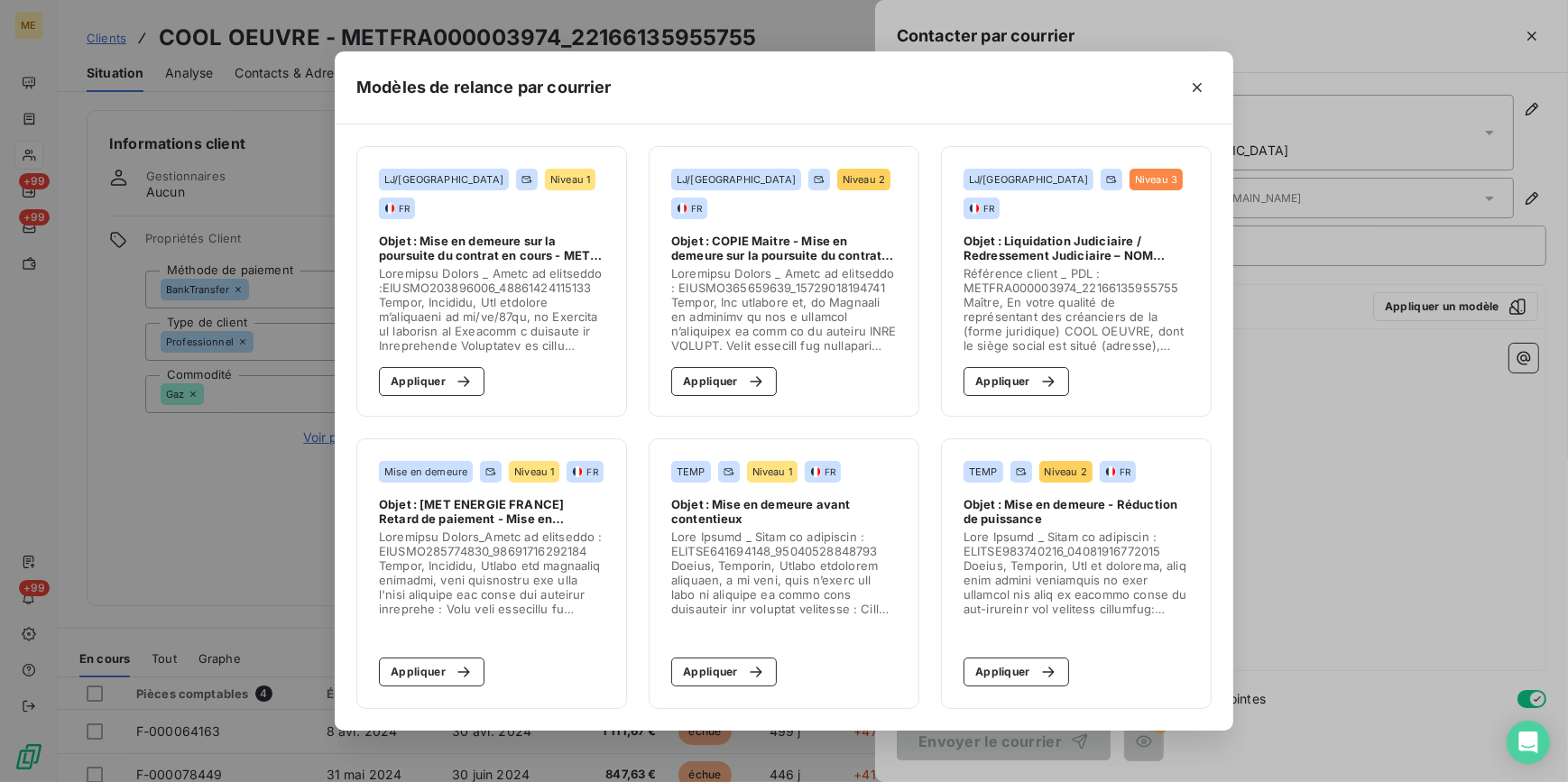
click at [1213, 89] on div "Modèles de relance par courrier" at bounding box center [784, 88] width 899 height 73
click at [1218, 96] on div "Modèles de relance par courrier" at bounding box center [784, 88] width 899 height 73
click at [1193, 90] on icon "button" at bounding box center [1196, 87] width 9 height 9
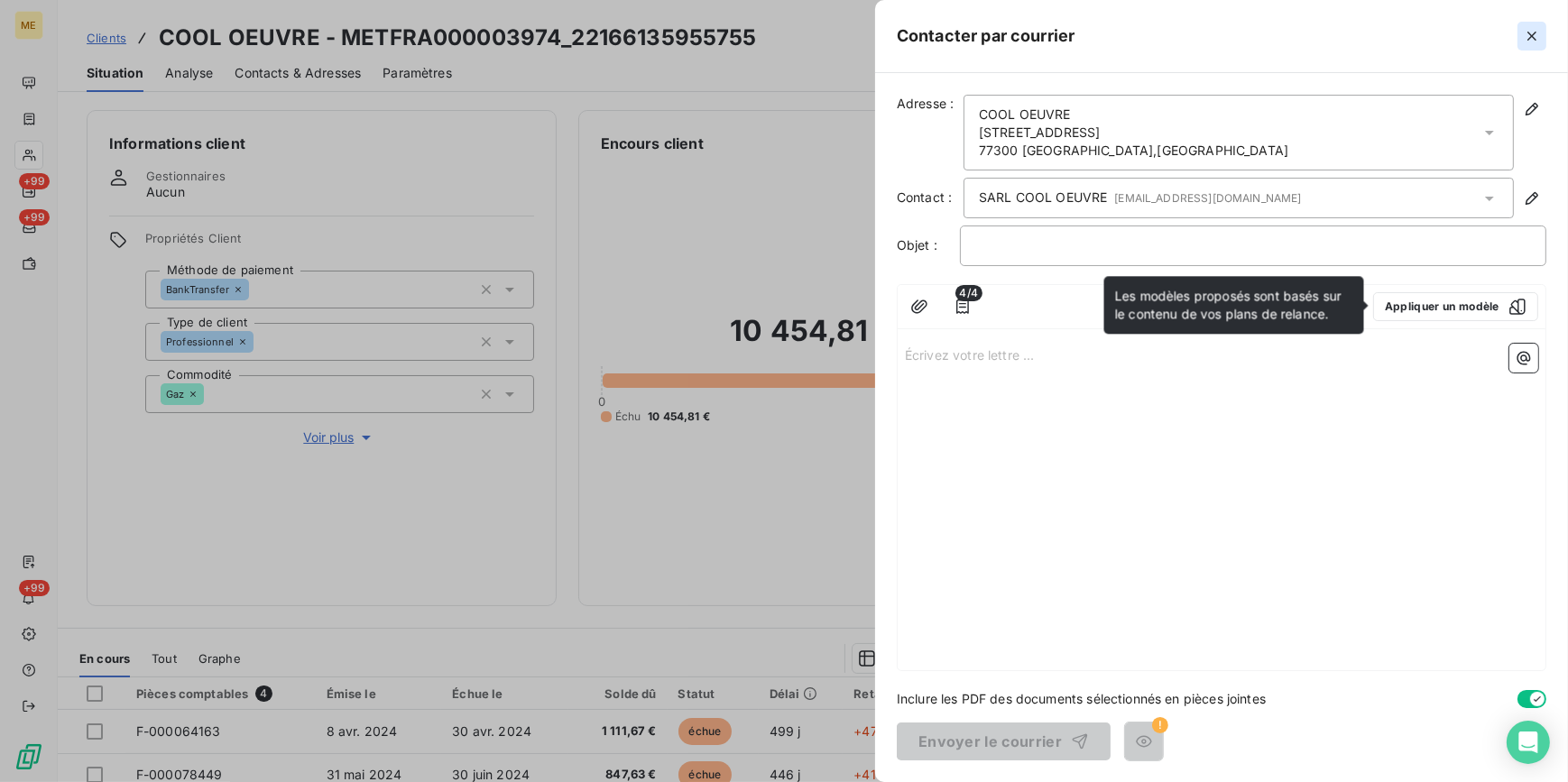
click at [1531, 39] on icon "button" at bounding box center [1531, 36] width 18 height 18
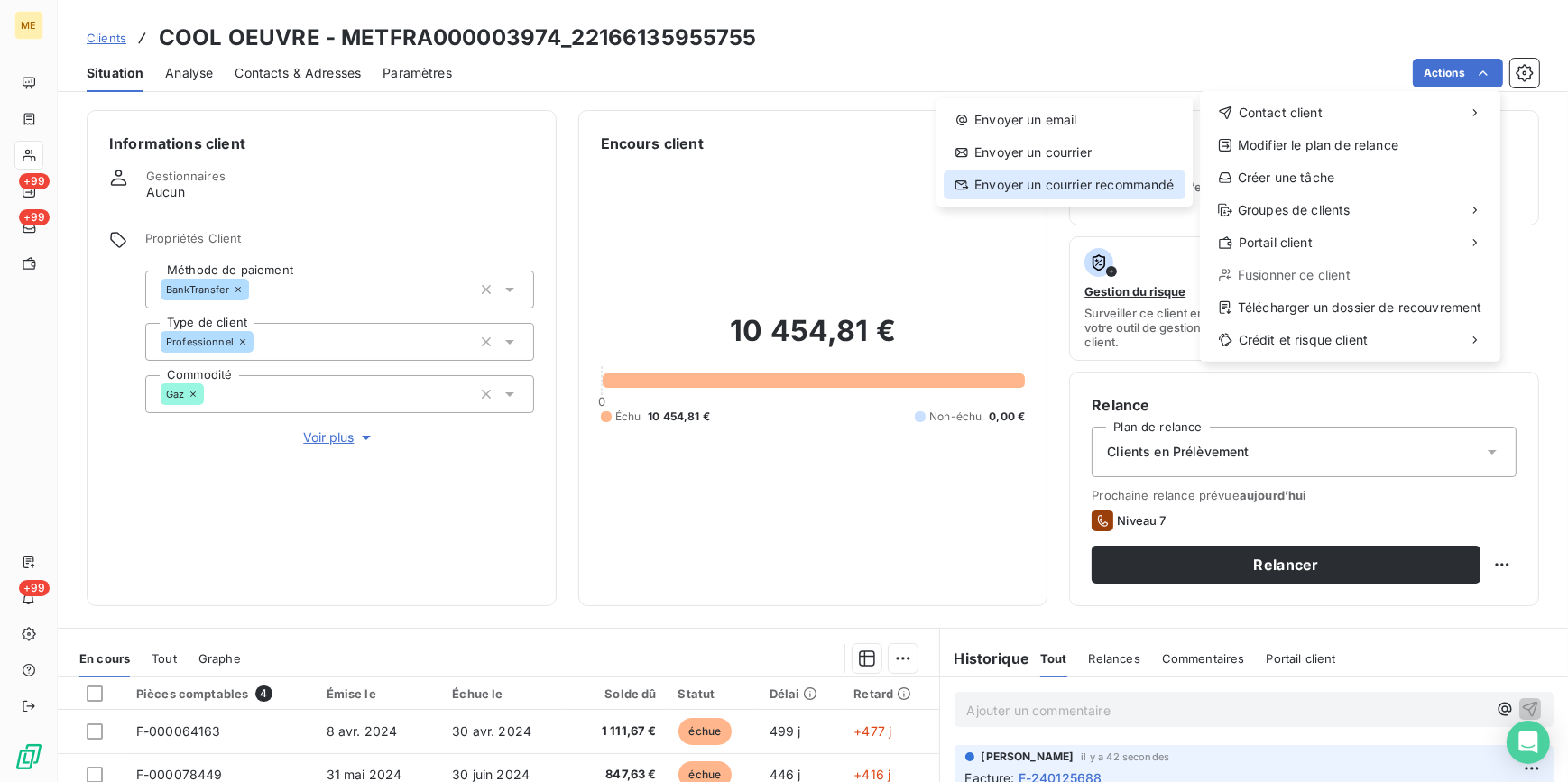
click at [1125, 180] on div "Envoyer un courrier recommandé" at bounding box center [1064, 185] width 241 height 29
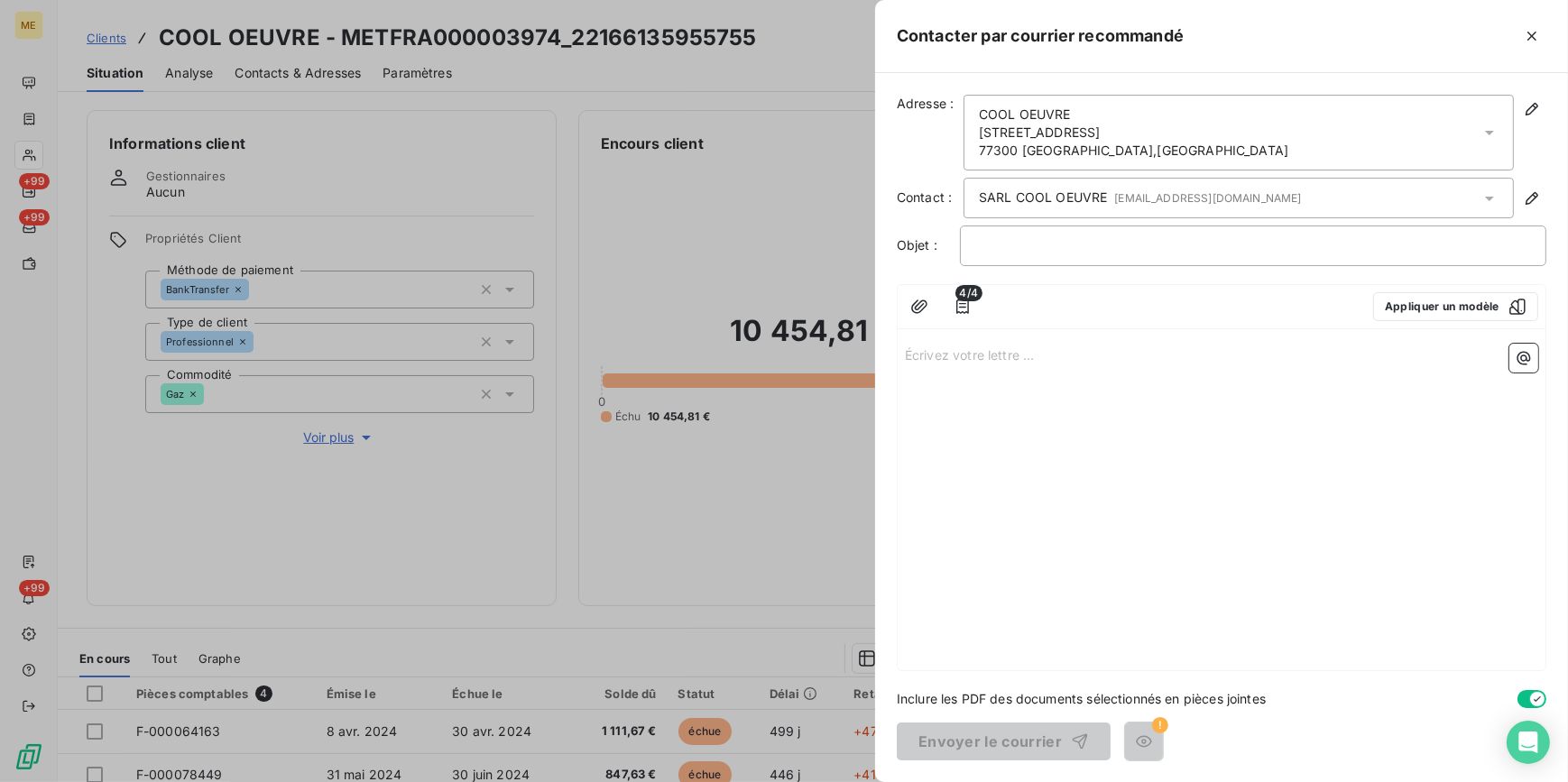
click at [663, 397] on div at bounding box center [784, 391] width 1568 height 782
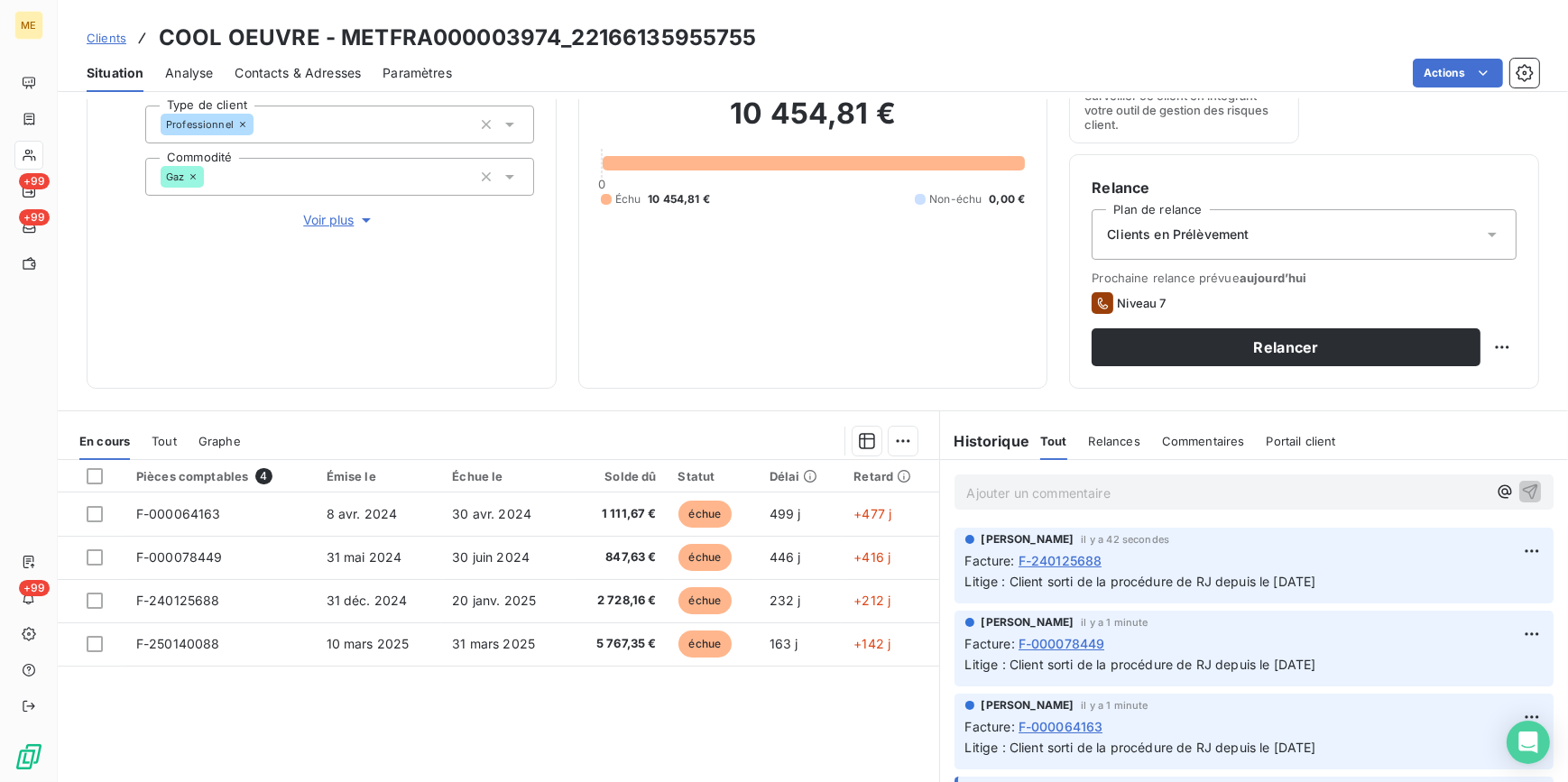
scroll to position [49, 0]
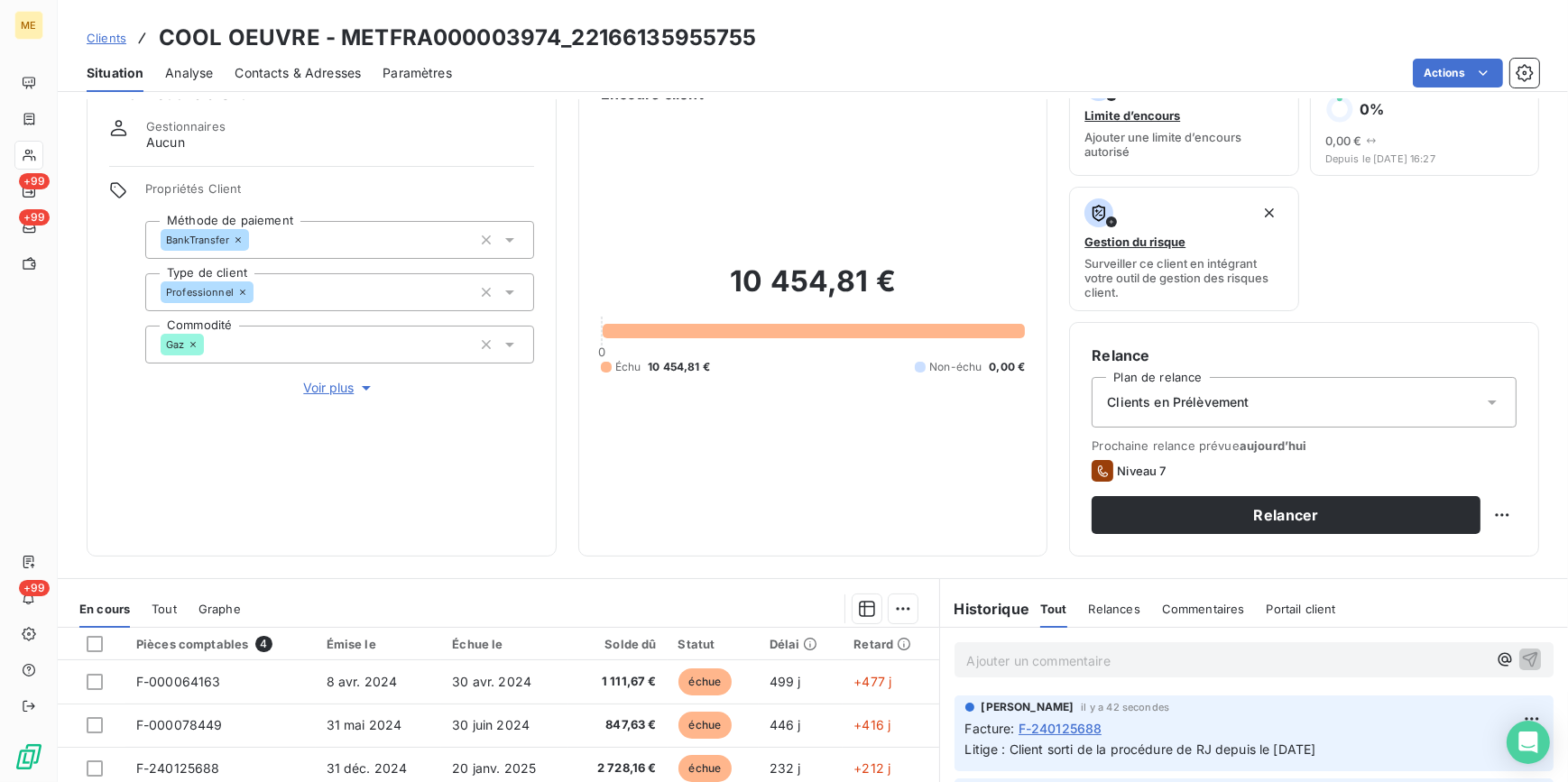
click at [1492, 68] on html "ME +99 +99 +99 Clients COOL OEUVRE - METFRA000003974_22166135955755 Situation A…" at bounding box center [784, 391] width 1568 height 782
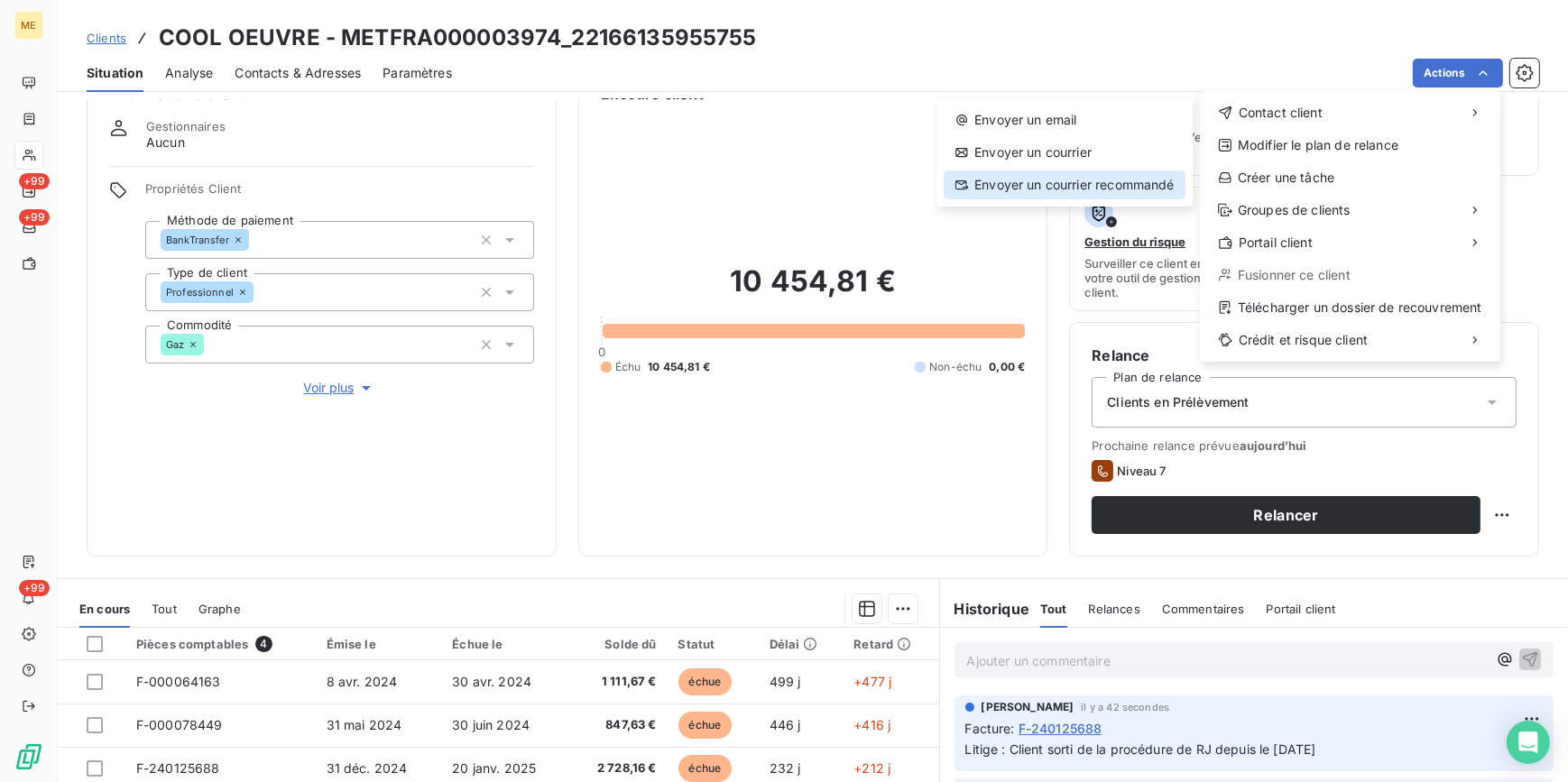
click at [1146, 184] on div "Envoyer un courrier recommandé" at bounding box center [1064, 185] width 241 height 29
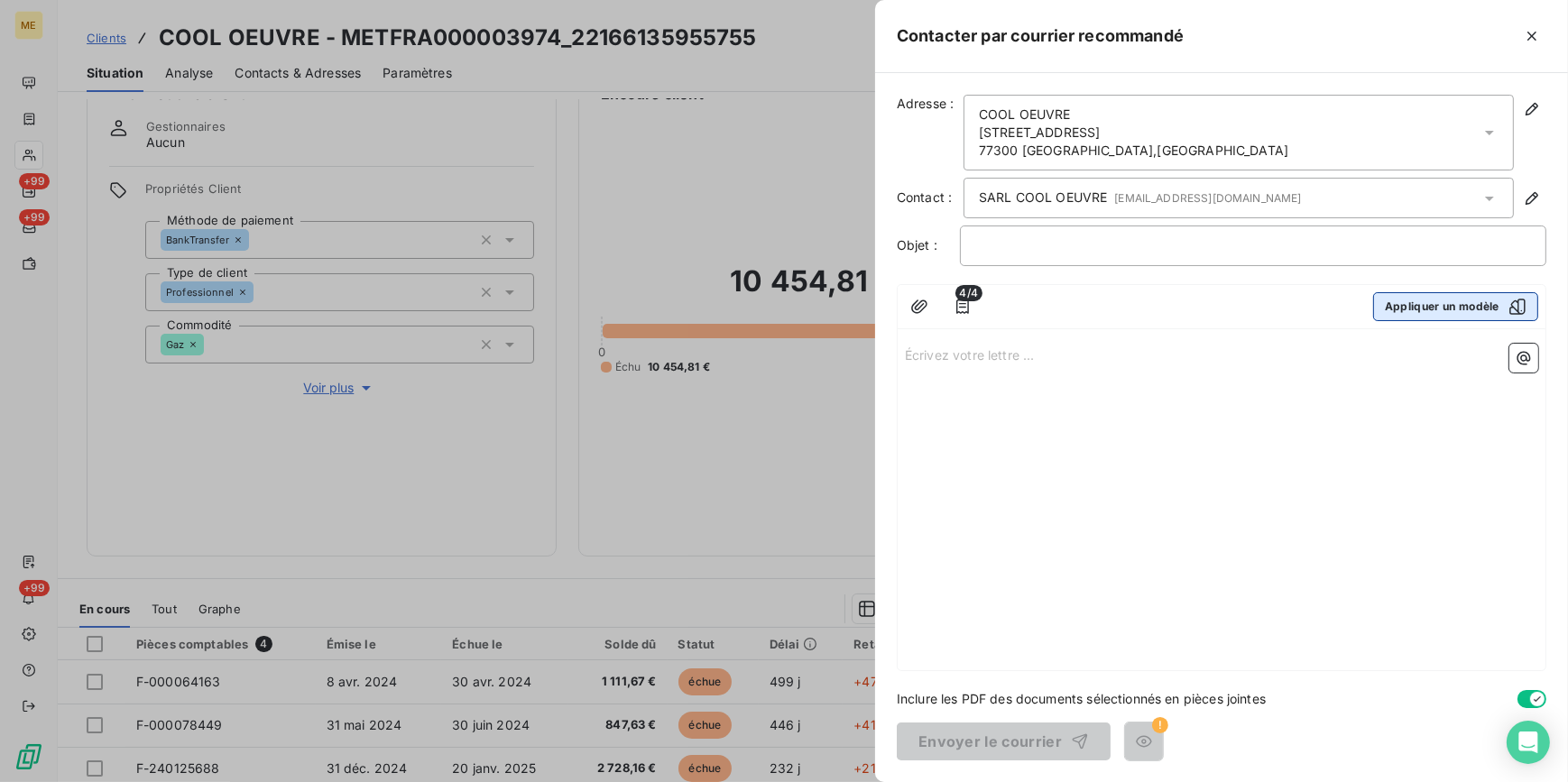
click at [1453, 307] on button "Appliquer un modèle" at bounding box center [1455, 307] width 165 height 29
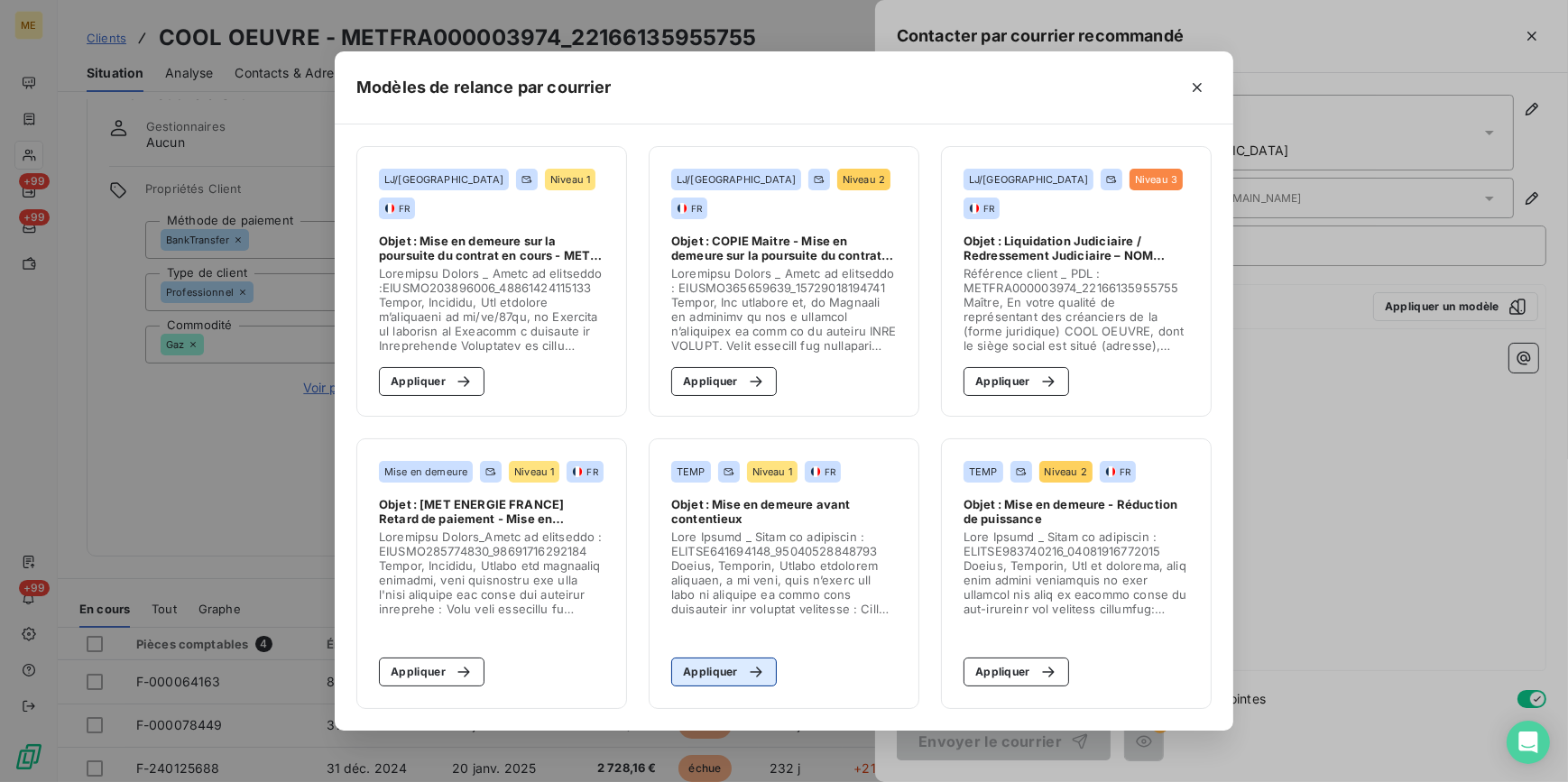
click at [743, 672] on div "button" at bounding box center [751, 672] width 27 height 18
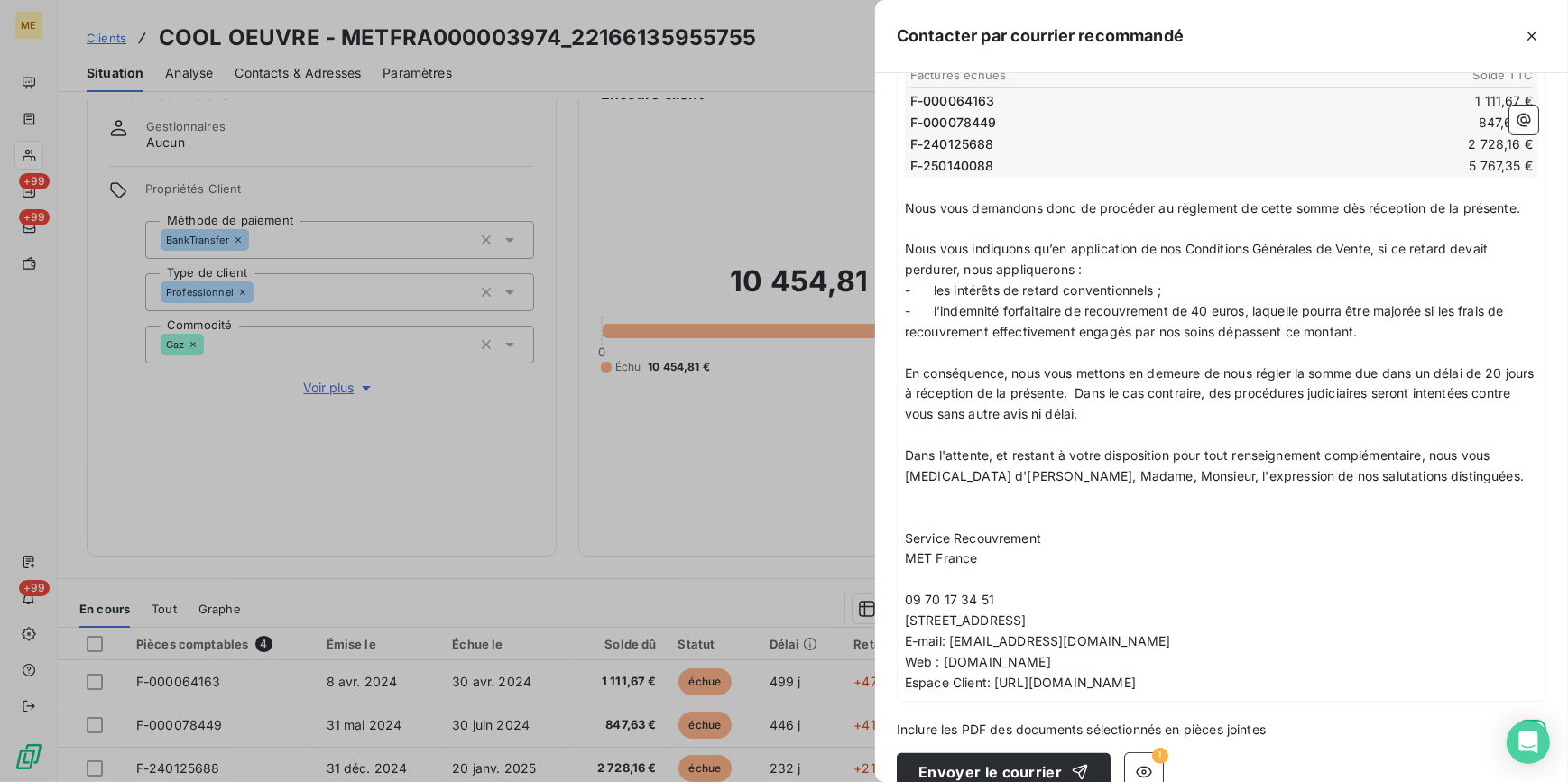
scroll to position [469, 0]
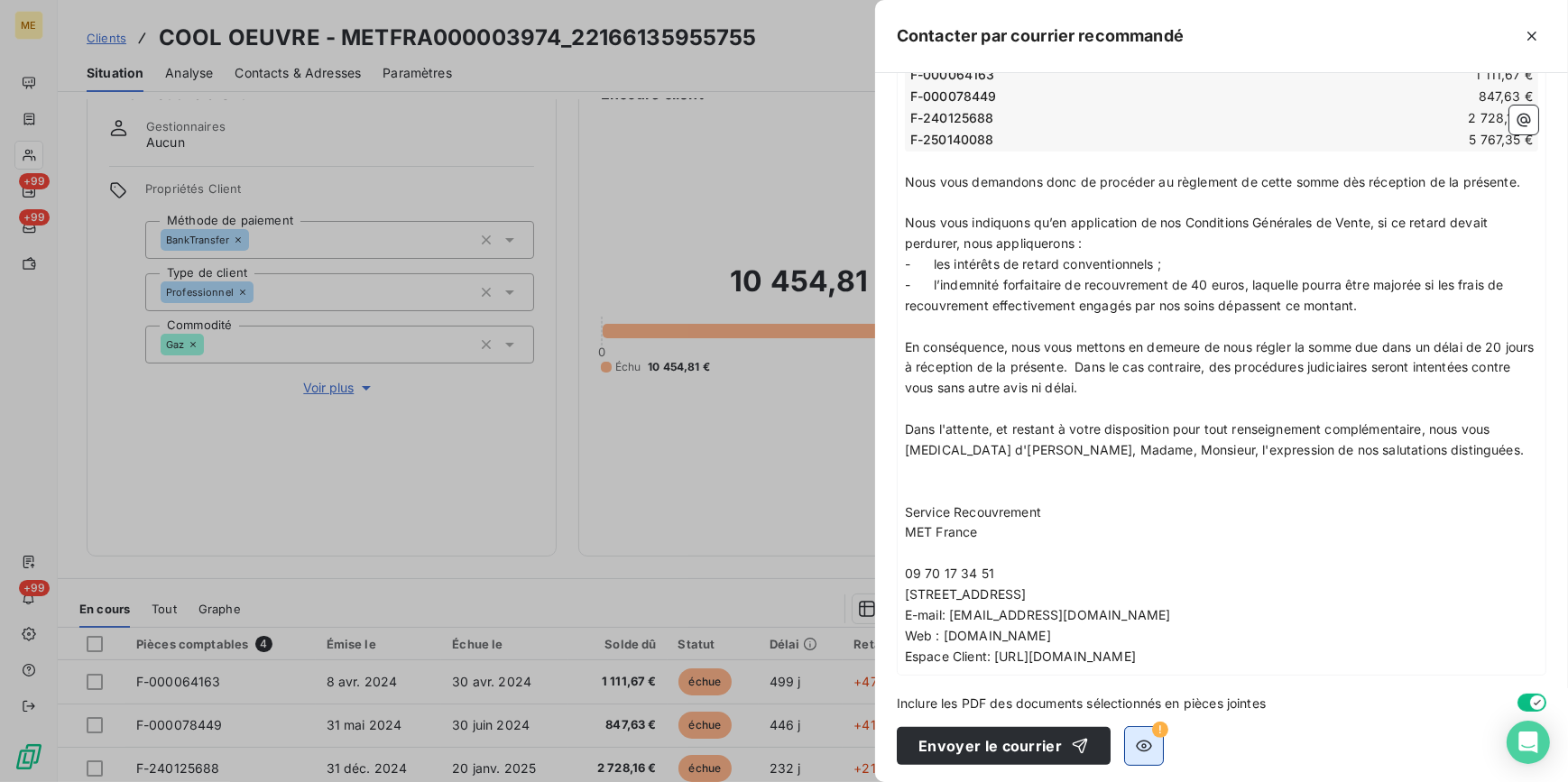
click at [1141, 740] on icon "button" at bounding box center [1143, 745] width 16 height 12
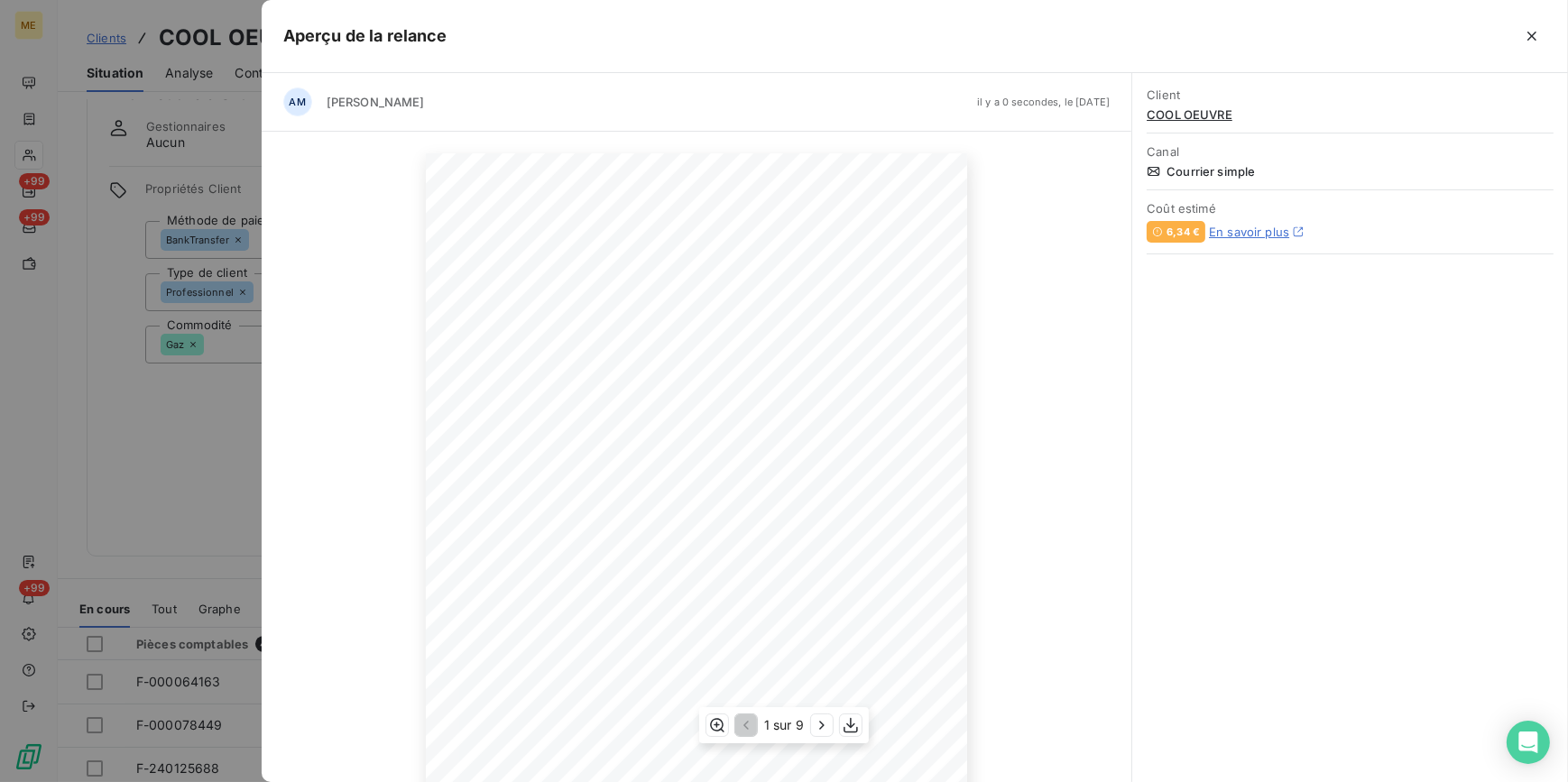
scroll to position [158, 0]
click at [818, 729] on icon "button" at bounding box center [822, 725] width 18 height 18
click at [818, 729] on icon "button" at bounding box center [824, 725] width 18 height 18
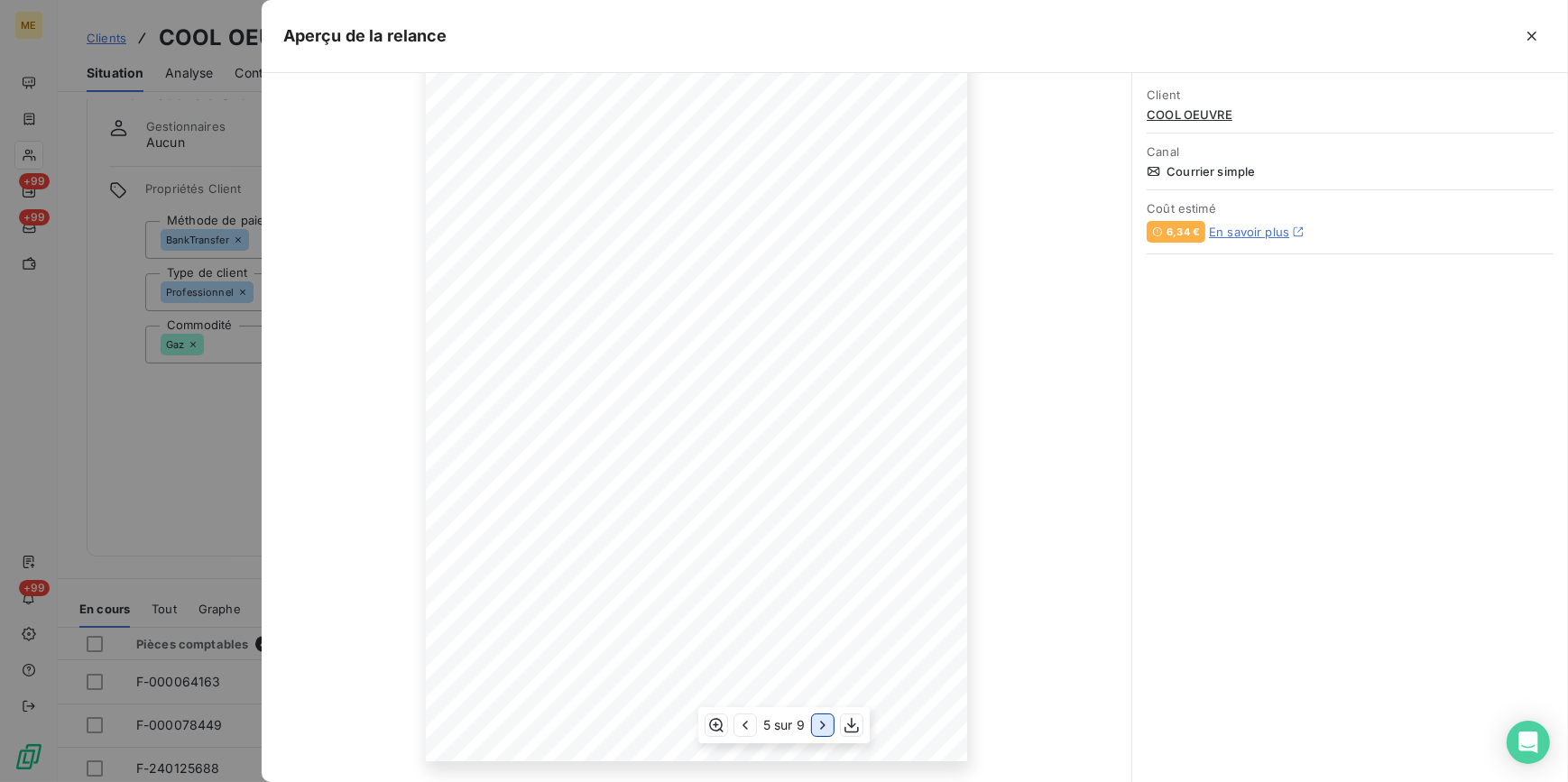
click at [818, 729] on icon "button" at bounding box center [823, 725] width 18 height 18
click at [818, 729] on icon "button" at bounding box center [824, 725] width 18 height 18
click at [818, 729] on icon "button" at bounding box center [823, 725] width 18 height 18
click at [818, 729] on icon "button" at bounding box center [824, 725] width 18 height 18
click at [1532, 38] on icon "button" at bounding box center [1531, 36] width 18 height 18
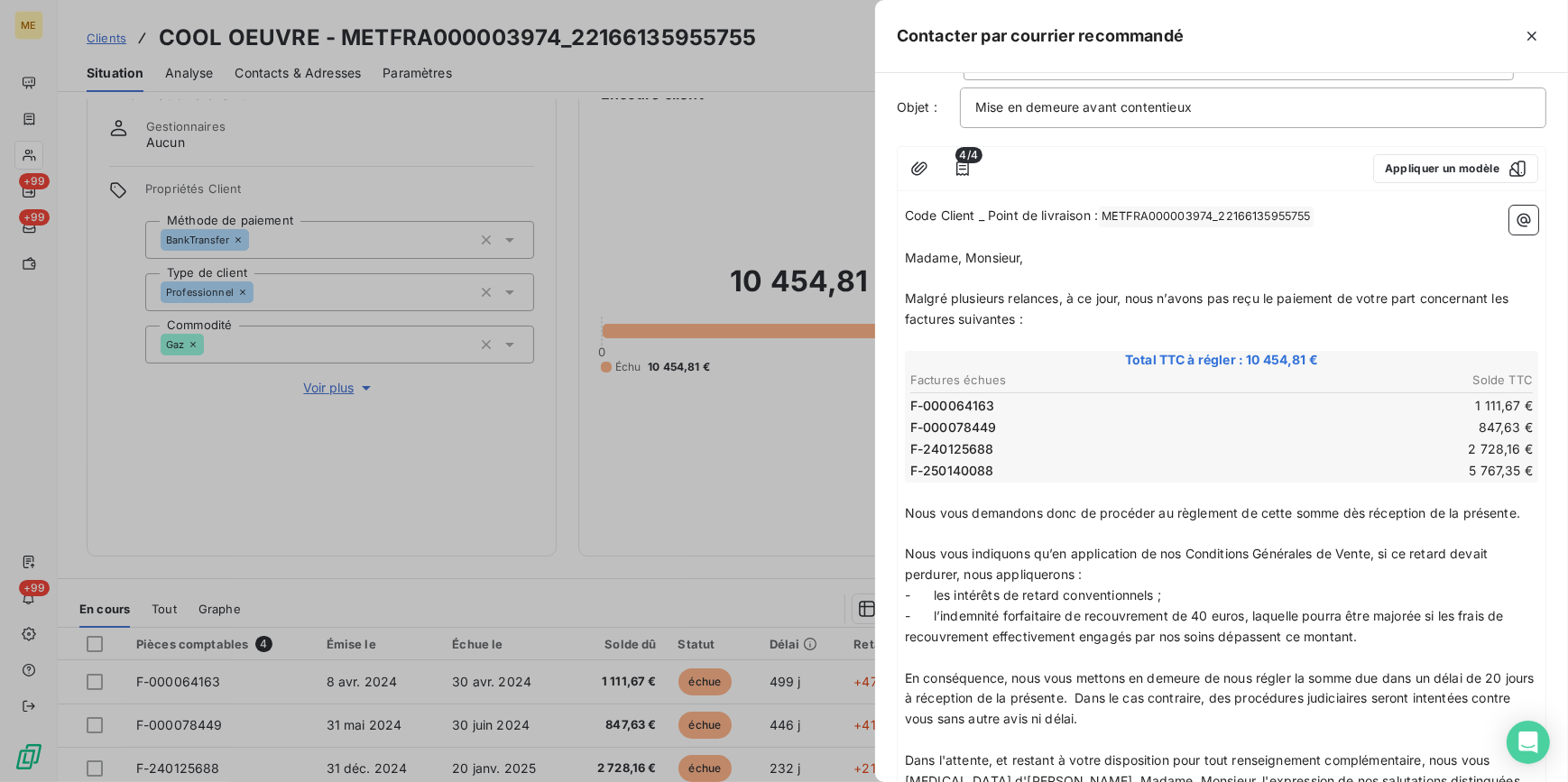
scroll to position [0, 0]
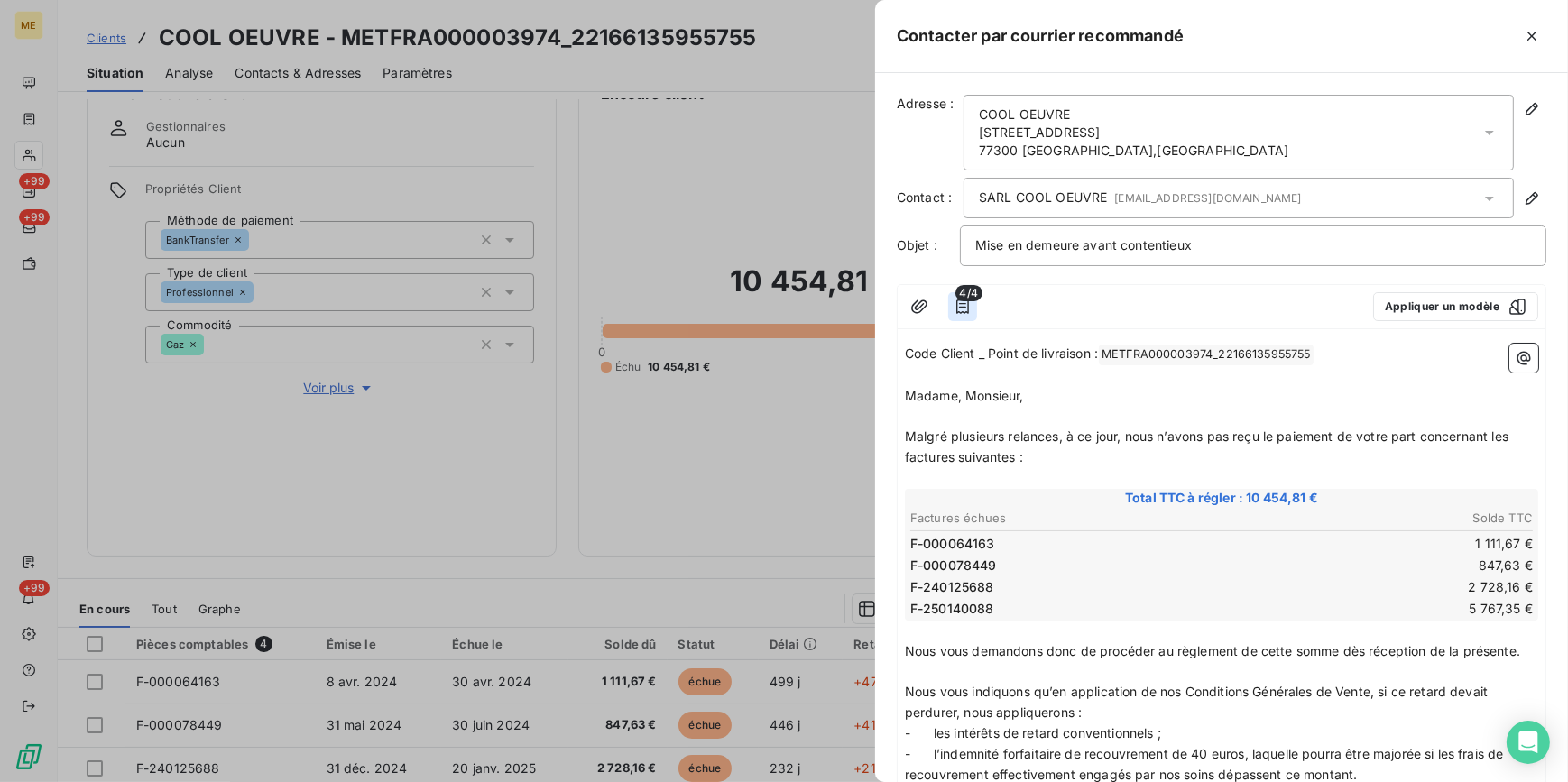
click at [958, 316] on button "button" at bounding box center [963, 307] width 29 height 29
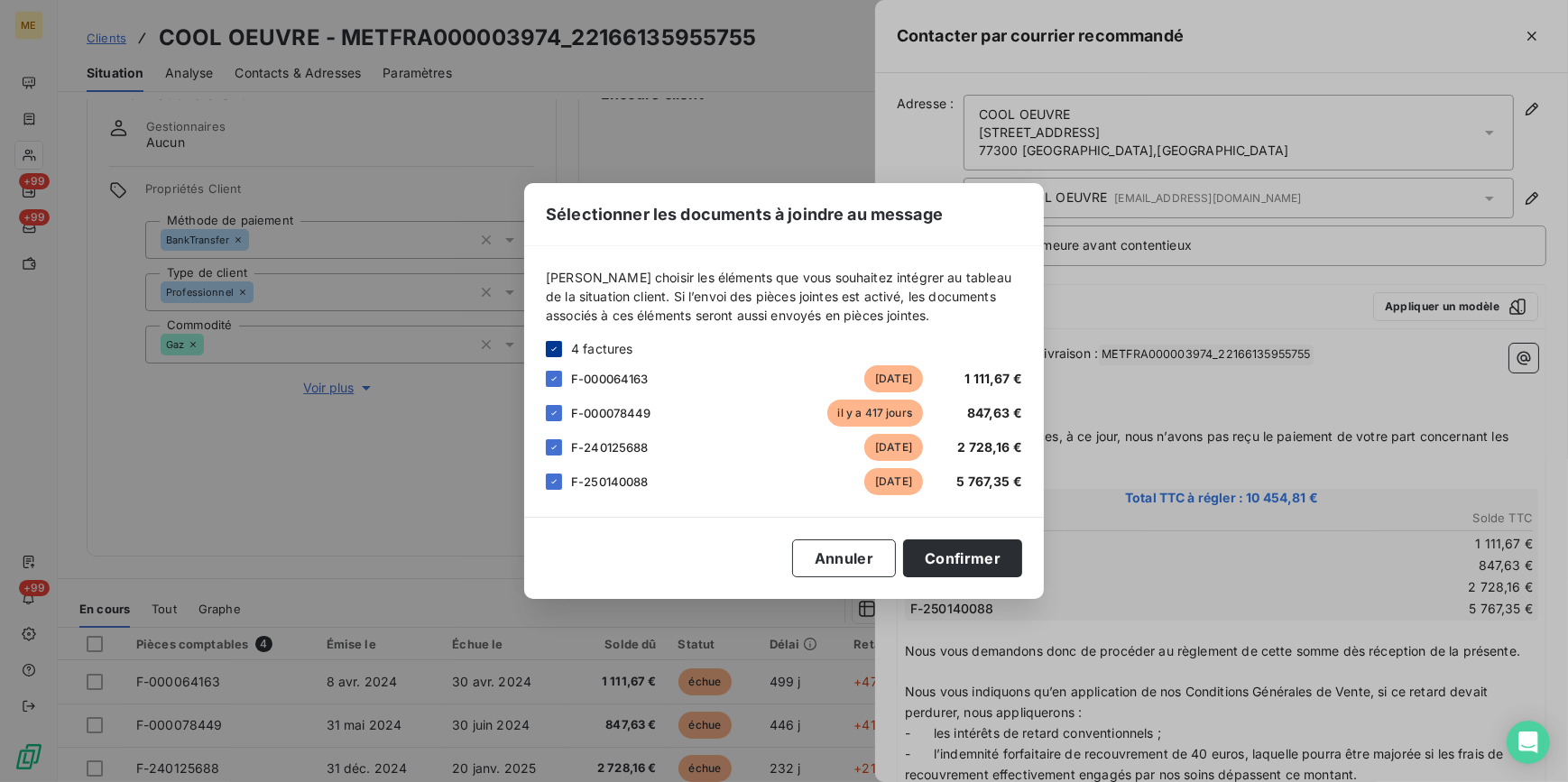
click at [557, 345] on icon at bounding box center [553, 349] width 11 height 11
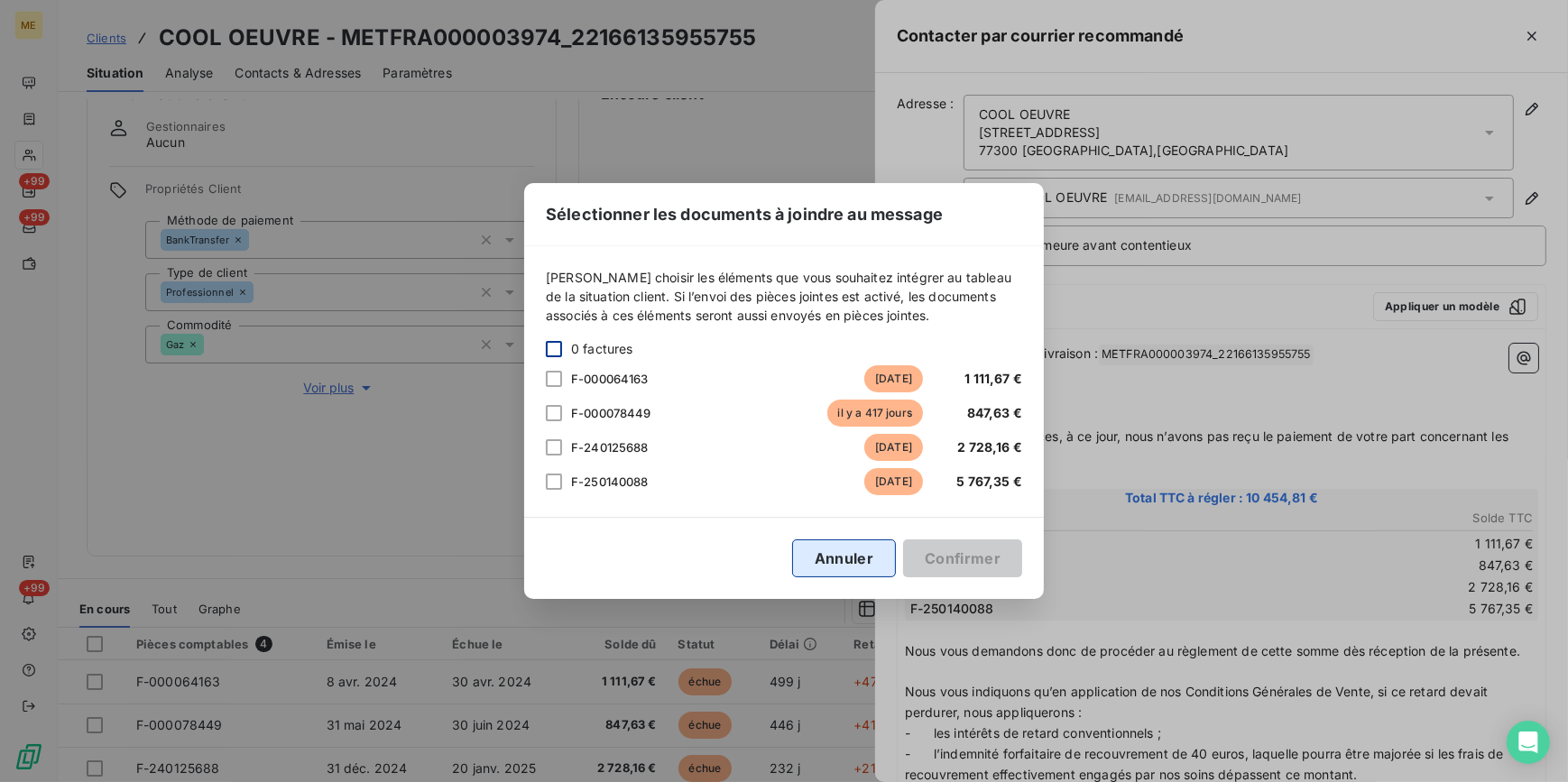
click at [862, 558] on button "Annuler" at bounding box center [843, 558] width 103 height 38
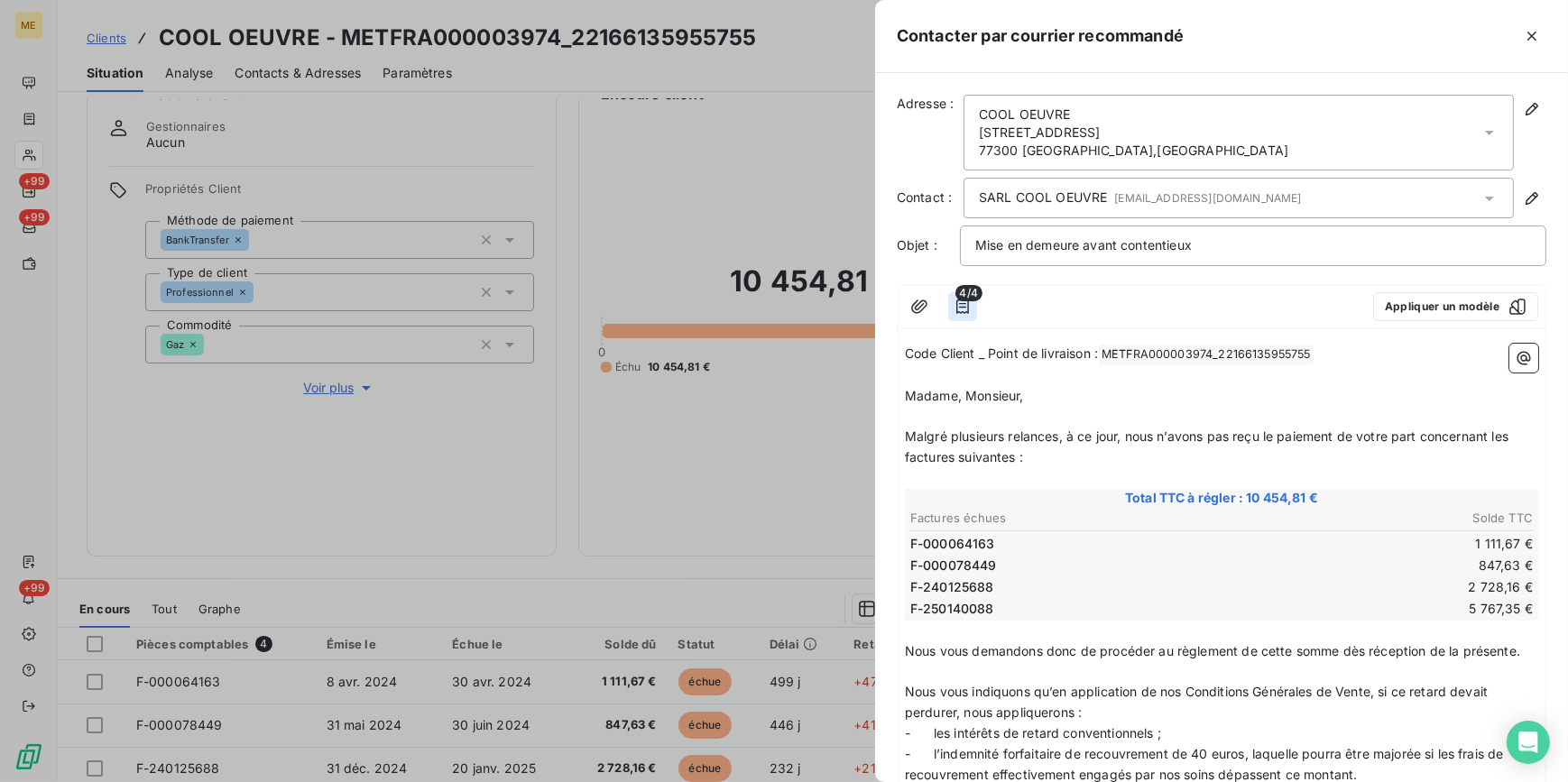
click at [962, 314] on button "button" at bounding box center [963, 307] width 29 height 29
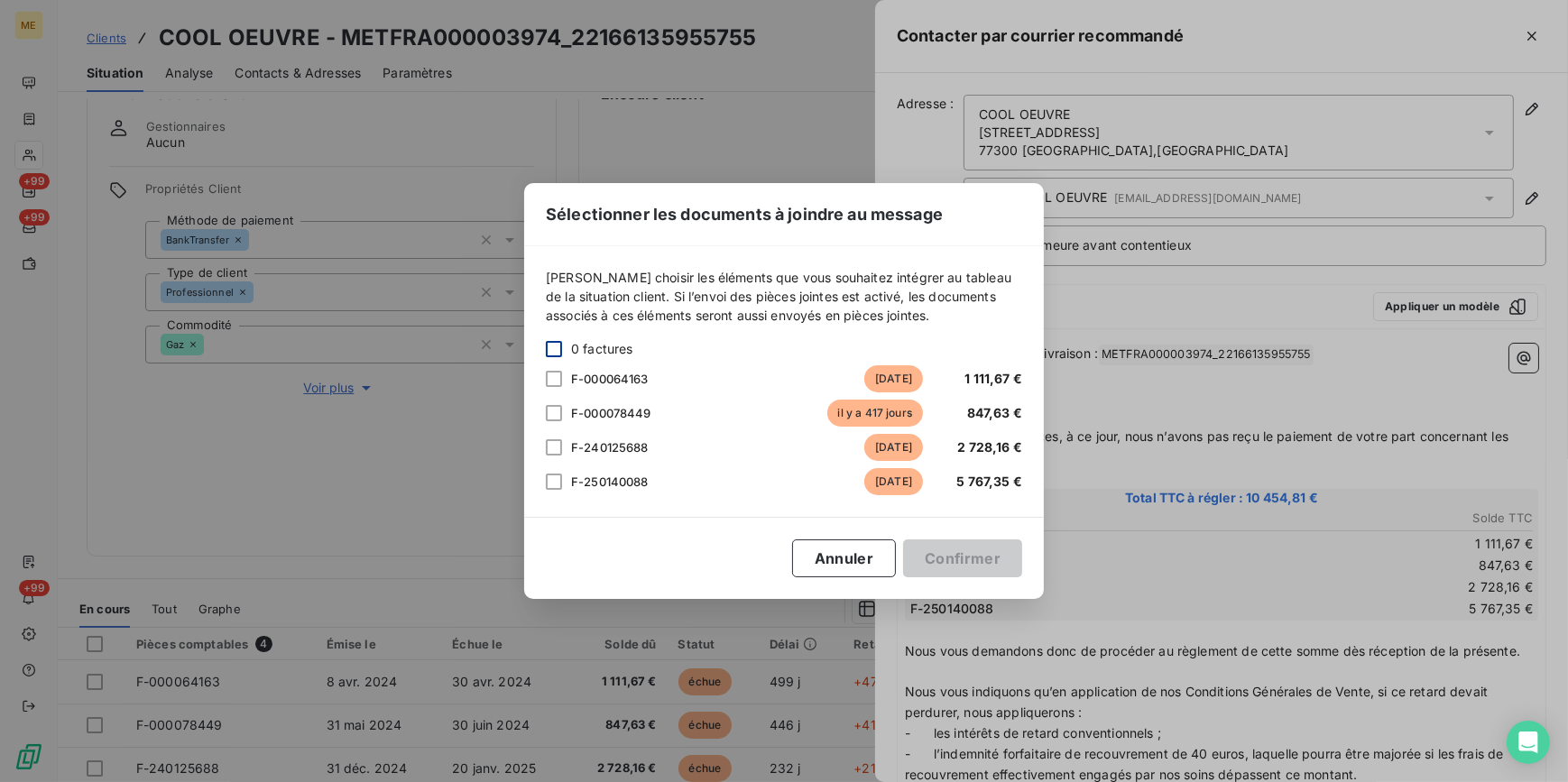
click at [560, 349] on div at bounding box center [553, 349] width 16 height 16
click at [551, 378] on icon at bounding box center [553, 378] width 11 height 11
click at [560, 412] on div at bounding box center [553, 413] width 16 height 16
drag, startPoint x: 566, startPoint y: 436, endPoint x: 565, endPoint y: 460, distance: 24.0
click at [566, 438] on div "F-240125688 [DATE] 2 728,16 €" at bounding box center [783, 447] width 476 height 27
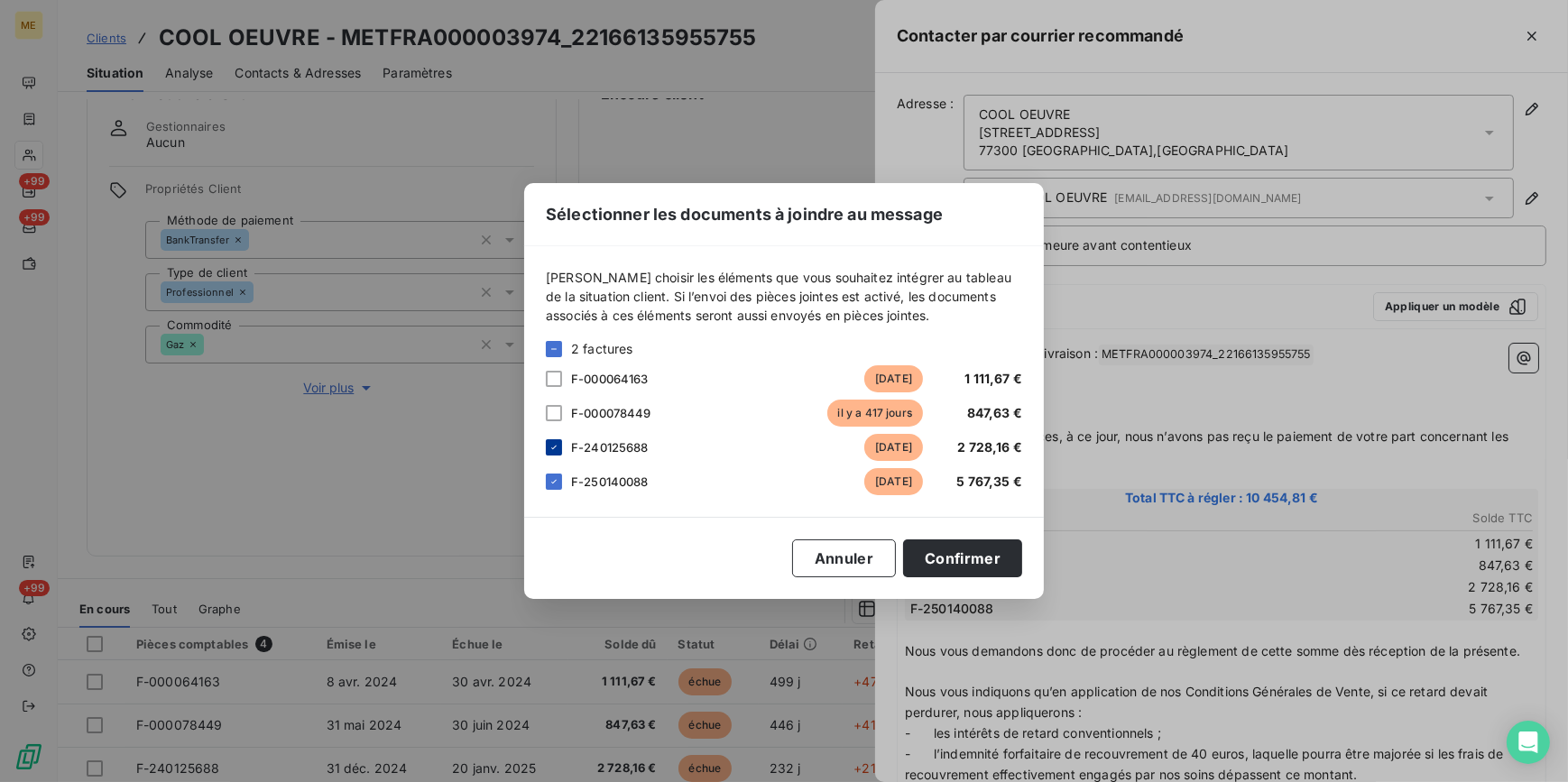
click at [553, 447] on icon at bounding box center [553, 447] width 11 height 11
click at [556, 477] on icon at bounding box center [553, 481] width 11 height 11
click at [555, 347] on div at bounding box center [553, 349] width 16 height 16
click at [559, 349] on div at bounding box center [553, 349] width 16 height 16
click at [861, 554] on button "Annuler" at bounding box center [843, 558] width 103 height 38
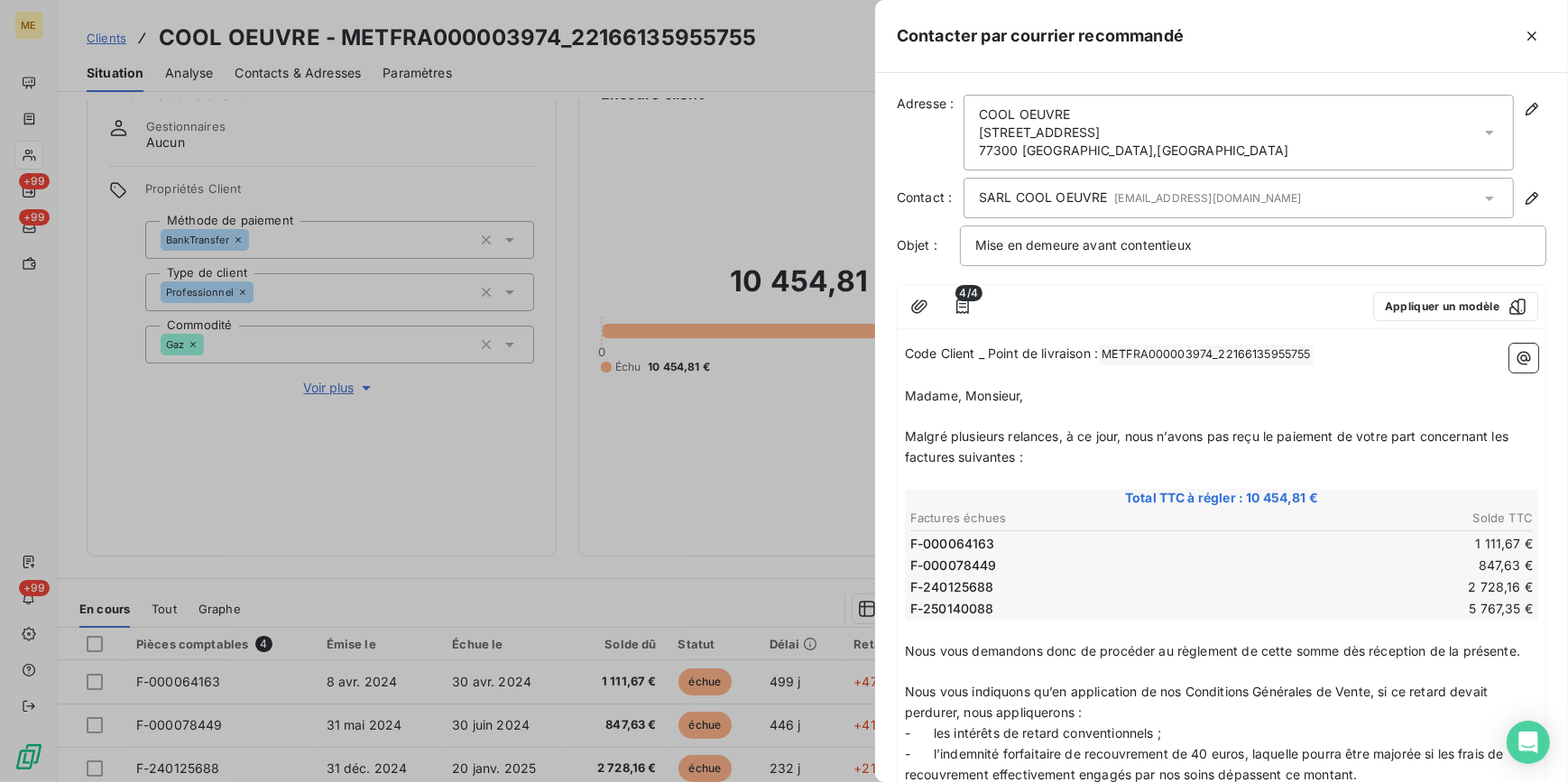
scroll to position [469, 0]
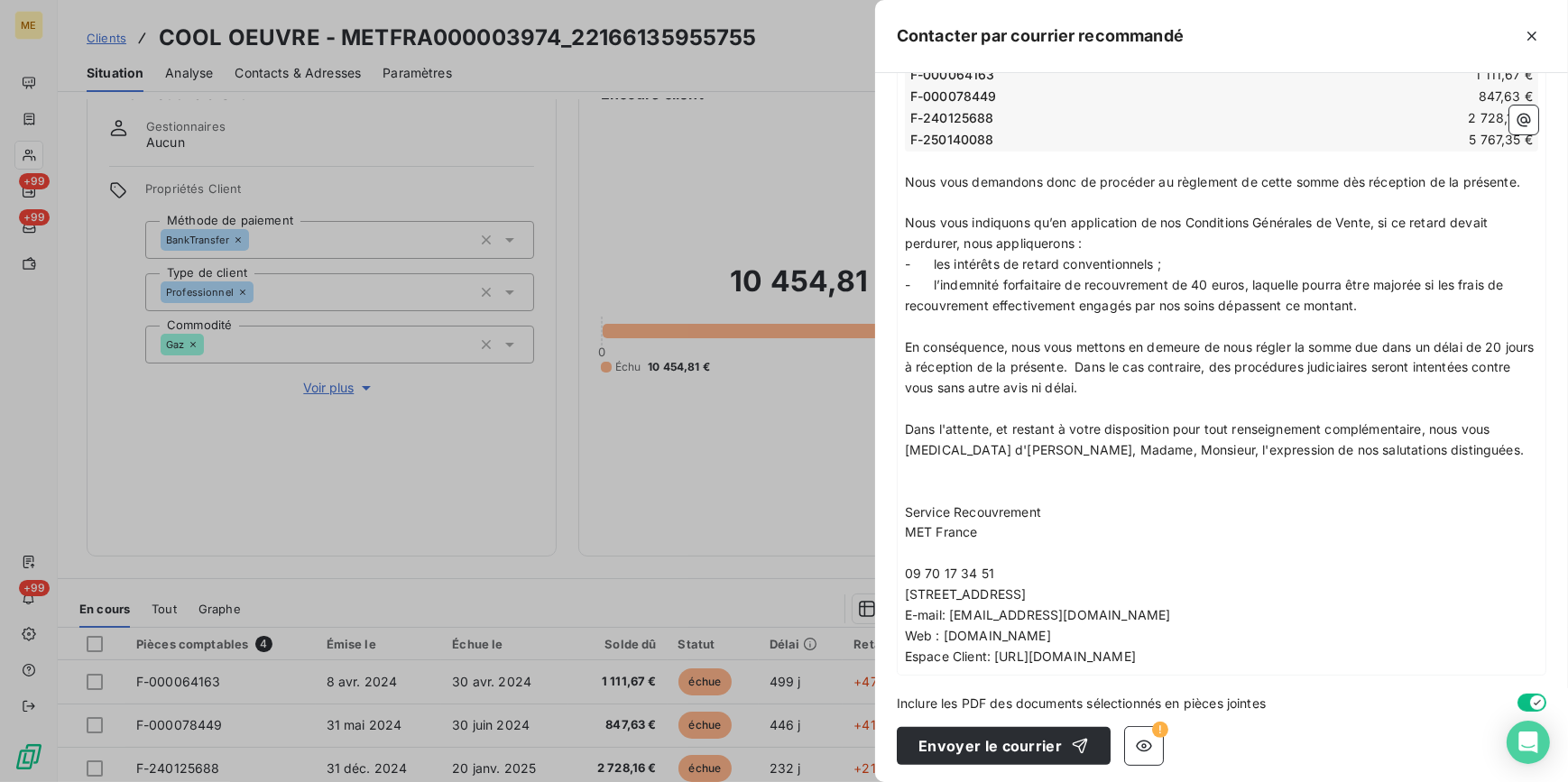
click at [1158, 733] on span "!" at bounding box center [1160, 729] width 16 height 16
click at [1150, 740] on button "button" at bounding box center [1143, 745] width 38 height 38
click at [1135, 740] on icon "button" at bounding box center [1143, 745] width 16 height 12
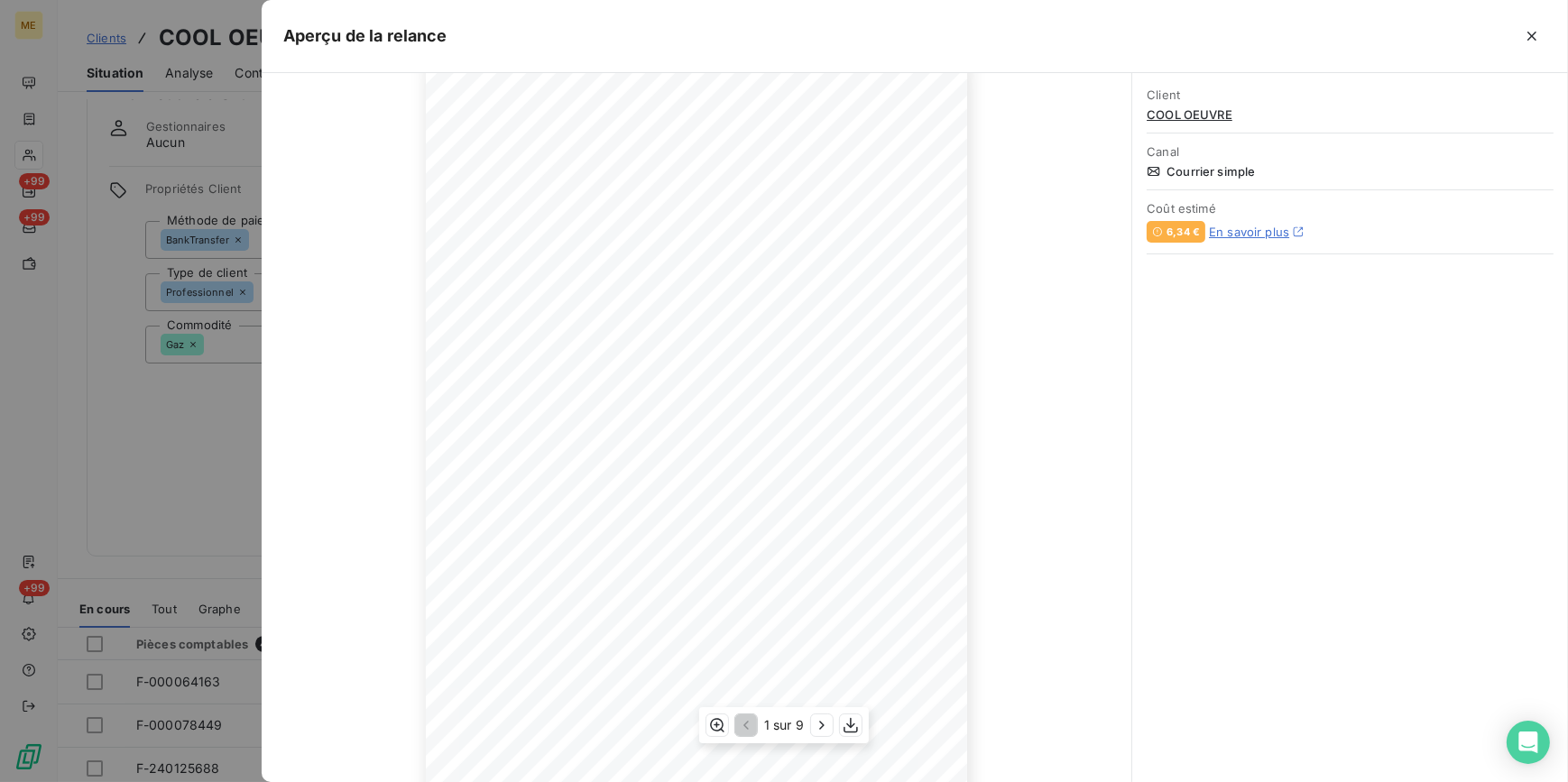
scroll to position [158, 0]
click at [822, 721] on icon "button" at bounding box center [822, 725] width 18 height 18
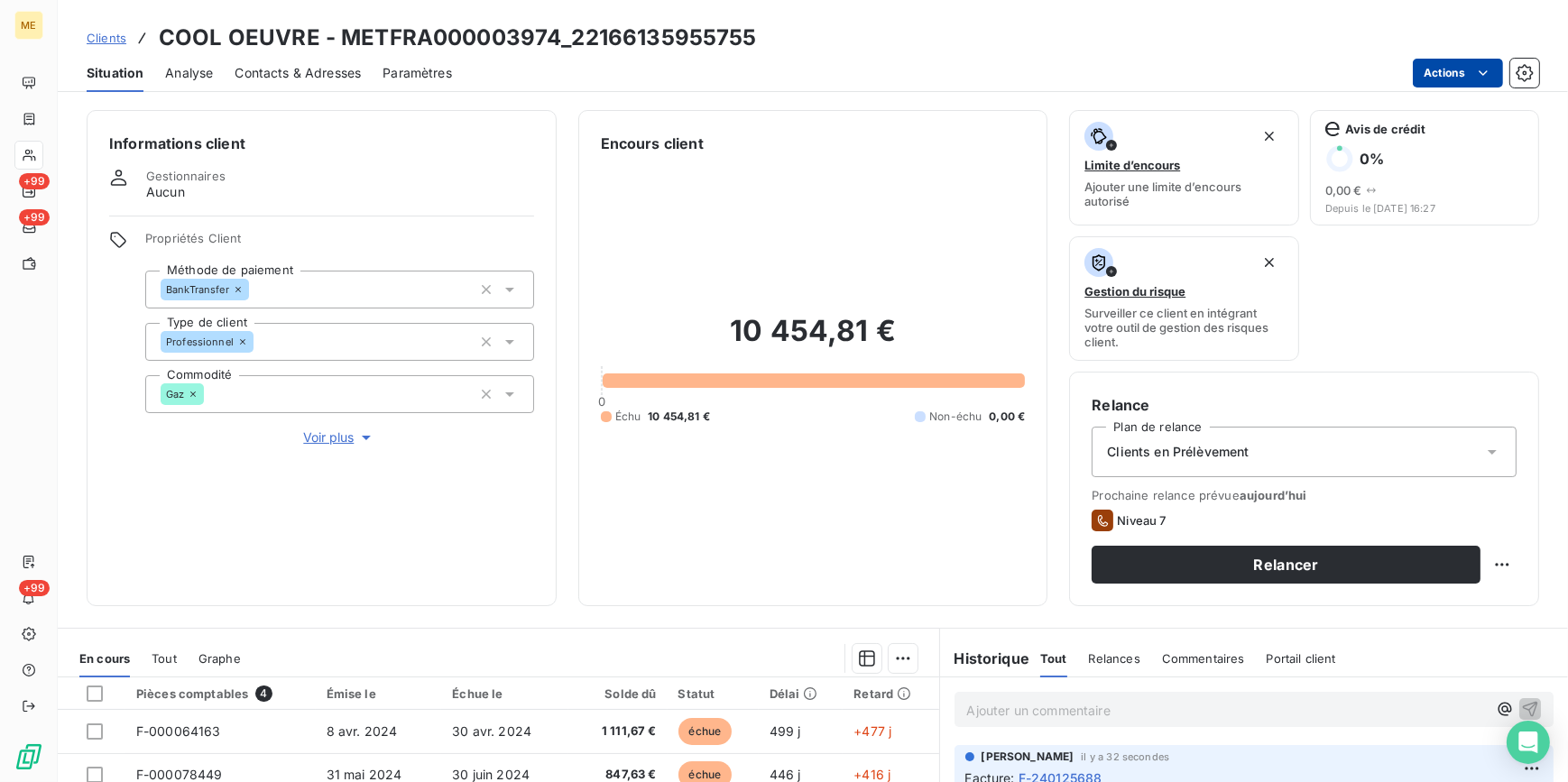
click at [1444, 76] on html "ME +99 +99 +99 Clients COOL OEUVRE - METFRA000003974_22166135955755 Situation A…" at bounding box center [784, 391] width 1568 height 782
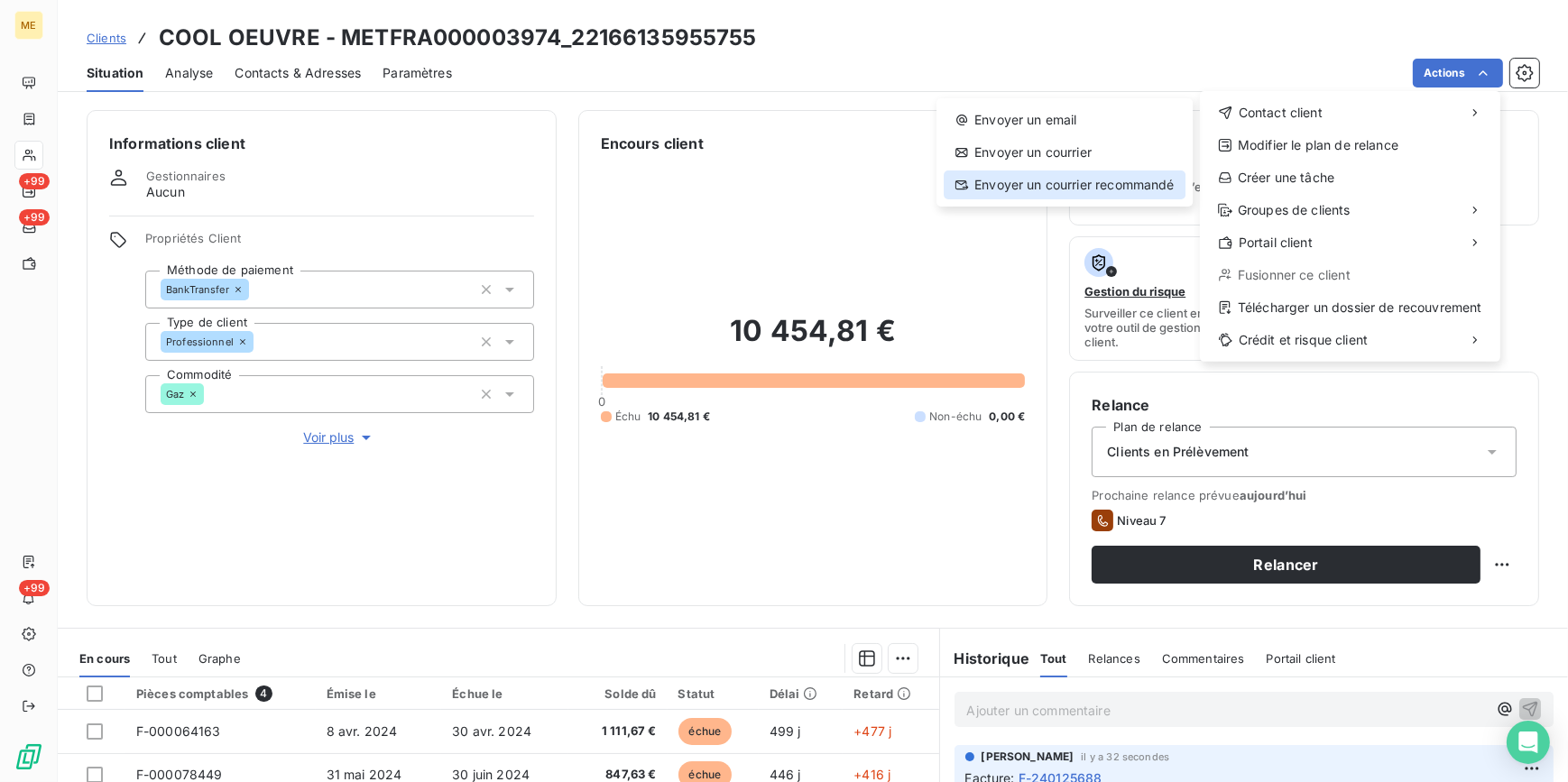
click at [1094, 182] on div "Envoyer un courrier recommandé" at bounding box center [1064, 185] width 241 height 29
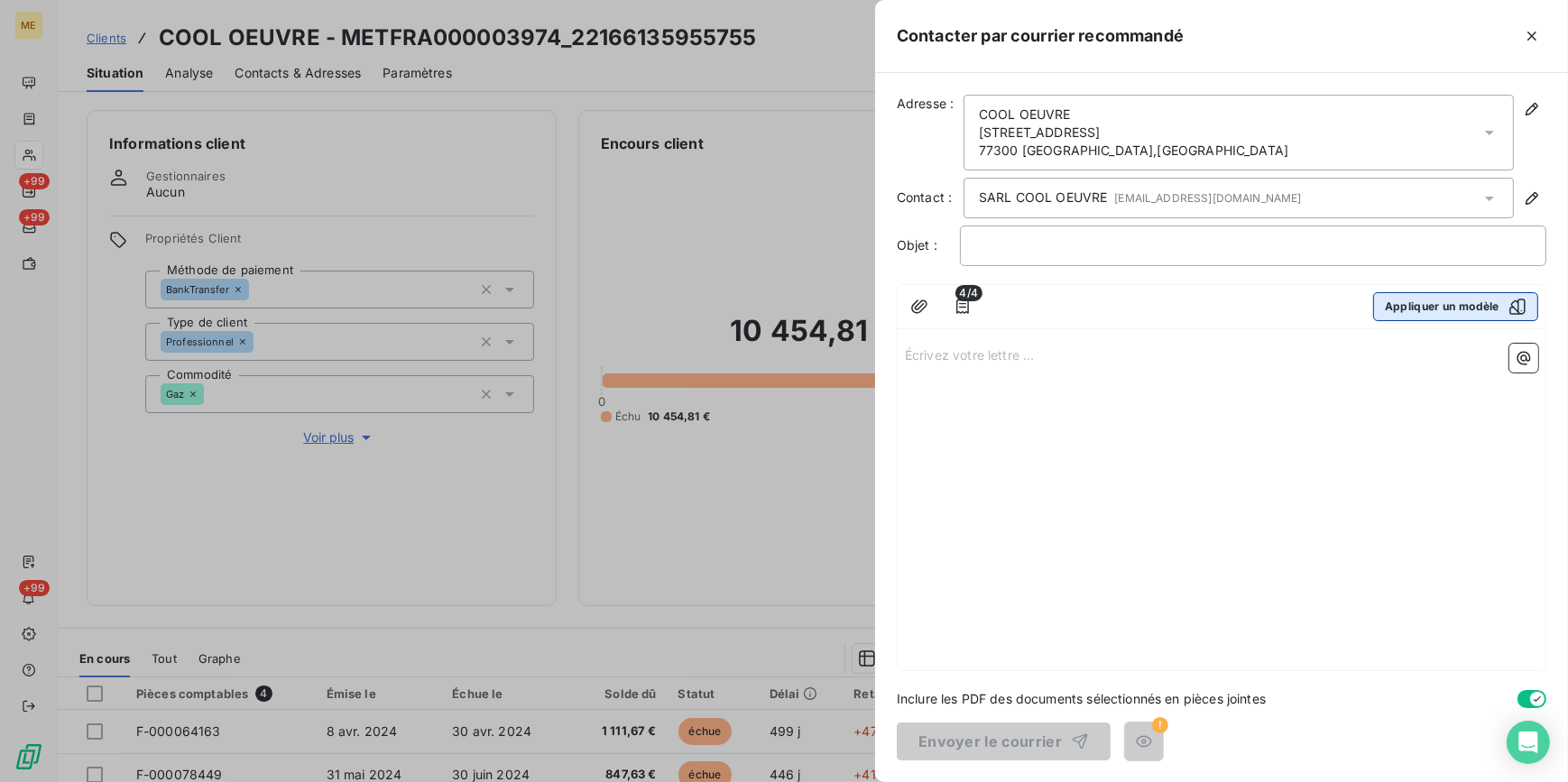
click at [1444, 304] on button "Appliquer un modèle" at bounding box center [1455, 307] width 165 height 29
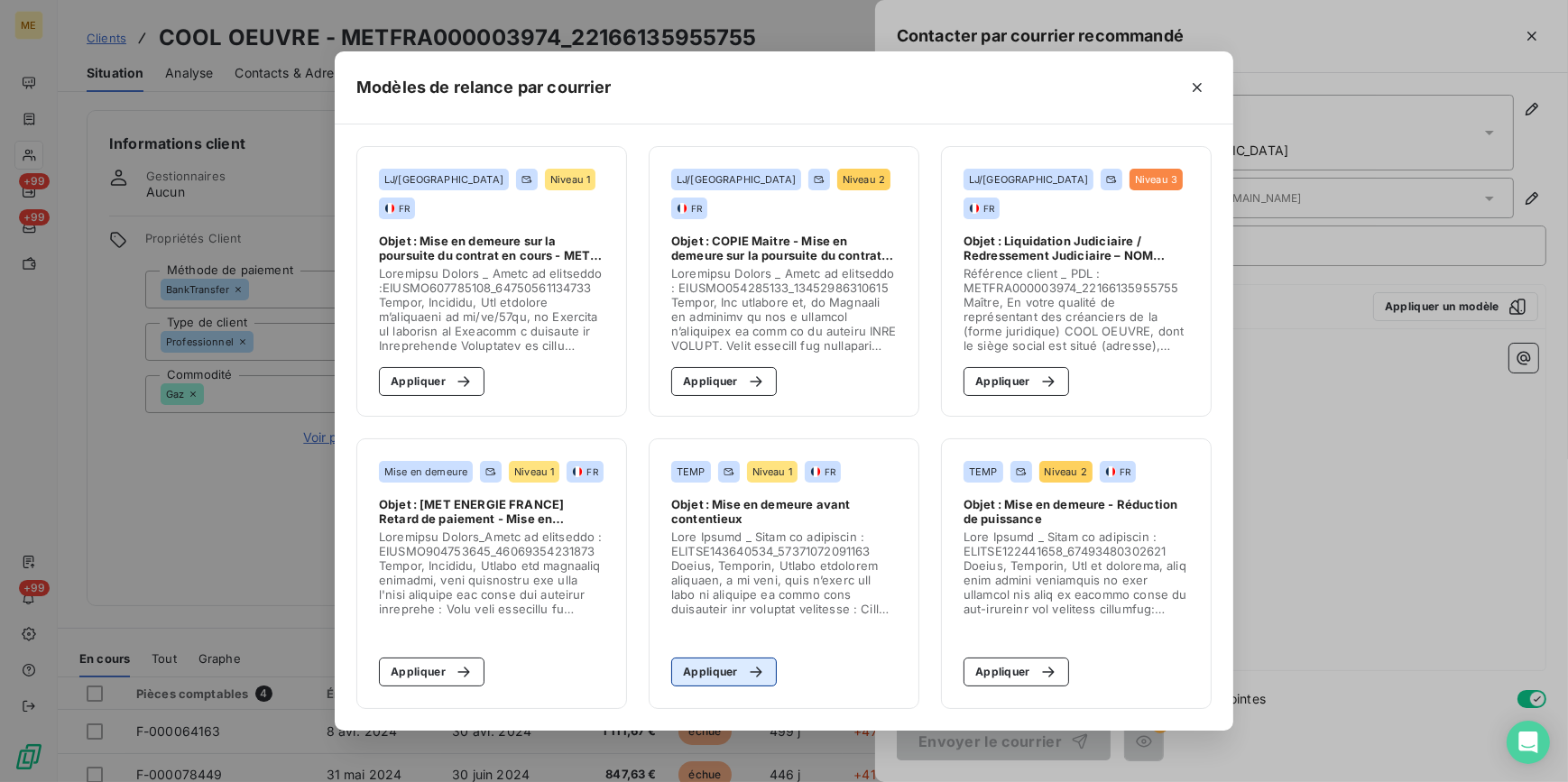
click at [751, 674] on icon "button" at bounding box center [756, 672] width 18 height 18
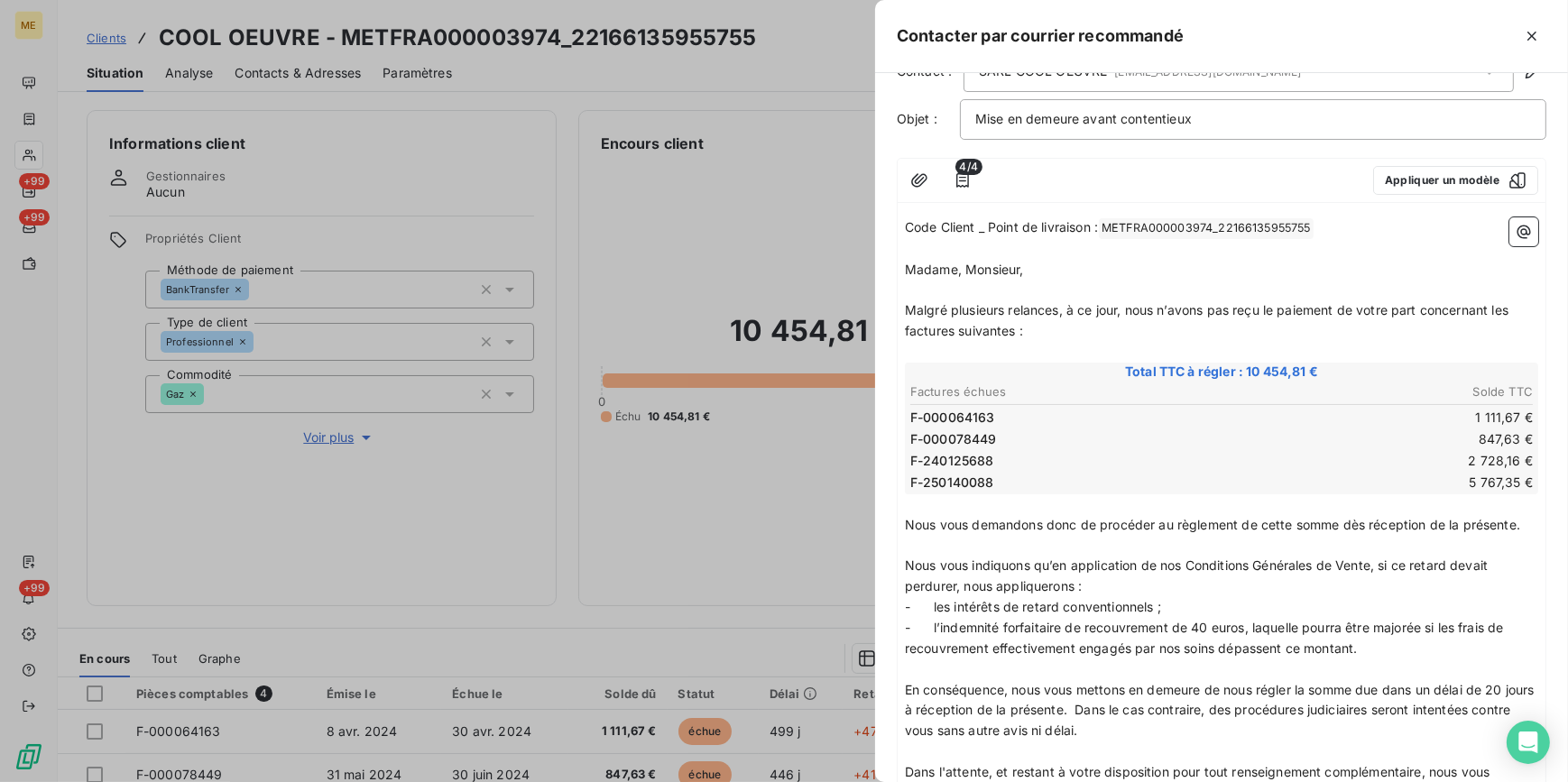
scroll to position [163, 0]
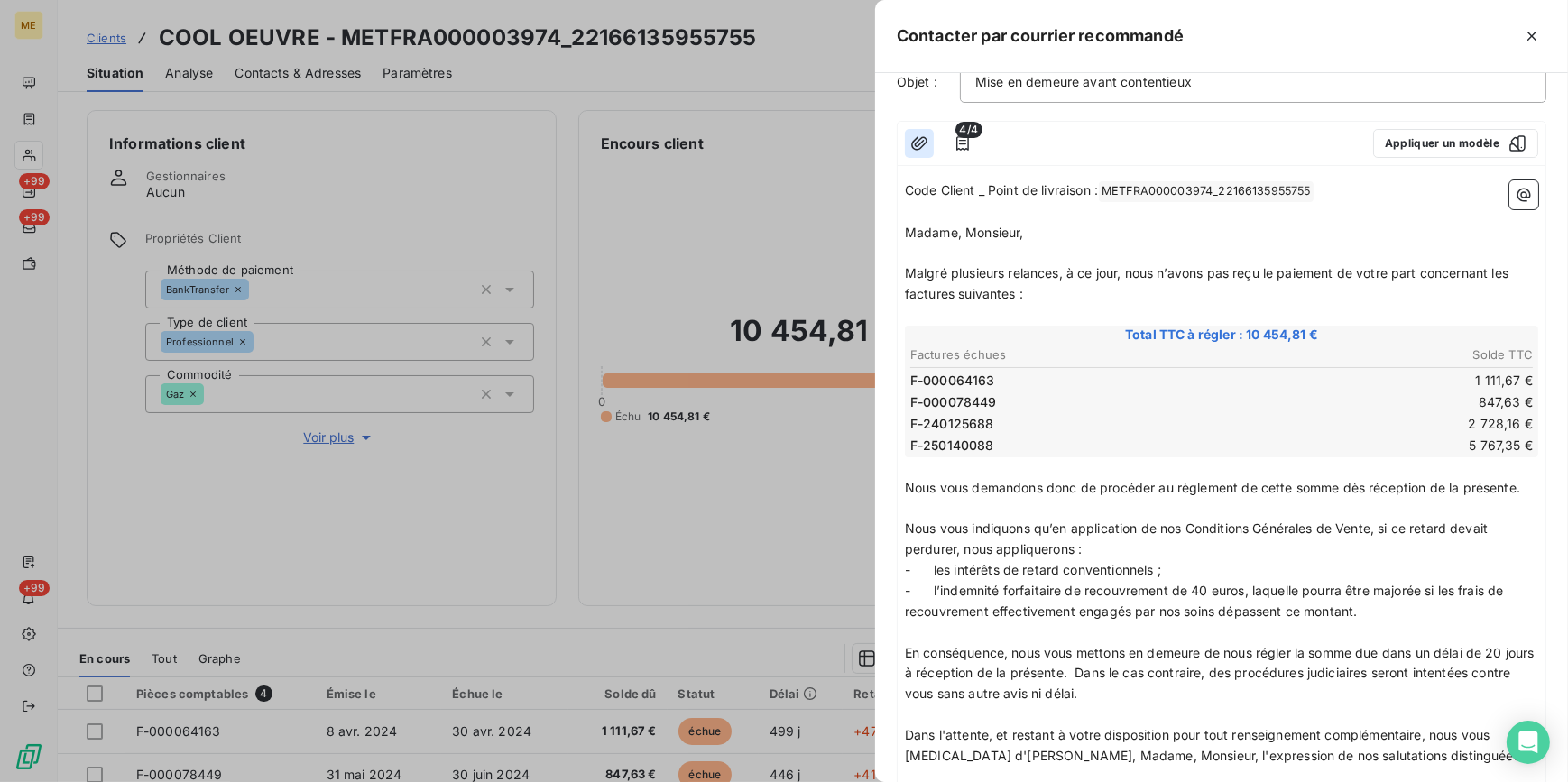
click at [923, 138] on icon "button" at bounding box center [919, 143] width 16 height 14
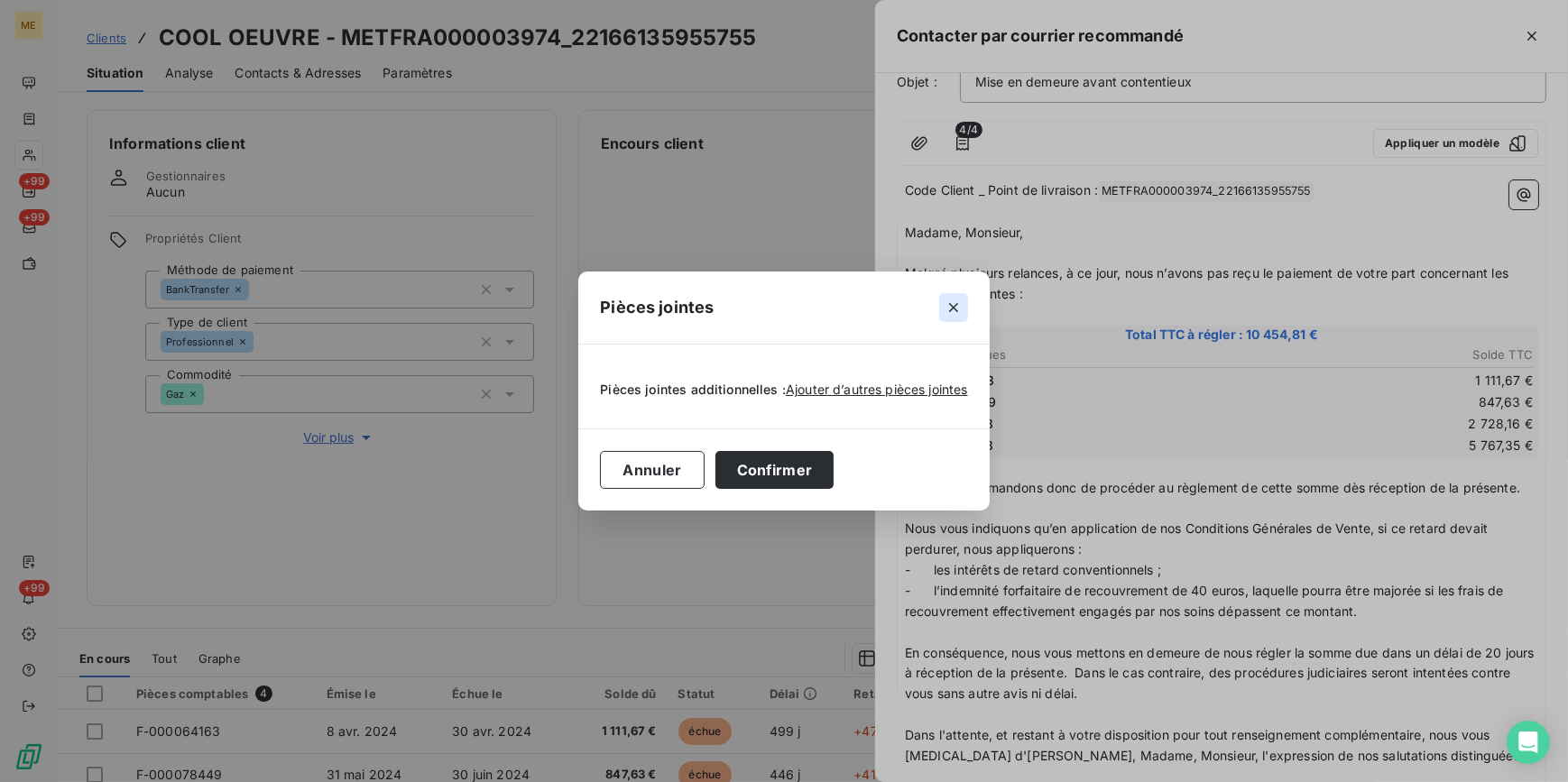
click at [958, 308] on icon "button" at bounding box center [953, 307] width 18 height 18
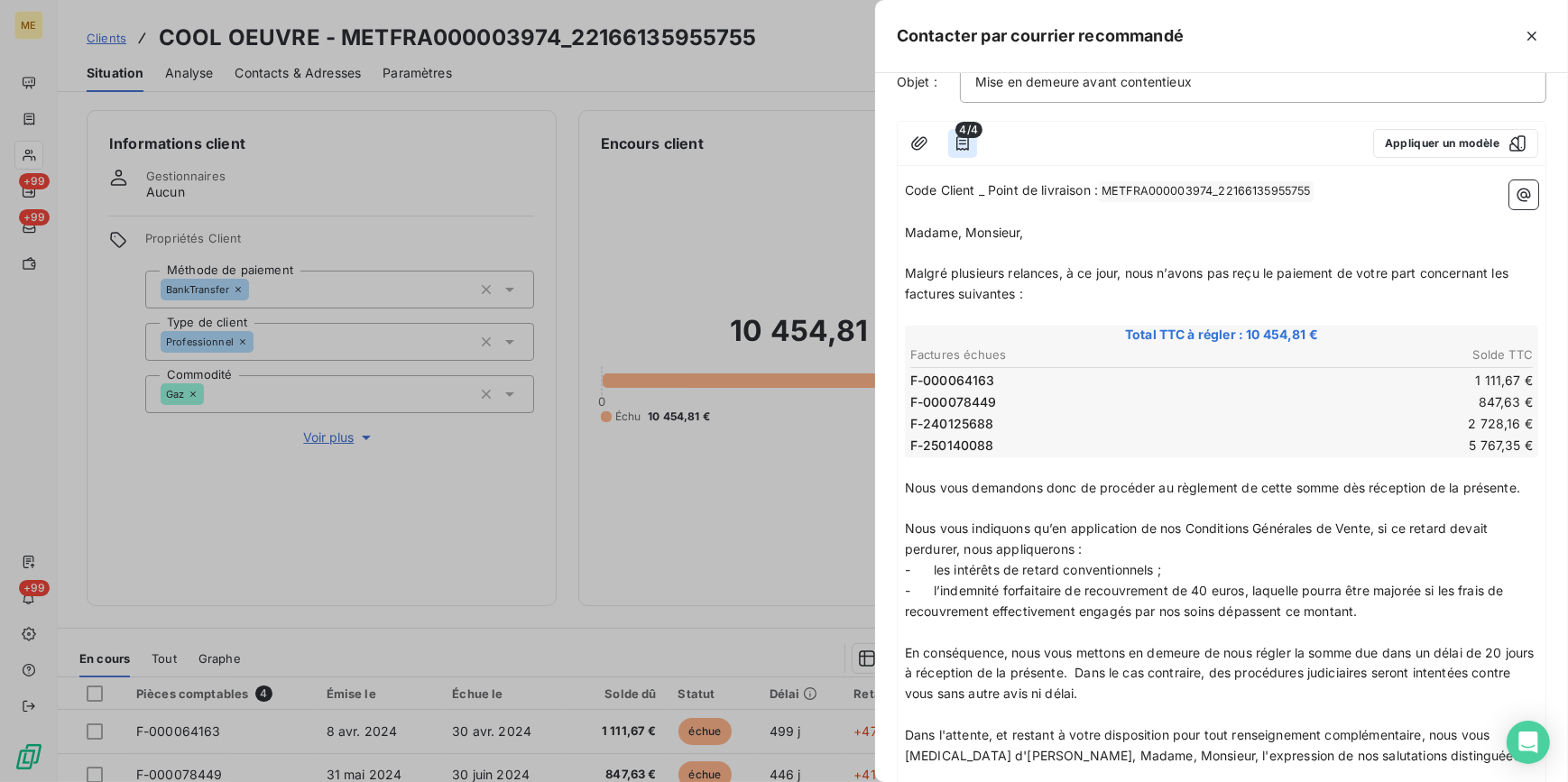
click at [962, 144] on icon "button" at bounding box center [963, 143] width 18 height 18
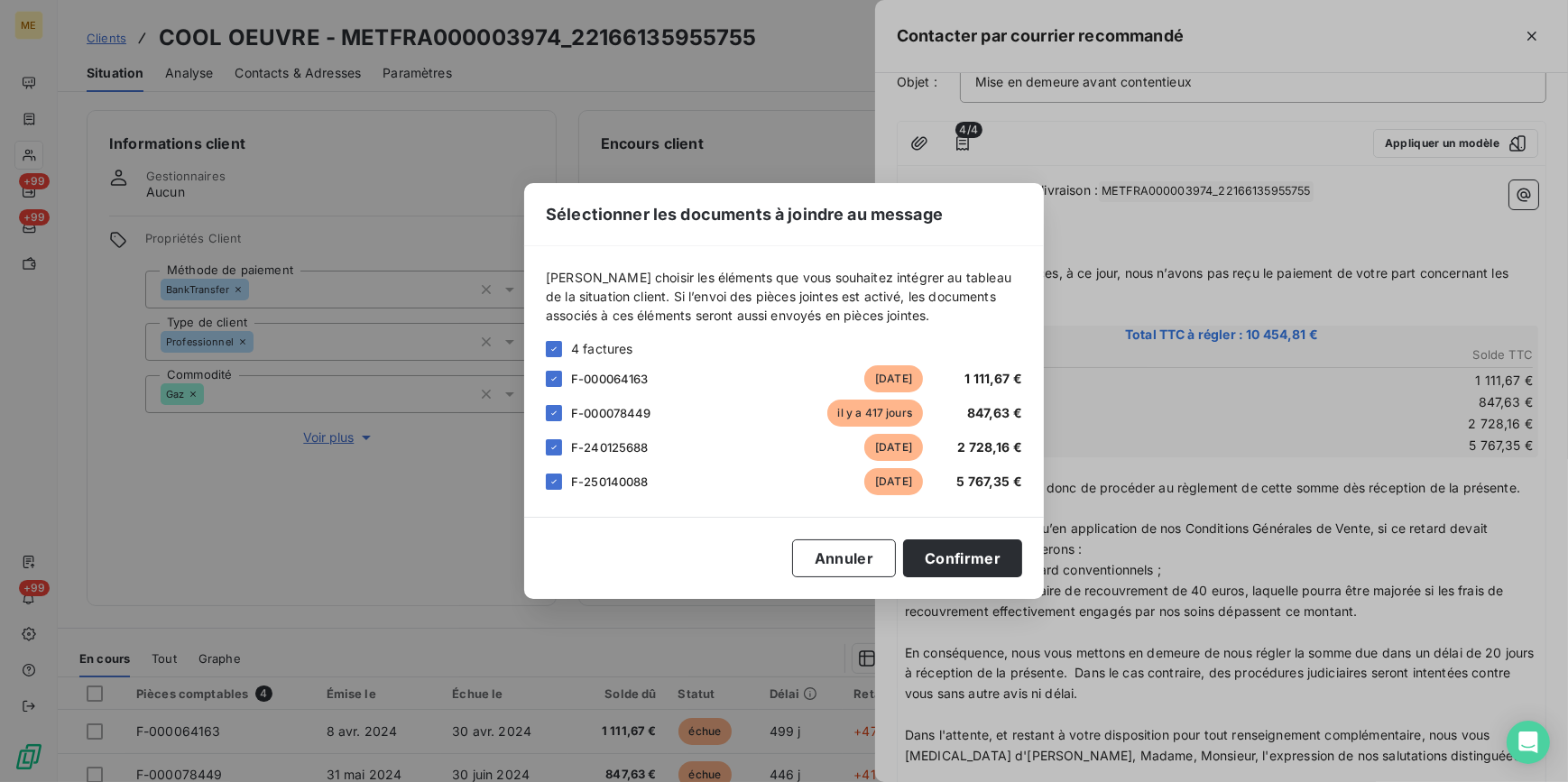
click at [557, 339] on div "4 factures" at bounding box center [783, 349] width 476 height 19
click at [557, 350] on icon at bounding box center [553, 349] width 11 height 11
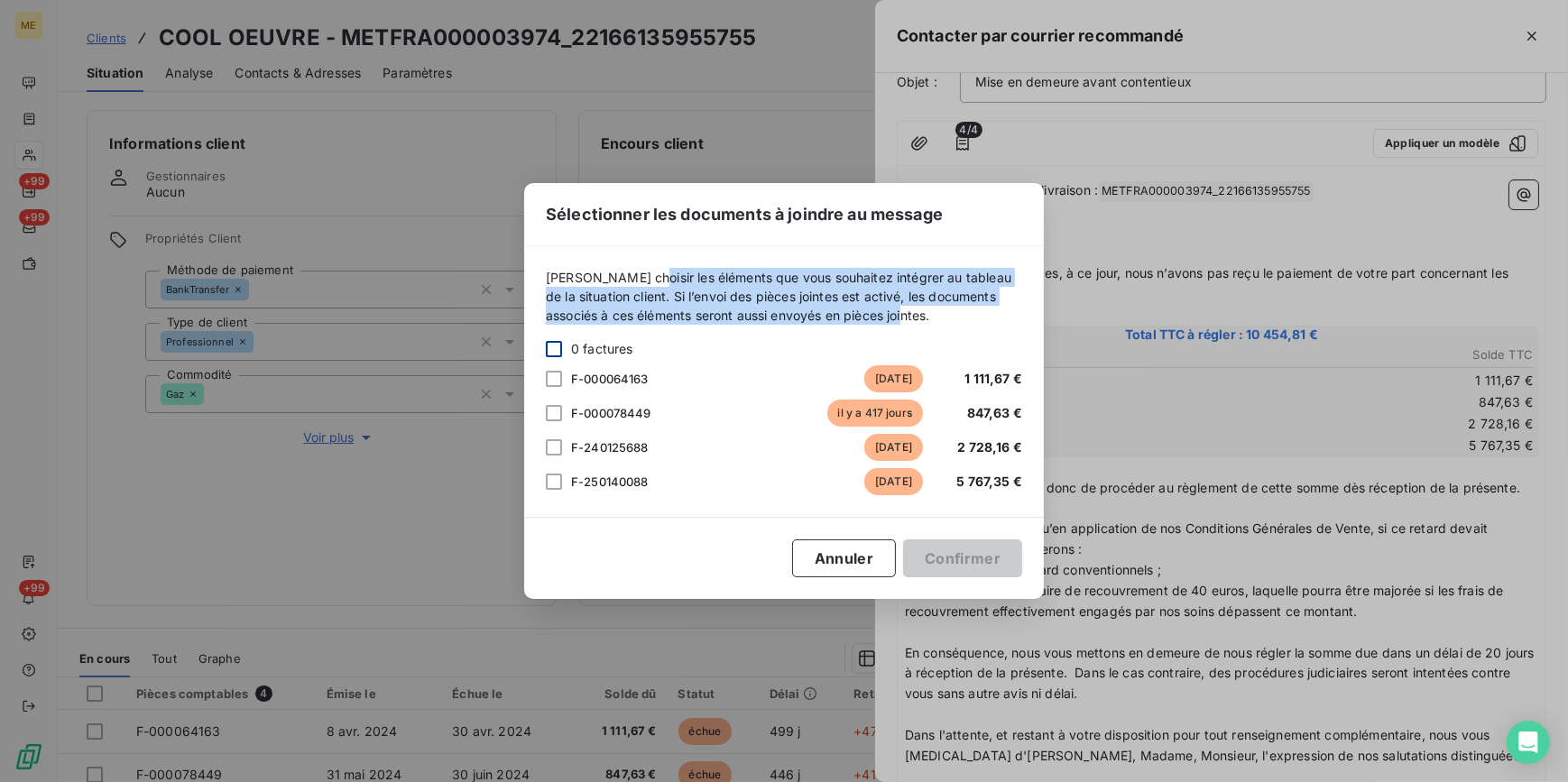
drag, startPoint x: 638, startPoint y: 272, endPoint x: 975, endPoint y: 320, distance: 340.4
click at [974, 320] on span "[PERSON_NAME] choisir les éléments que vous souhaitez intégrer au tableau de la…" at bounding box center [783, 295] width 476 height 57
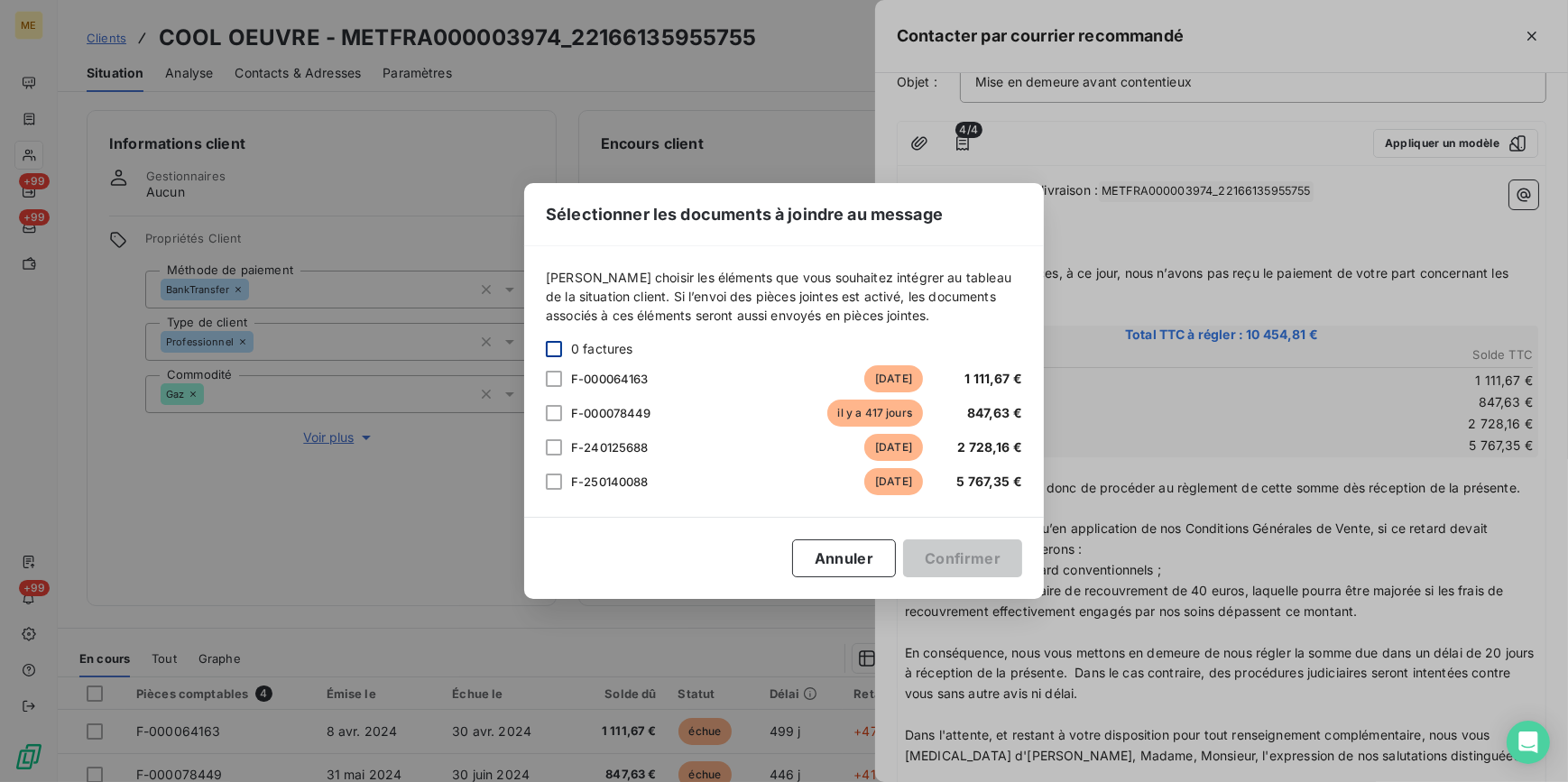
click at [1295, 566] on div "Sélectionner les documents à joindre au message Veuillez choisir les éléments q…" at bounding box center [784, 391] width 1568 height 782
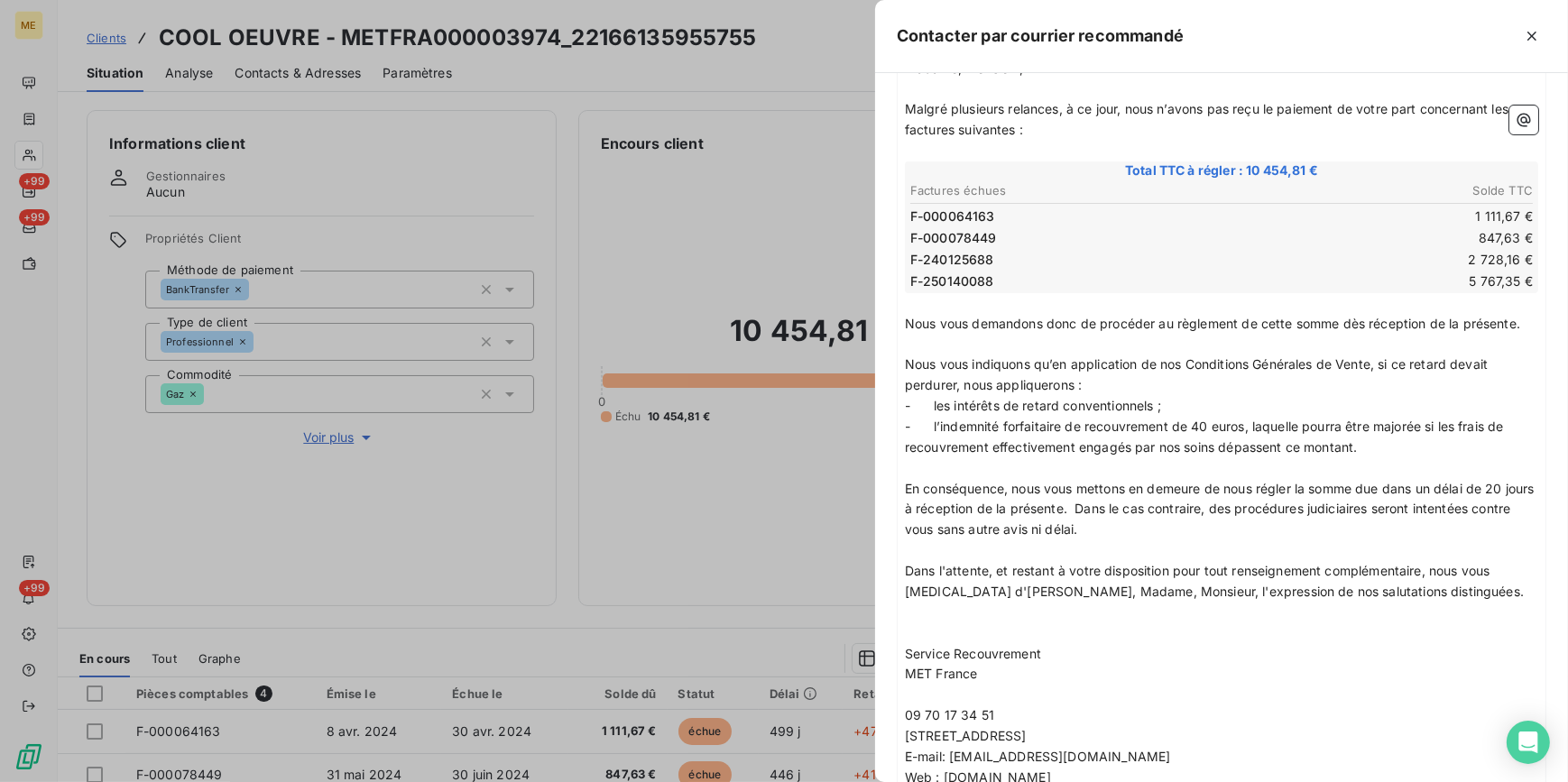
scroll to position [469, 0]
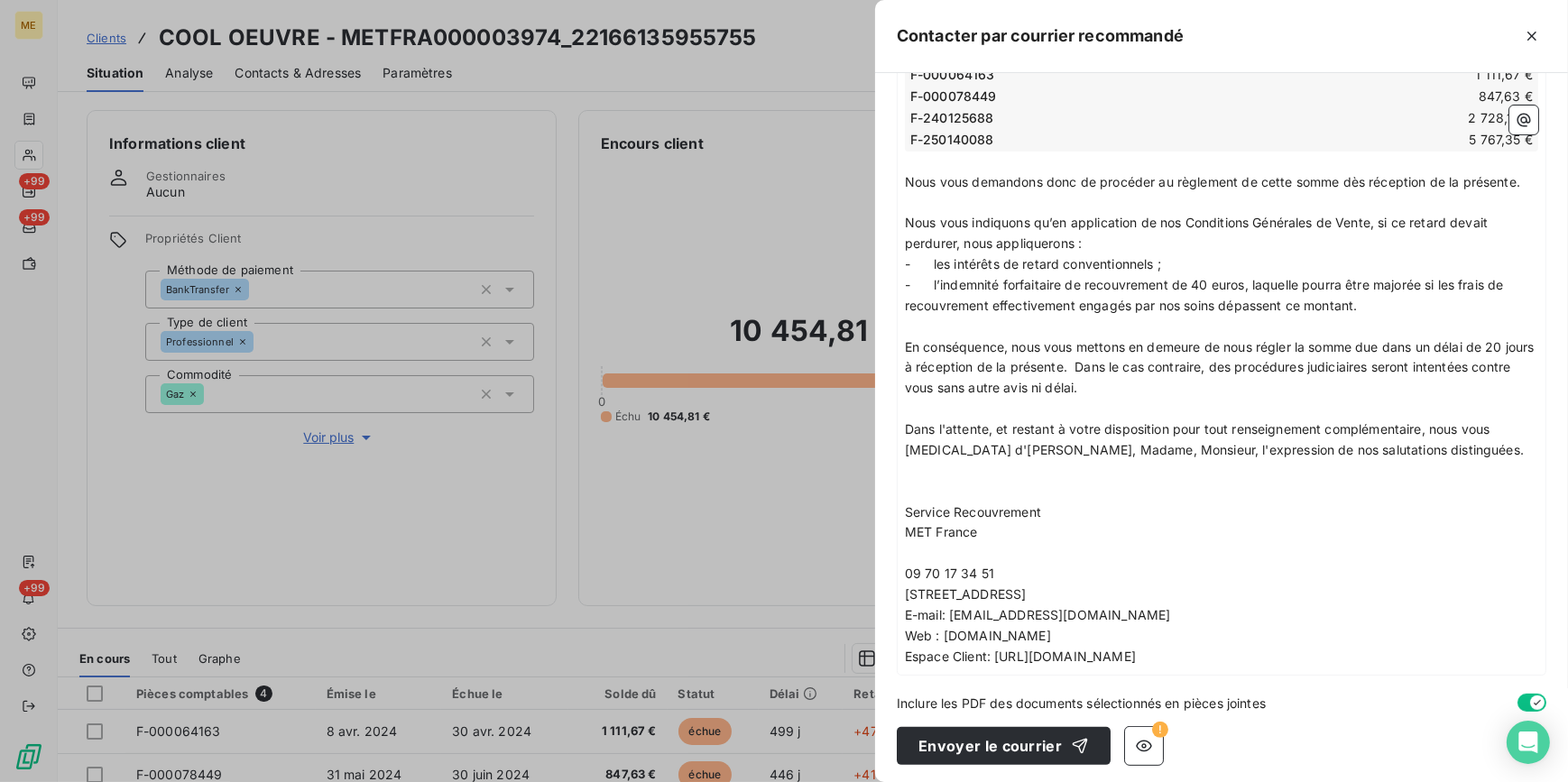
click at [1530, 698] on icon "button" at bounding box center [1537, 702] width 14 height 14
click at [1143, 741] on icon "button" at bounding box center [1143, 745] width 18 height 18
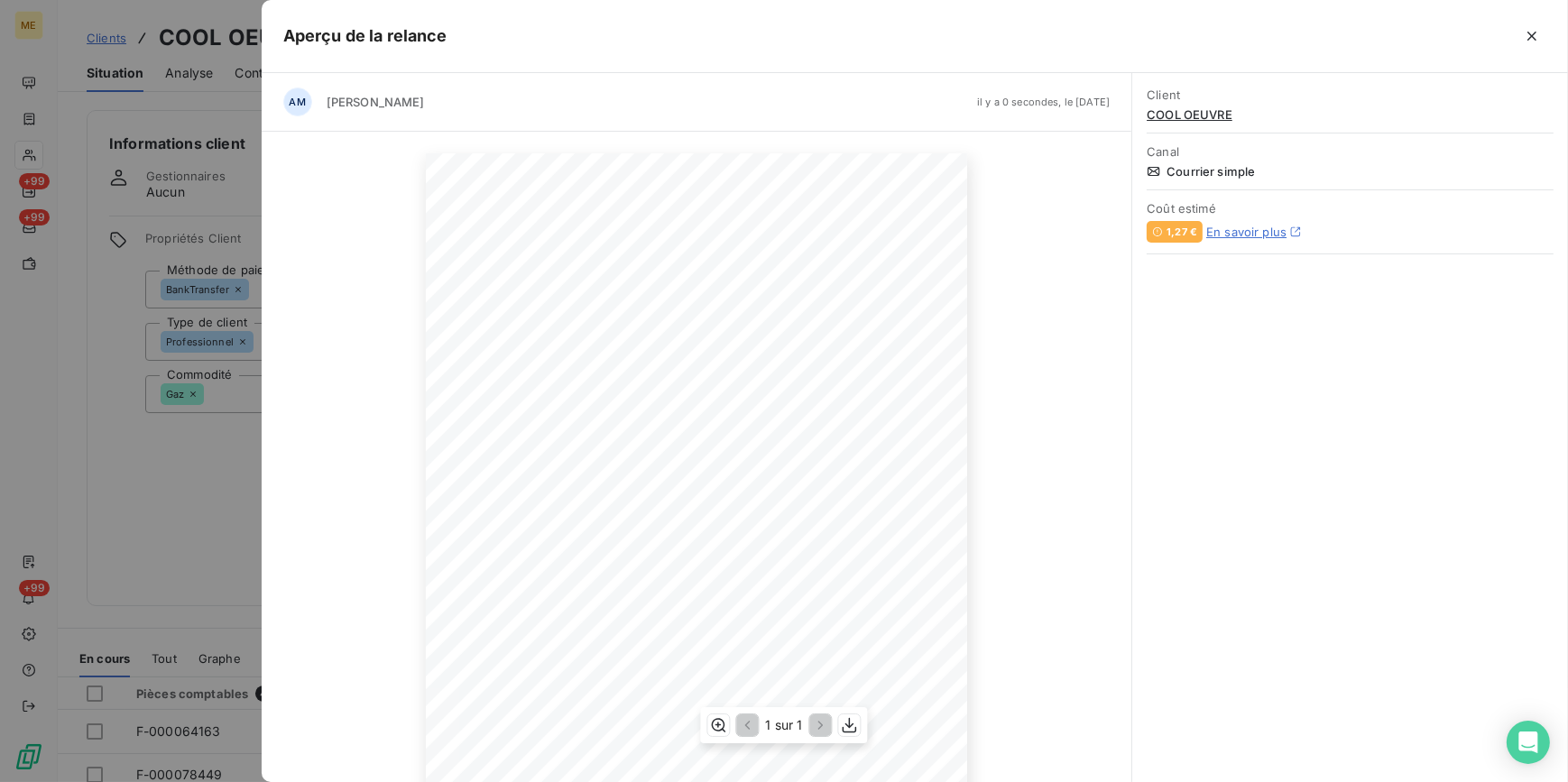
scroll to position [158, 0]
click at [1530, 36] on icon "button" at bounding box center [1531, 36] width 9 height 9
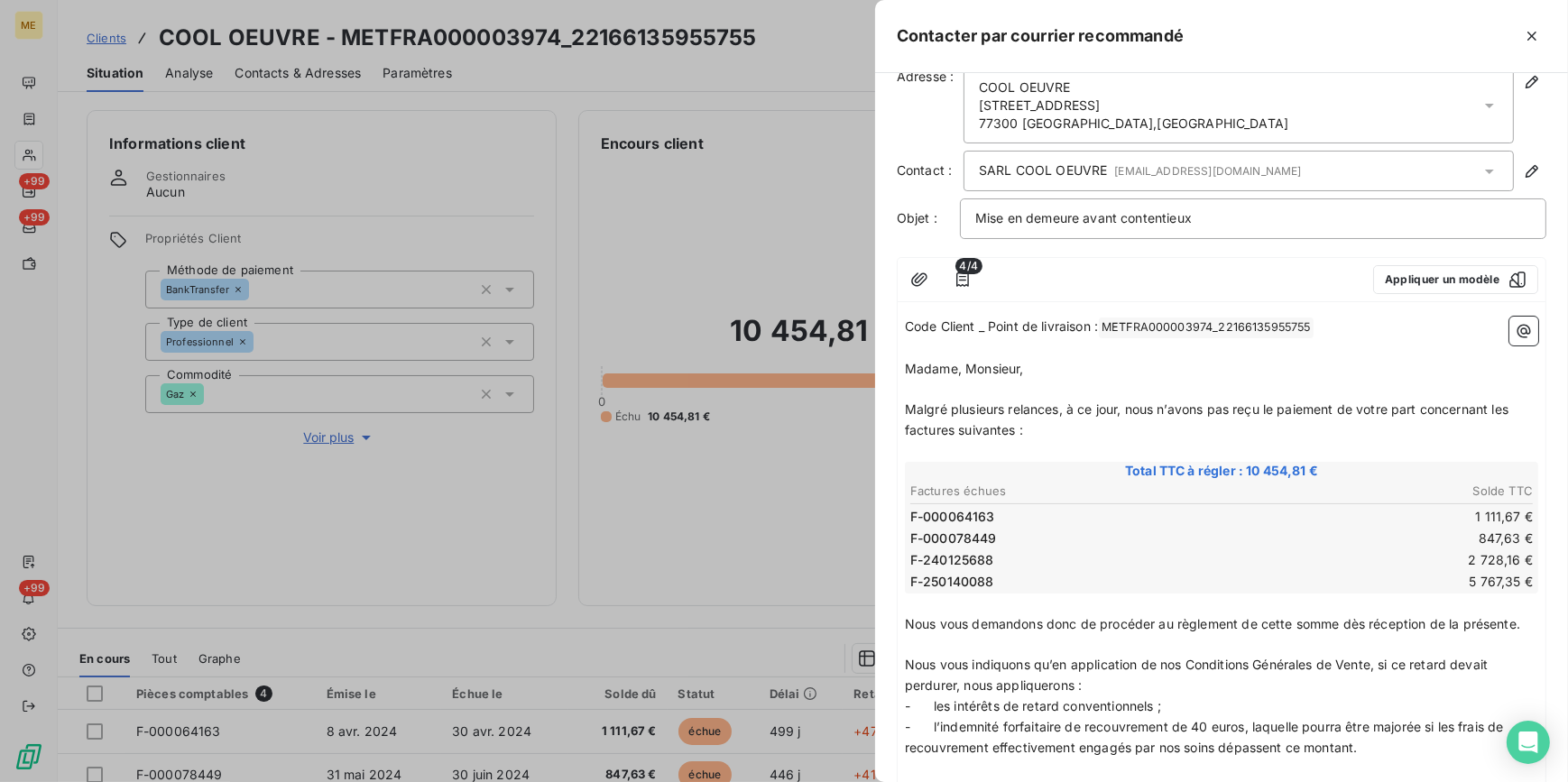
scroll to position [0, 0]
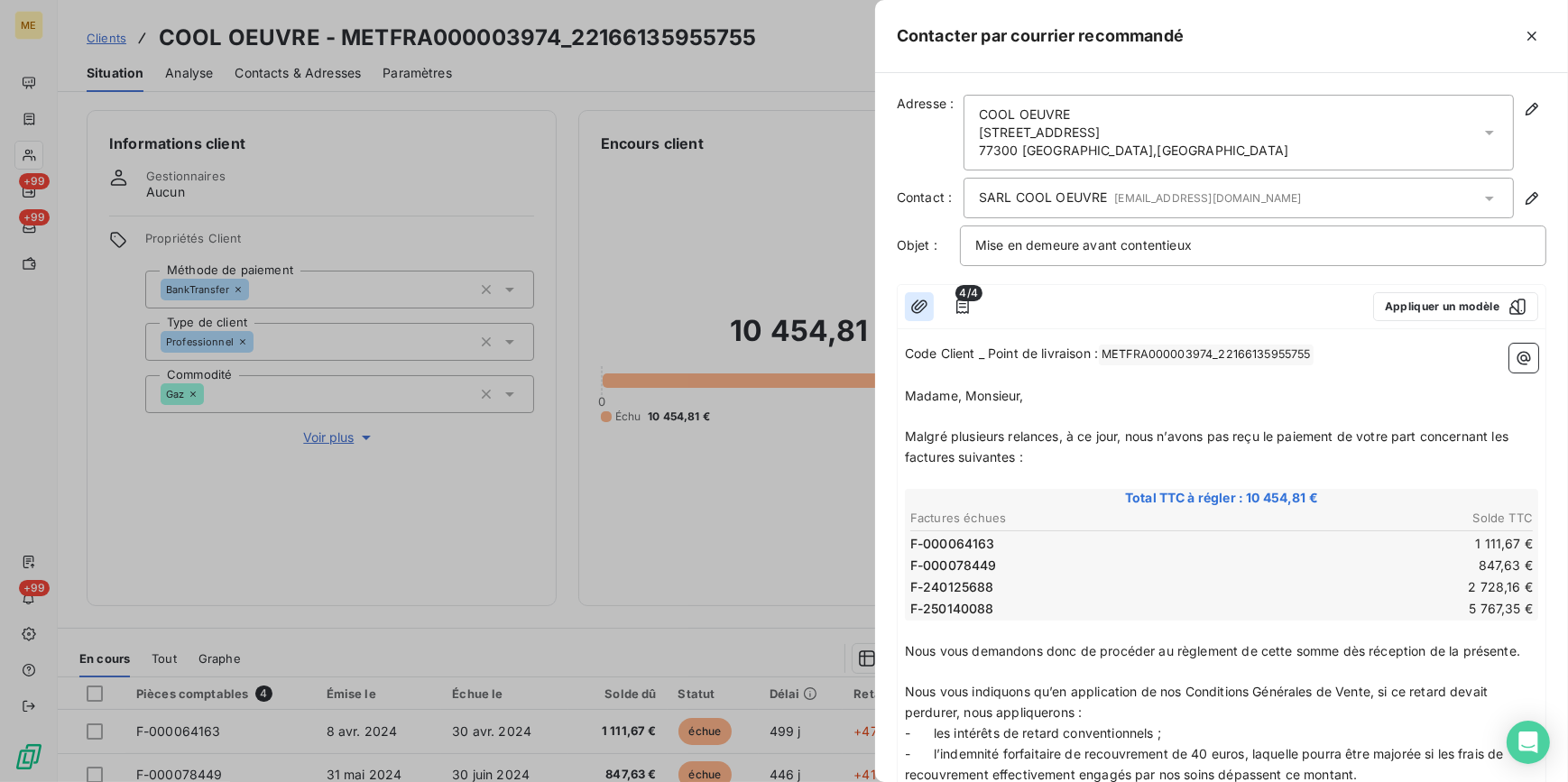
click at [917, 299] on icon "button" at bounding box center [919, 306] width 18 height 18
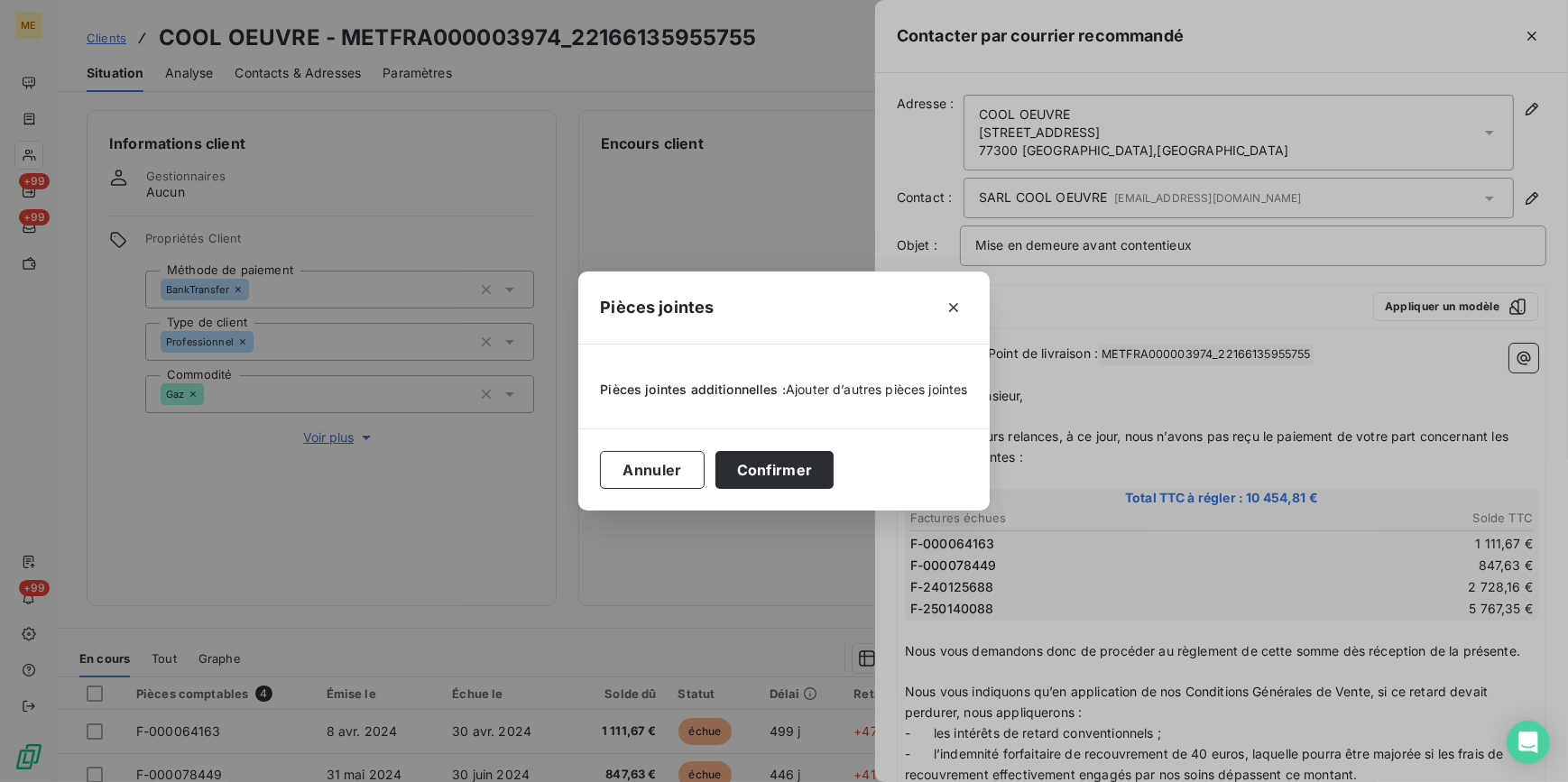
click at [910, 391] on span "Ajouter d’autres pièces jointes" at bounding box center [877, 389] width 182 height 15
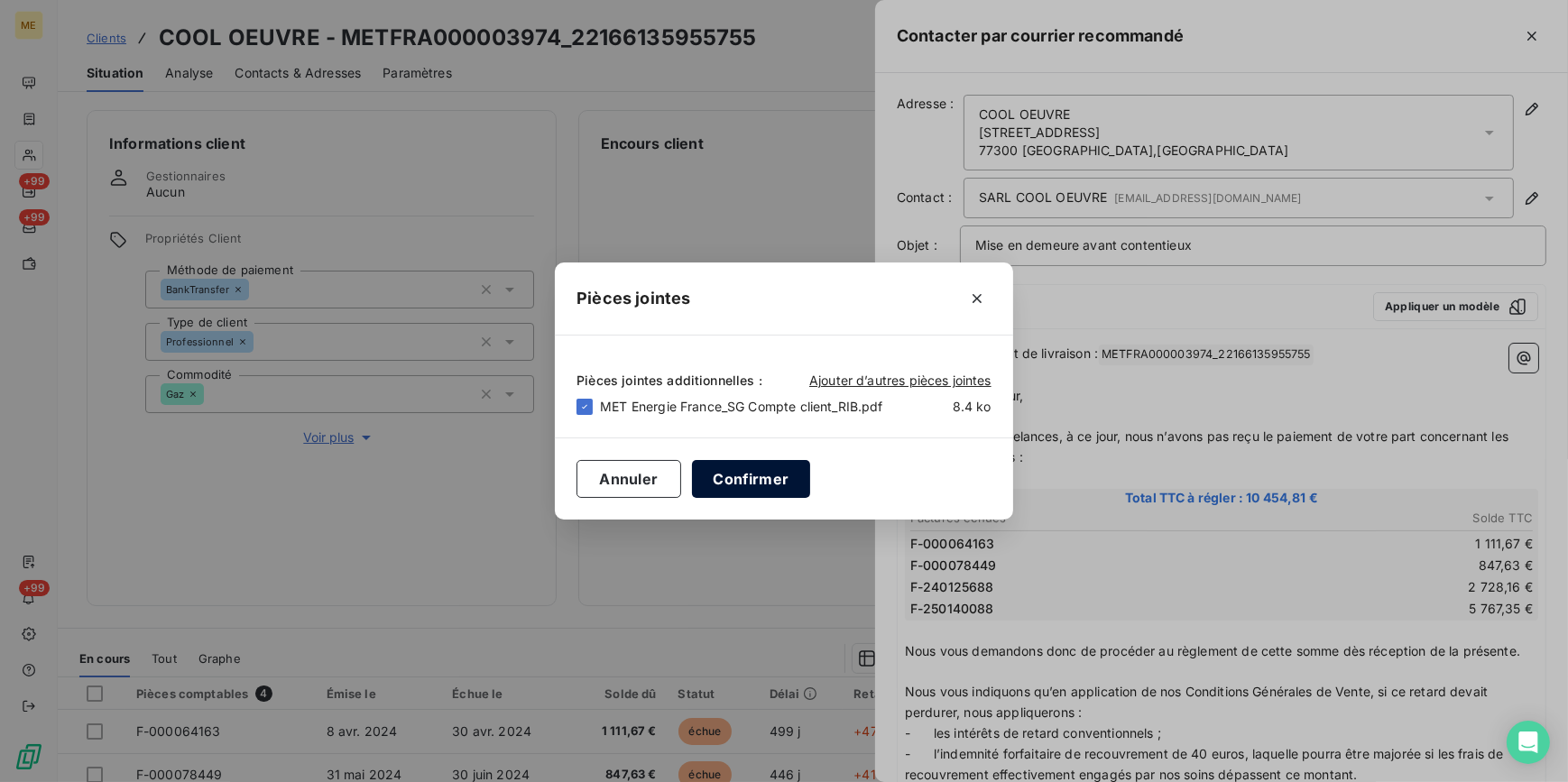
click at [746, 483] on button "Confirmer" at bounding box center [751, 479] width 119 height 38
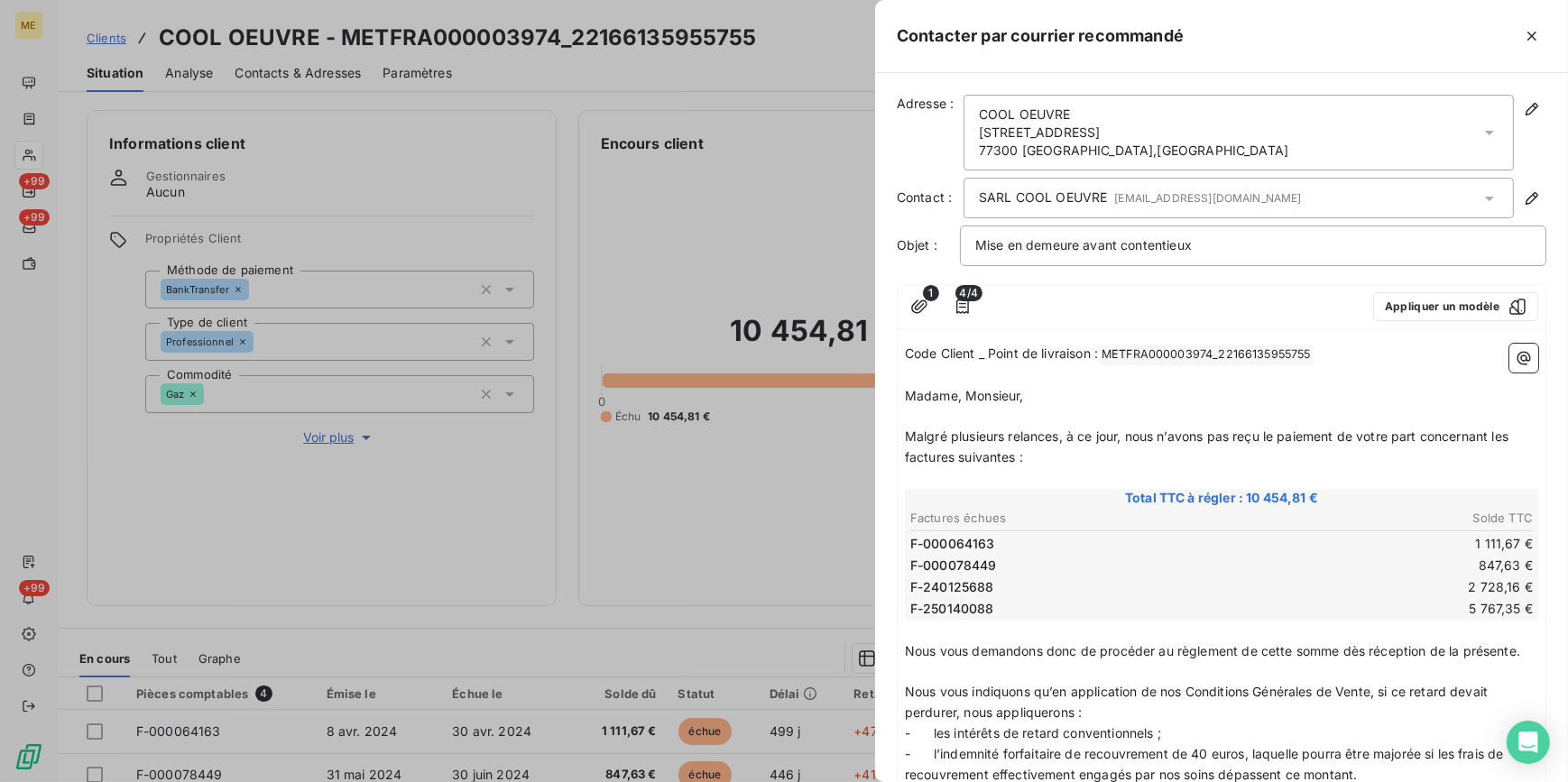
scroll to position [469, 0]
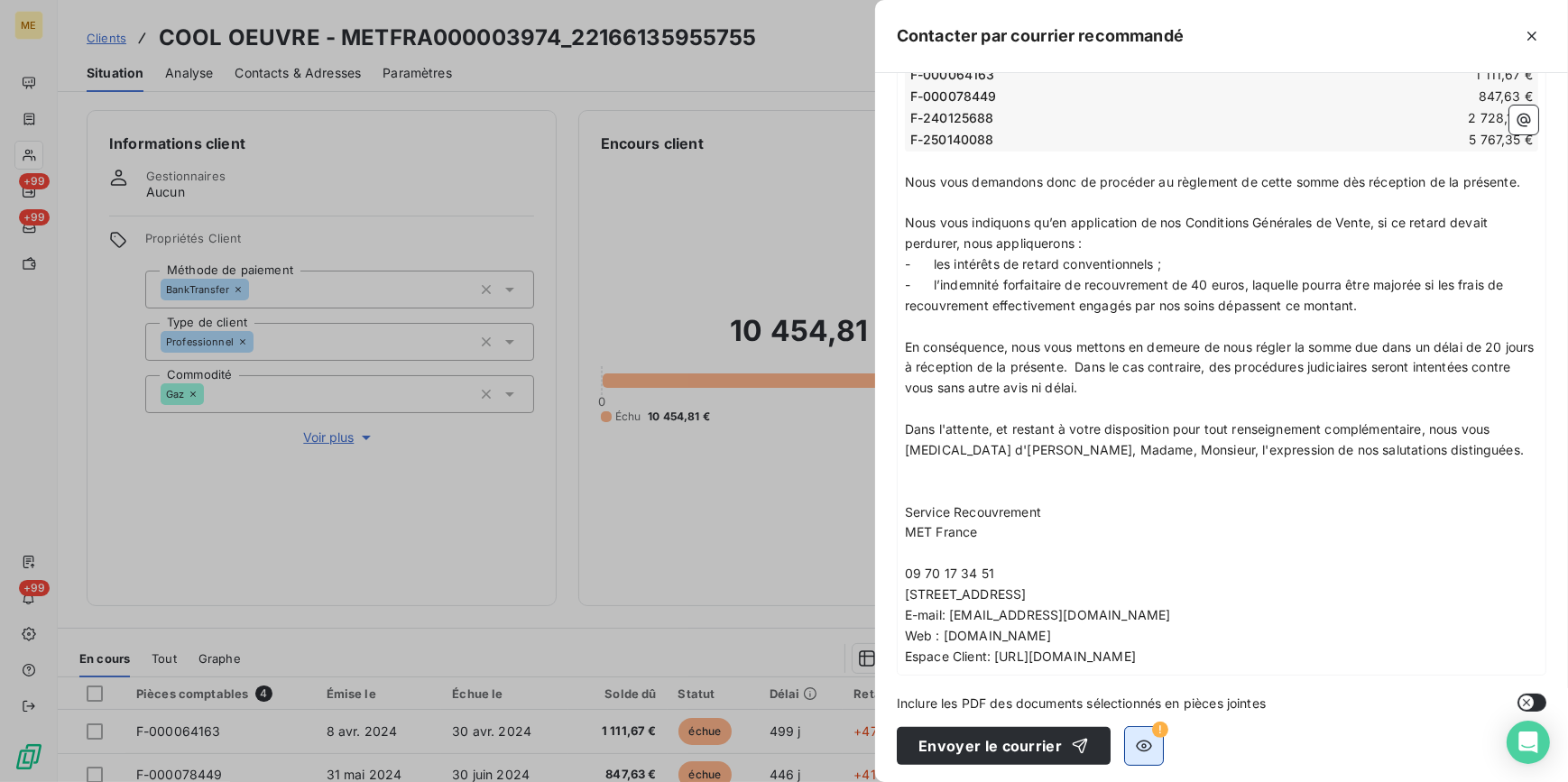
click at [1146, 737] on icon "button" at bounding box center [1143, 745] width 18 height 18
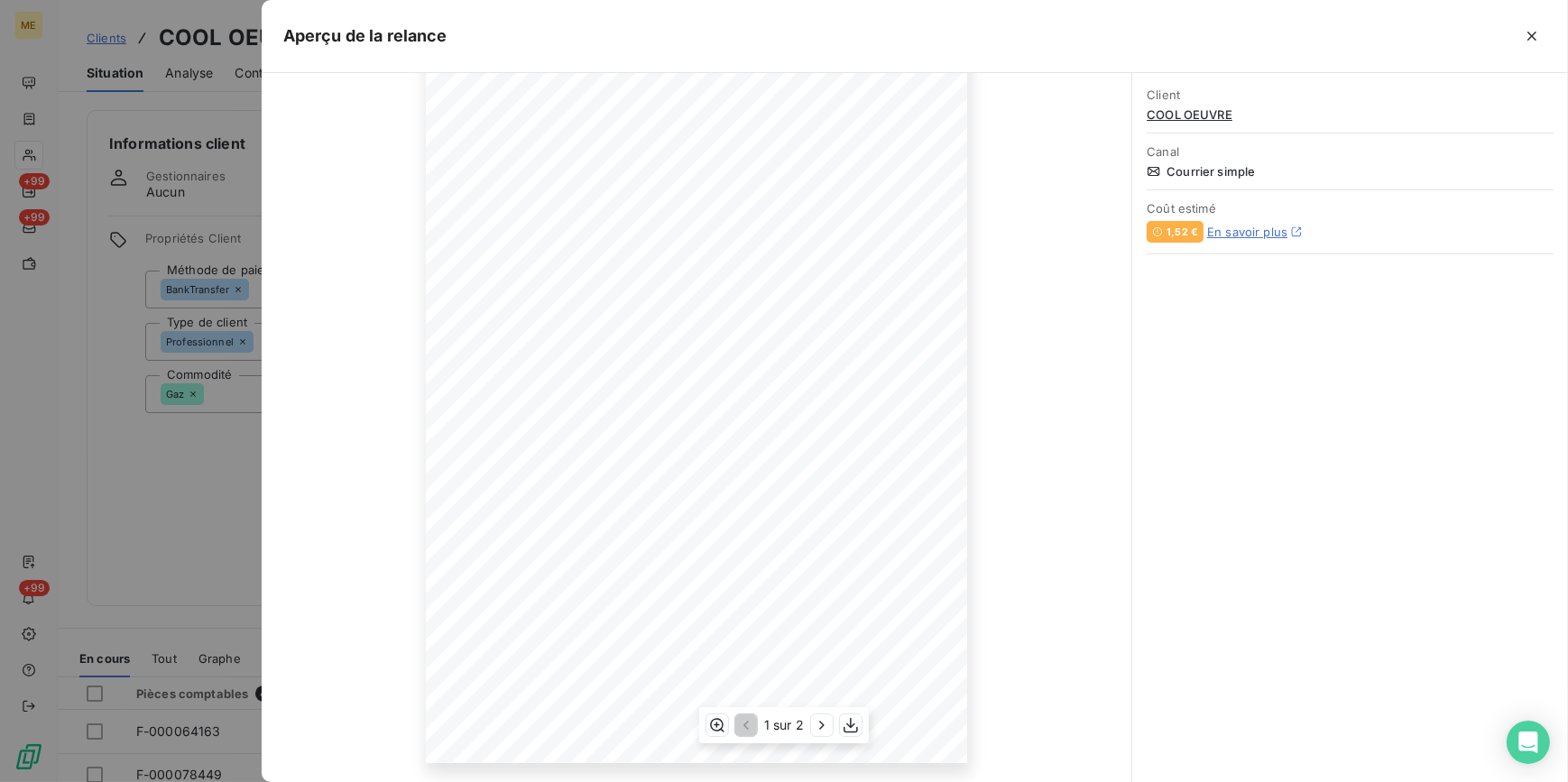
scroll to position [158, 0]
click at [819, 732] on icon "button" at bounding box center [822, 725] width 18 height 18
click at [749, 727] on icon "button" at bounding box center [743, 725] width 18 height 18
click at [1530, 33] on icon "button" at bounding box center [1531, 36] width 18 height 18
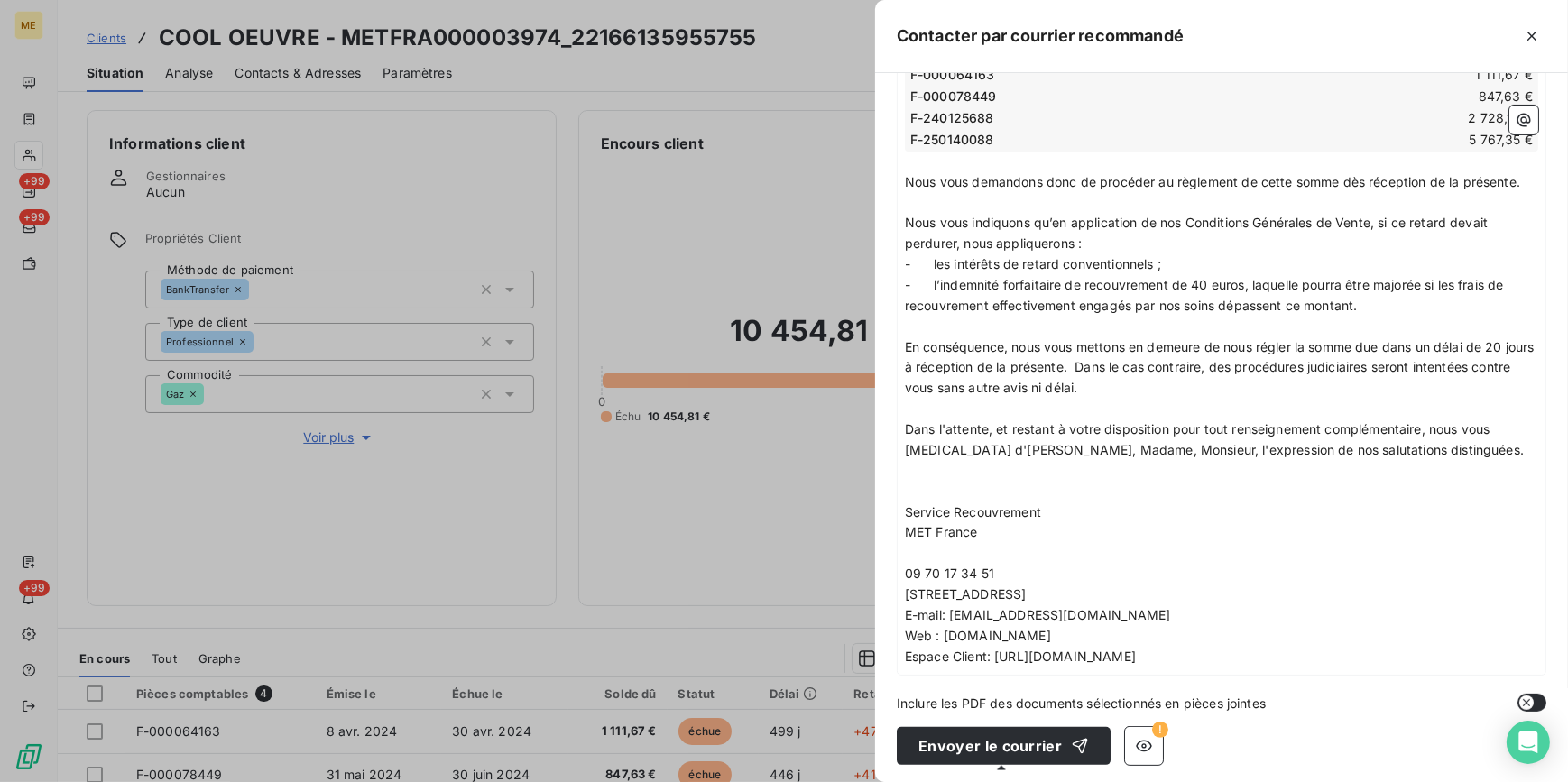
click at [1008, 748] on button "Envoyer le courrier" at bounding box center [1003, 745] width 213 height 38
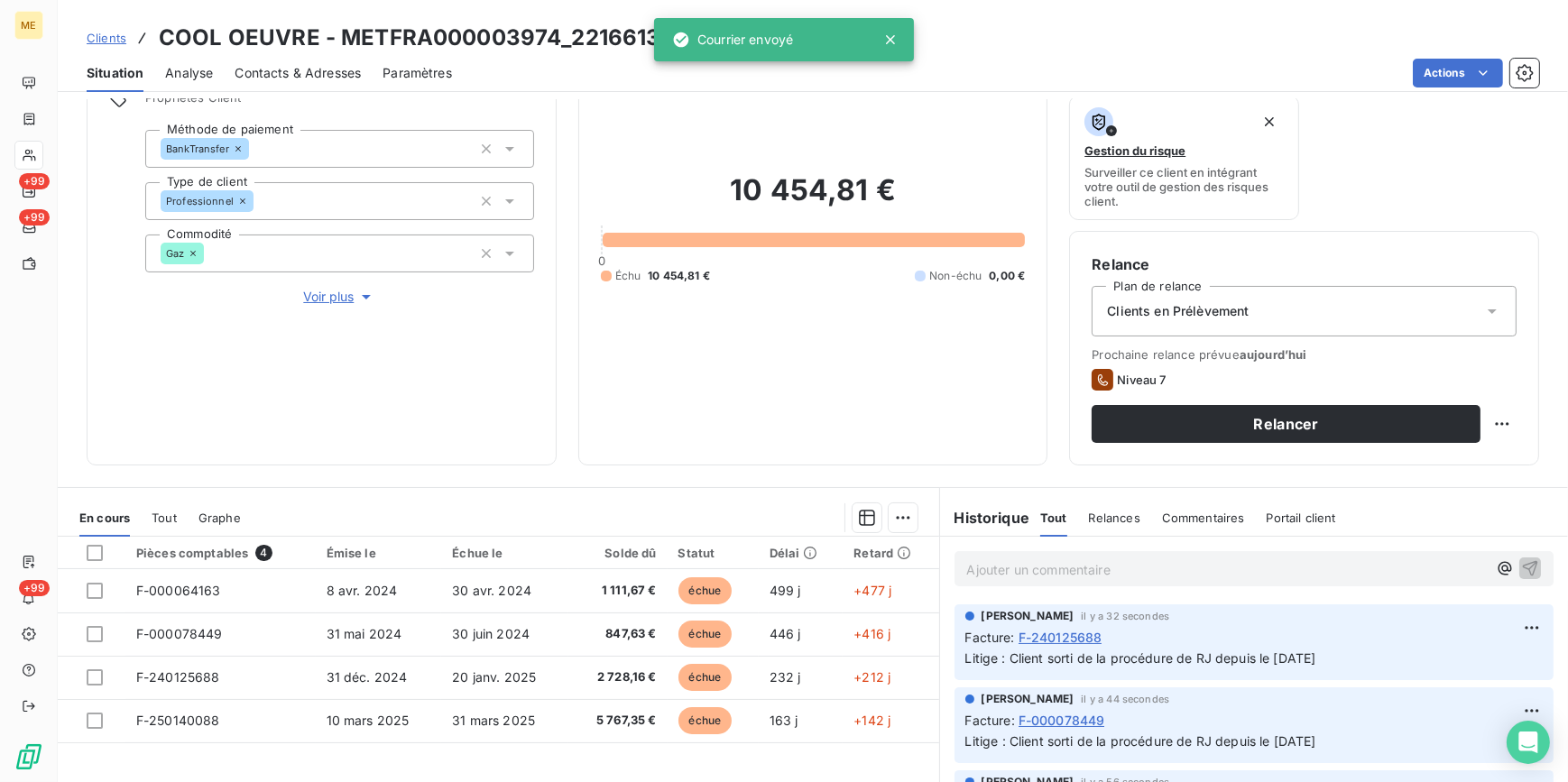
scroll to position [295, 0]
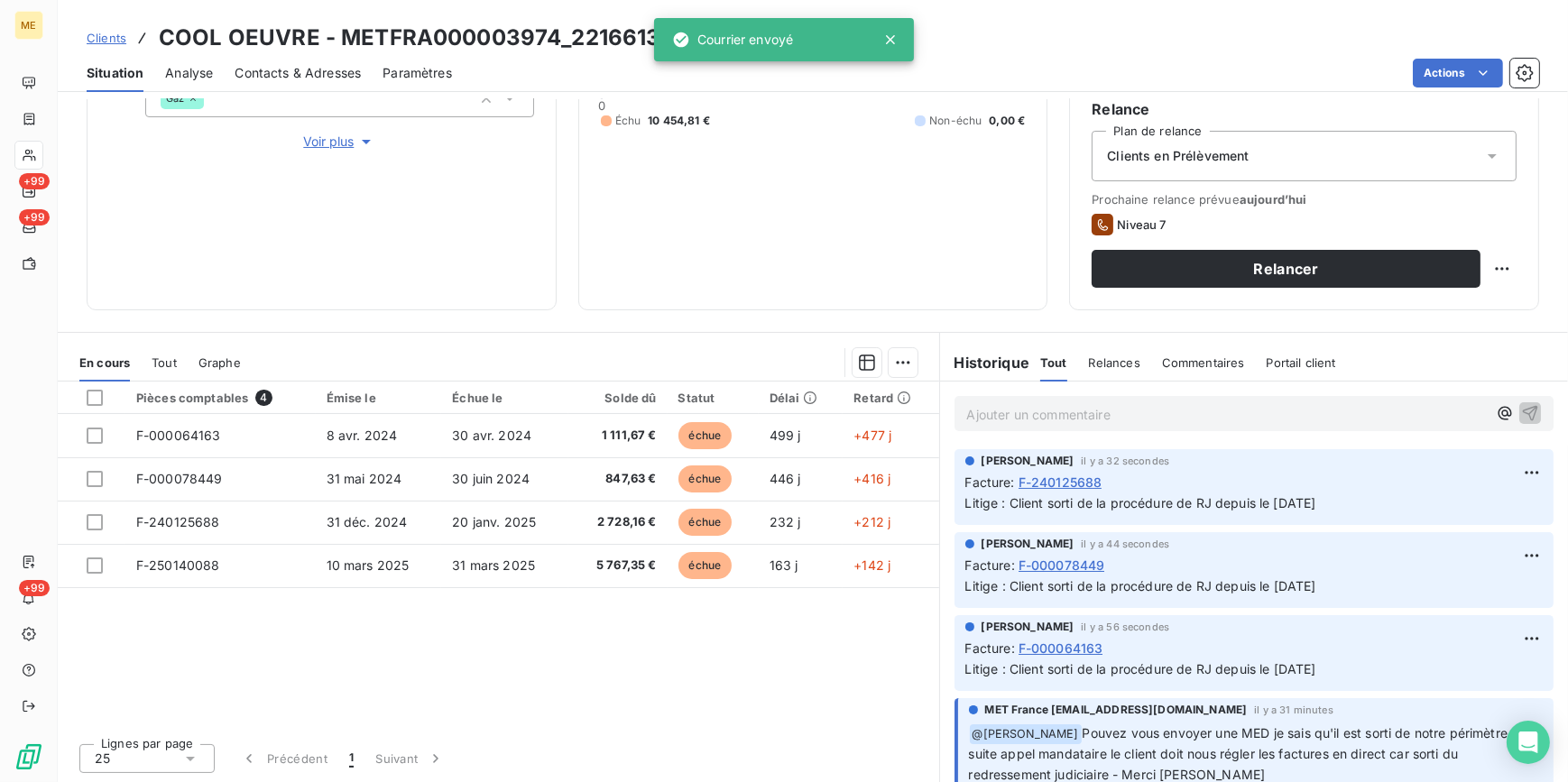
click at [1119, 423] on p "Ajouter un commentaire ﻿" at bounding box center [1227, 414] width 520 height 22
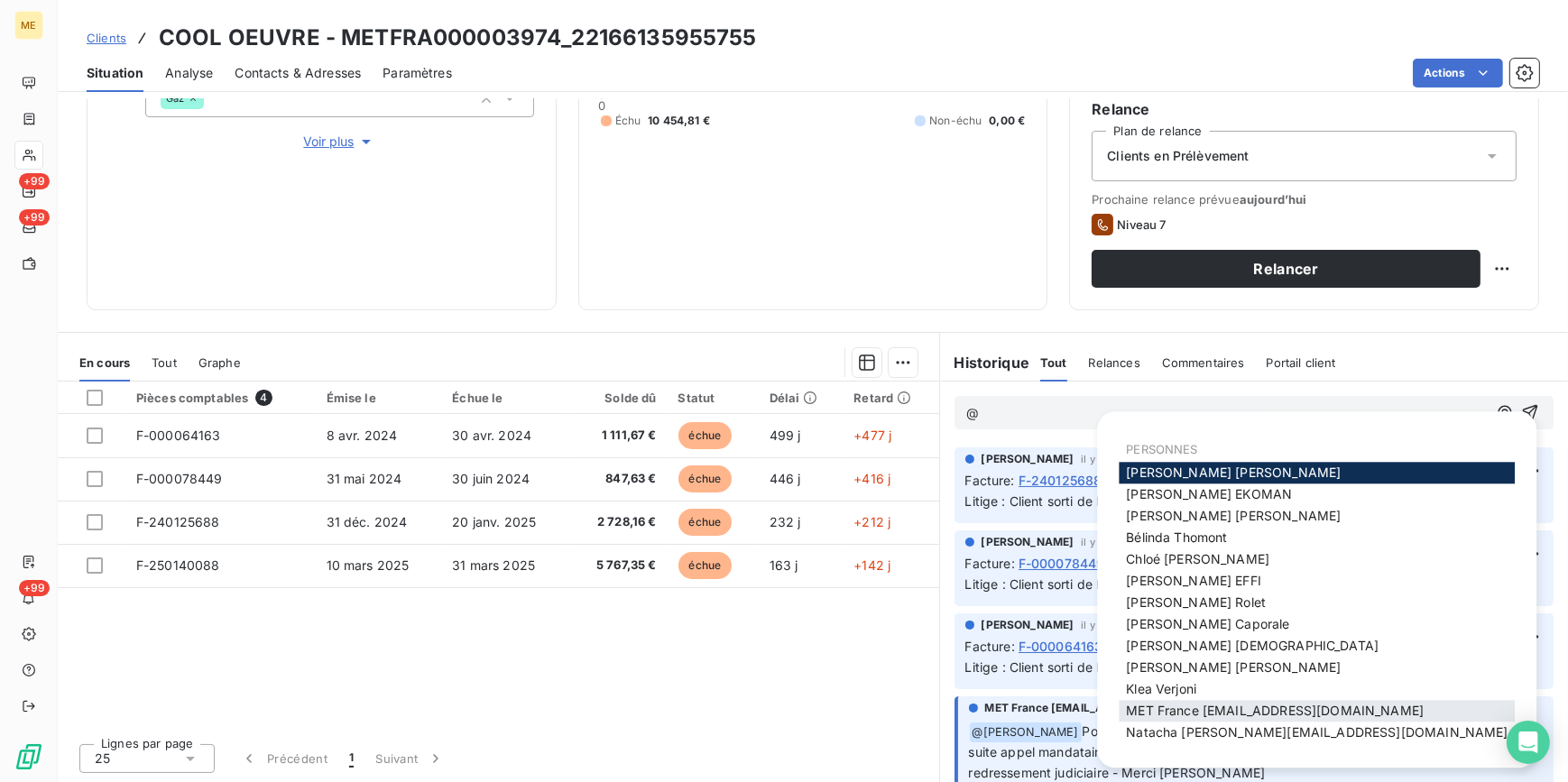
click at [1155, 705] on span "MET France met-france@recouvrement.met.com" at bounding box center [1274, 712] width 297 height 15
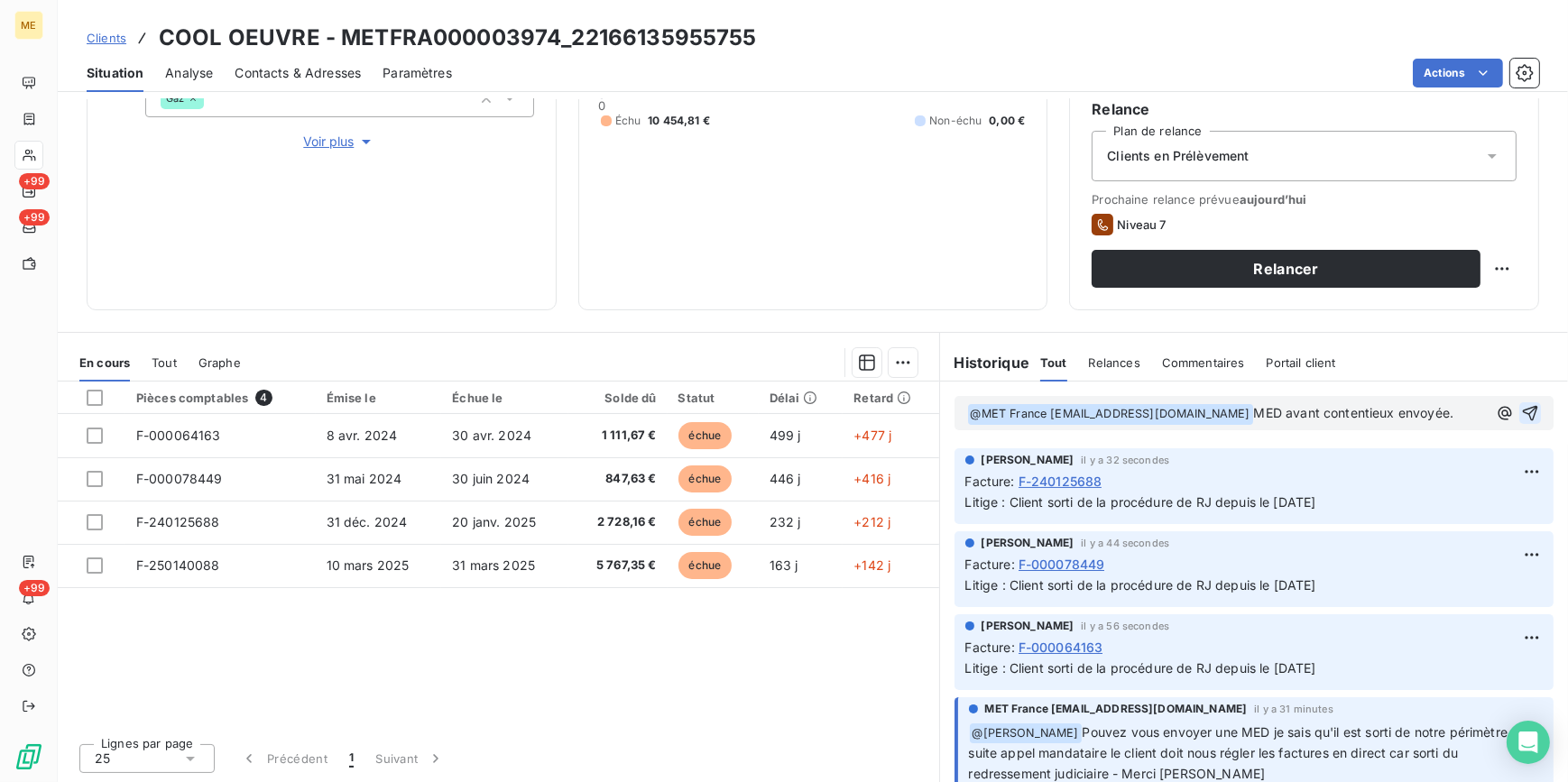
click at [1521, 412] on icon "button" at bounding box center [1529, 413] width 18 height 18
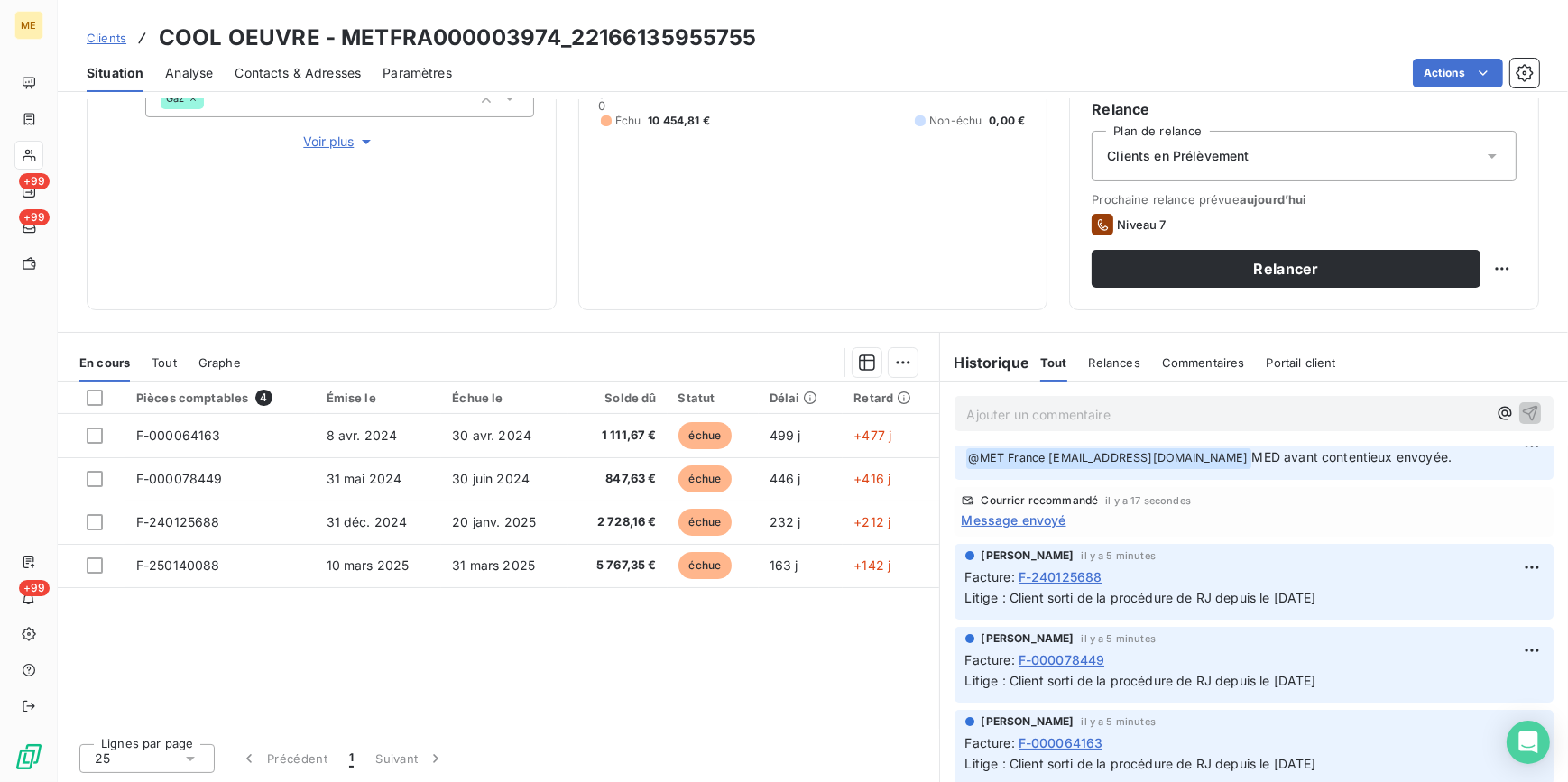
scroll to position [0, 0]
